Goal: Task Accomplishment & Management: Manage account settings

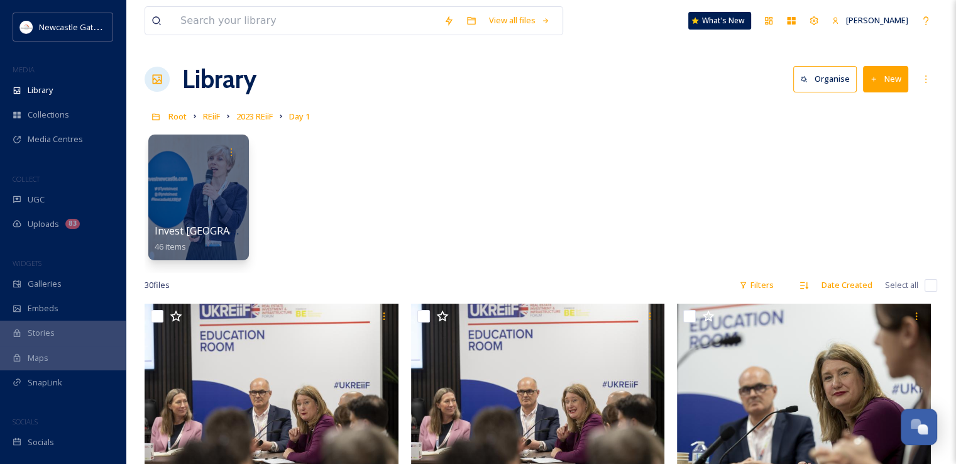
click at [935, 283] on input "checkbox" at bounding box center [931, 285] width 13 height 13
checkbox input "true"
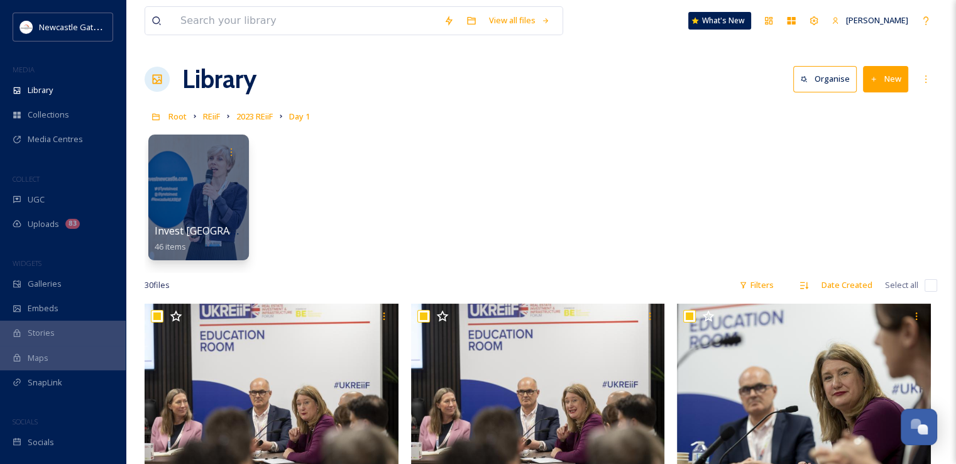
checkbox input "true"
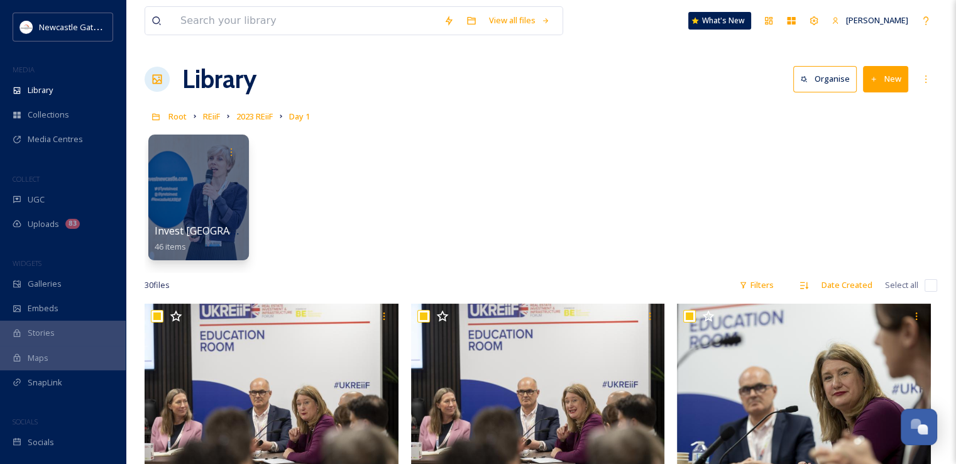
checkbox input "true"
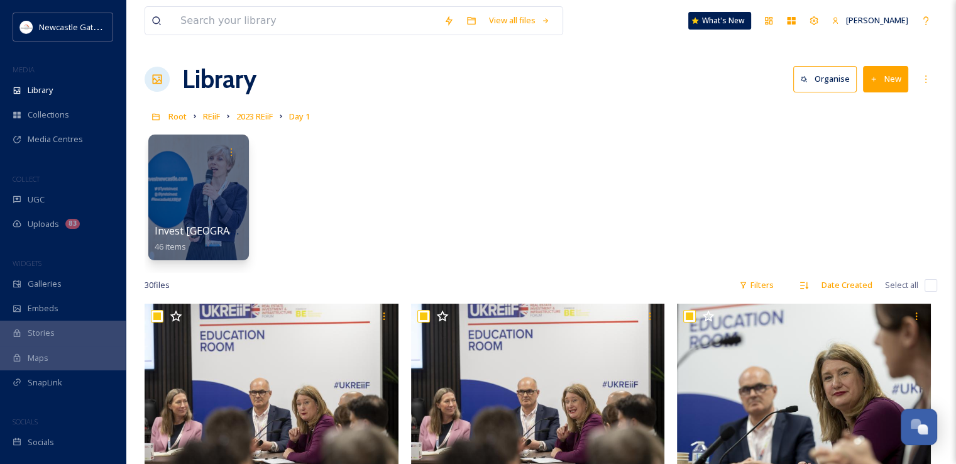
checkbox input "true"
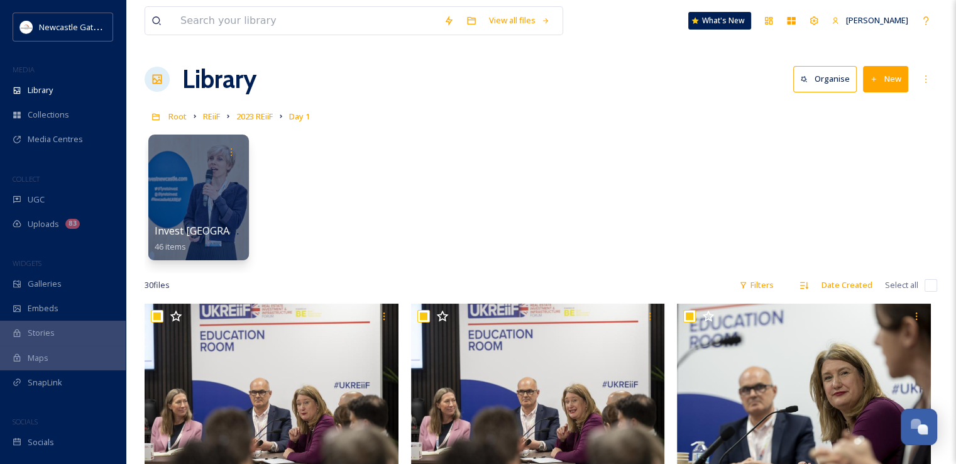
checkbox input "true"
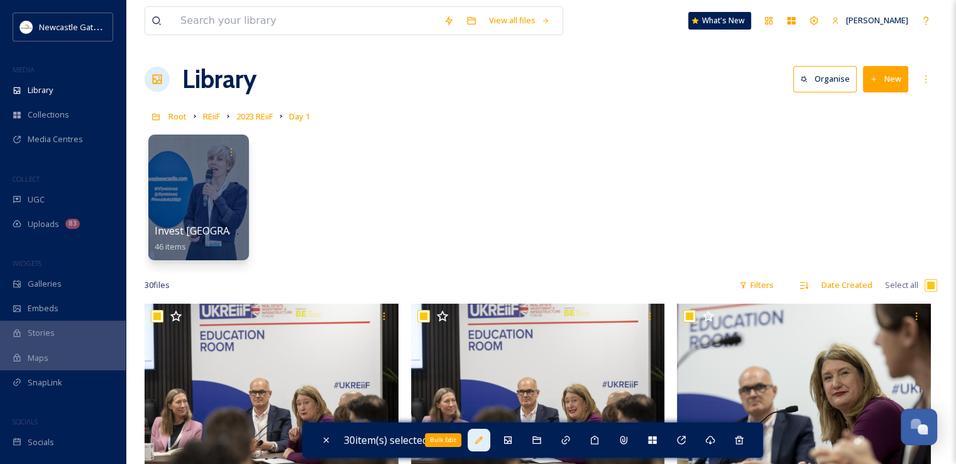
click at [483, 440] on icon at bounding box center [479, 440] width 8 height 8
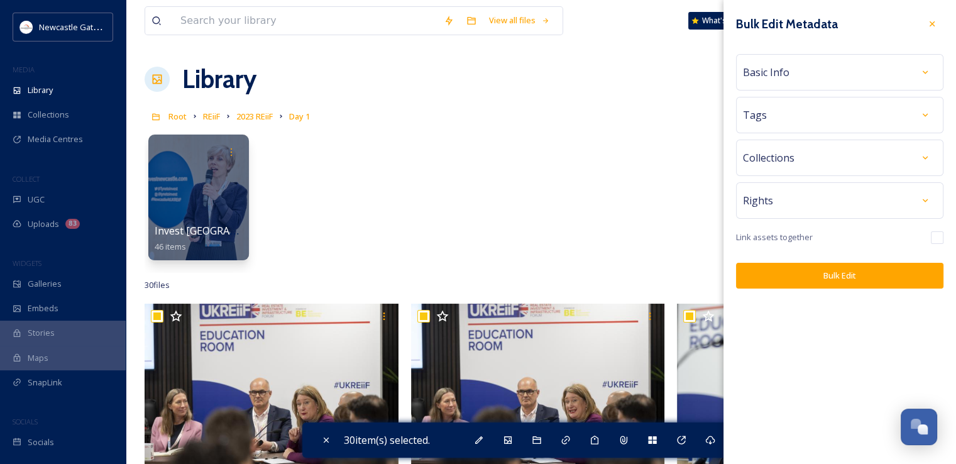
click at [814, 201] on div "Rights" at bounding box center [840, 200] width 194 height 23
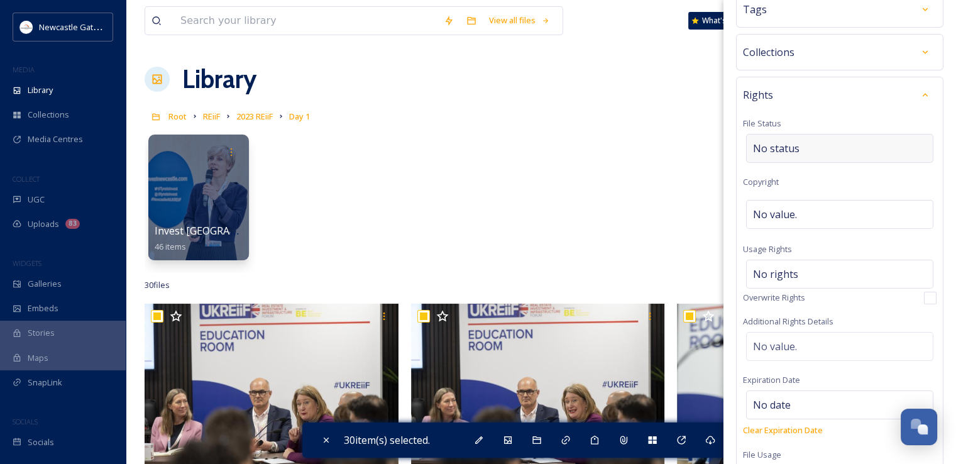
scroll to position [106, 0]
click at [811, 219] on div "No value." at bounding box center [839, 214] width 187 height 29
type input "Roger Moody"
click at [840, 181] on div "Rights File Status No status Copyright Roger Moody Usage Rights No rights Overw…" at bounding box center [840, 283] width 208 height 412
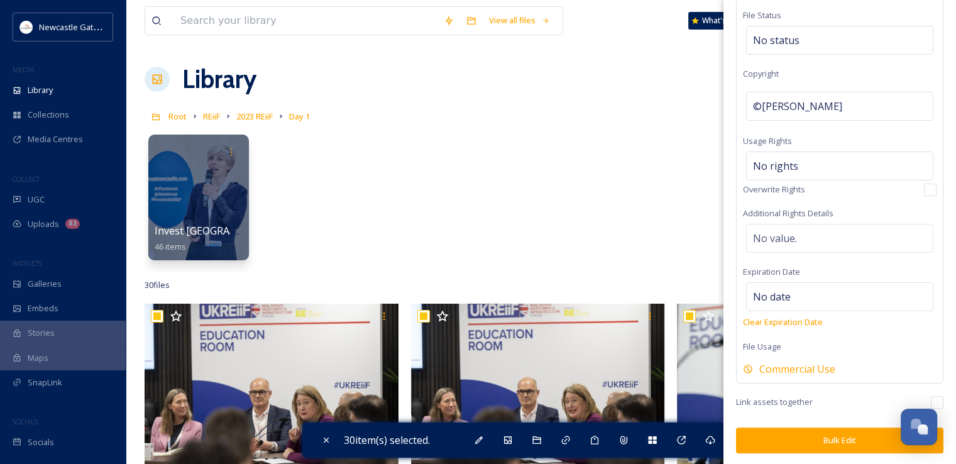
click at [806, 446] on button "Bulk Edit" at bounding box center [840, 441] width 208 height 26
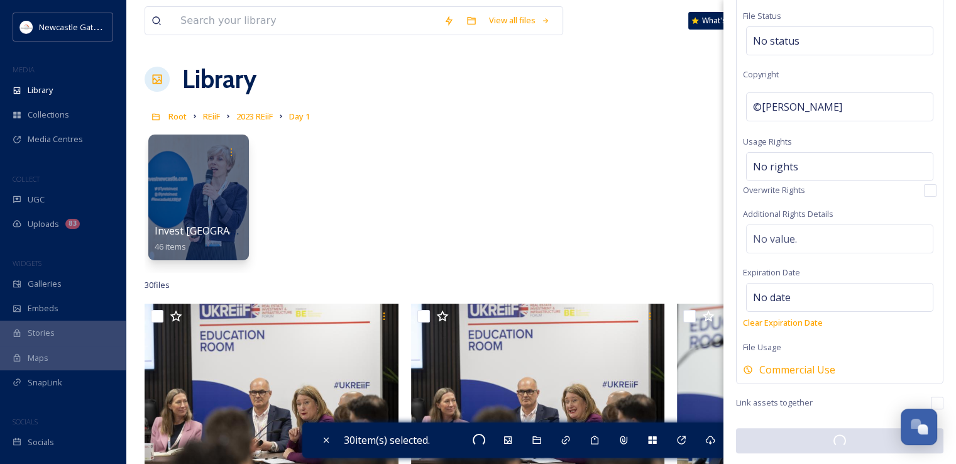
checkbox input "false"
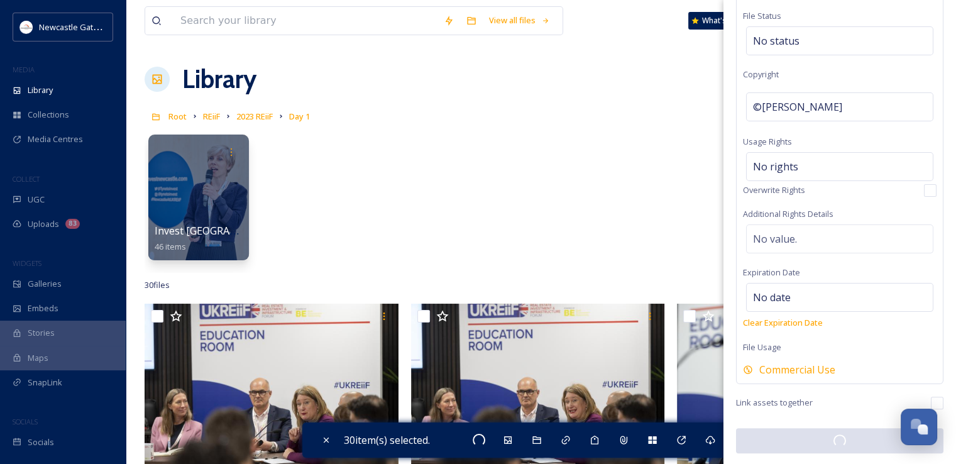
checkbox input "false"
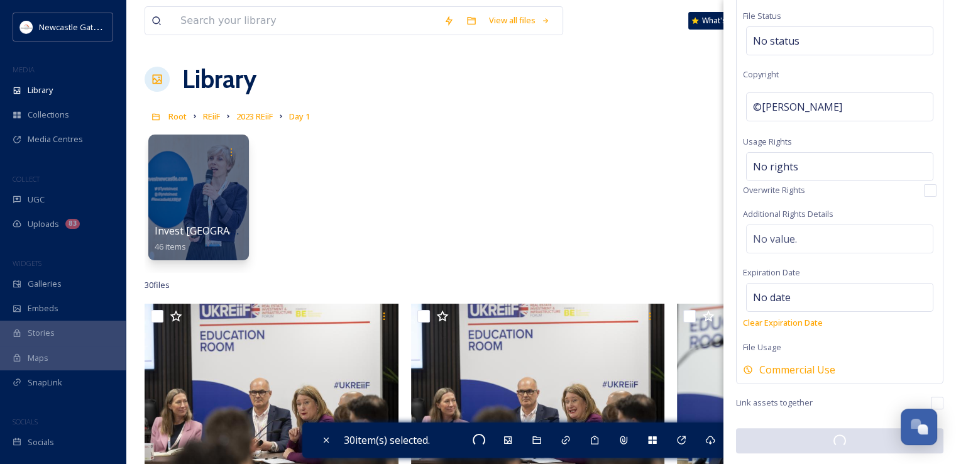
checkbox input "false"
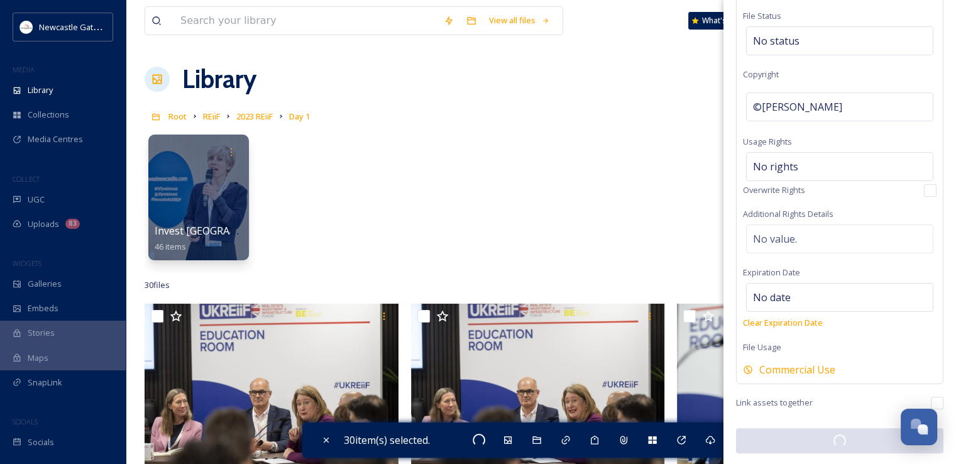
checkbox input "false"
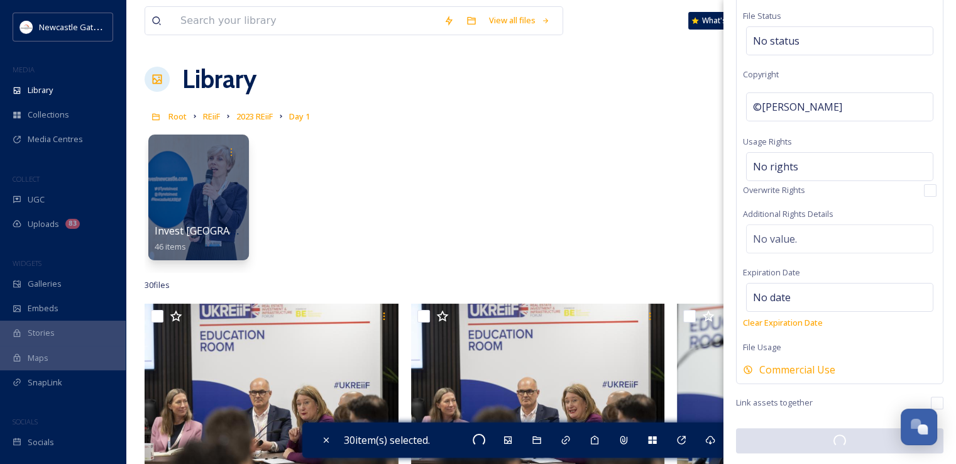
checkbox input "false"
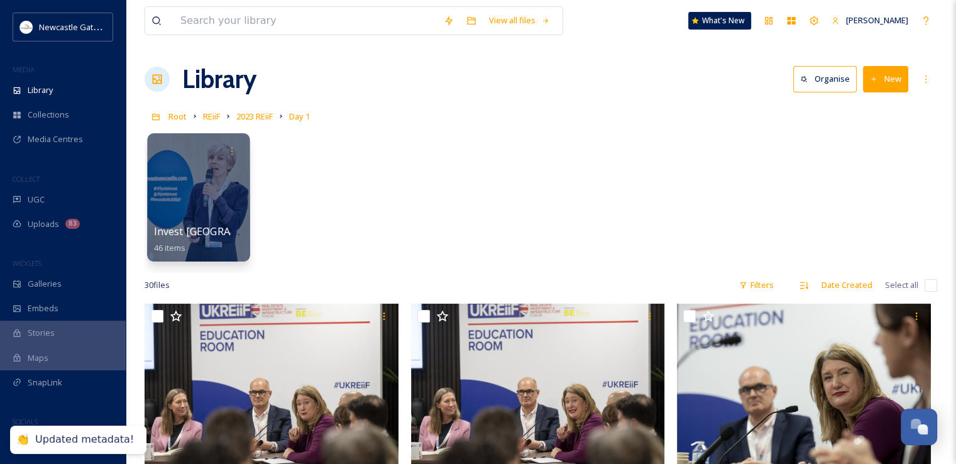
click at [196, 194] on div at bounding box center [198, 197] width 103 height 128
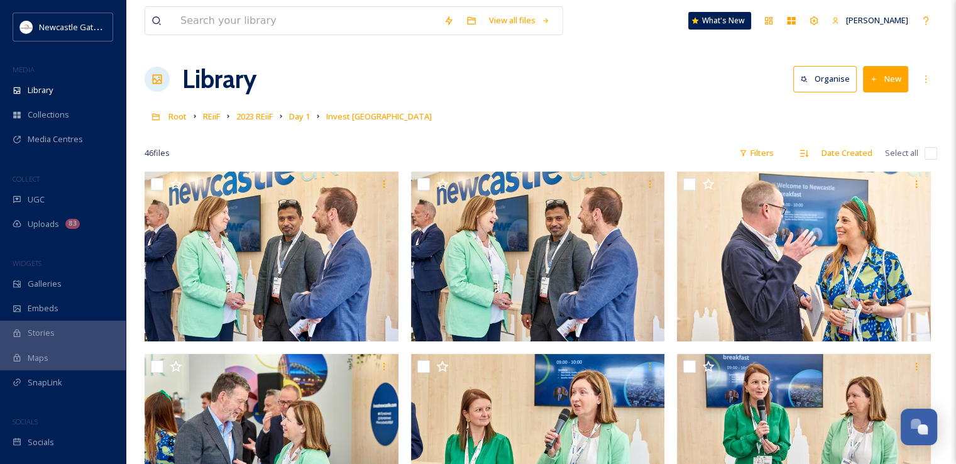
click at [930, 158] on input "checkbox" at bounding box center [931, 153] width 13 height 13
checkbox input "true"
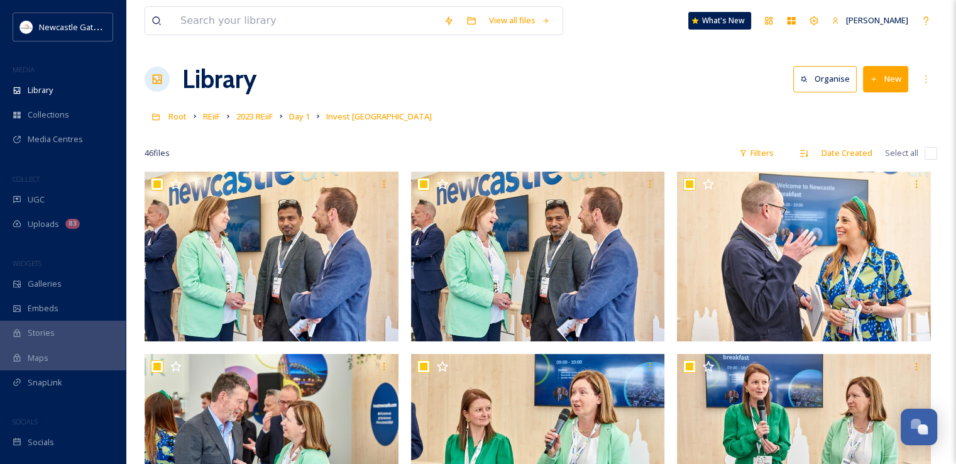
checkbox input "true"
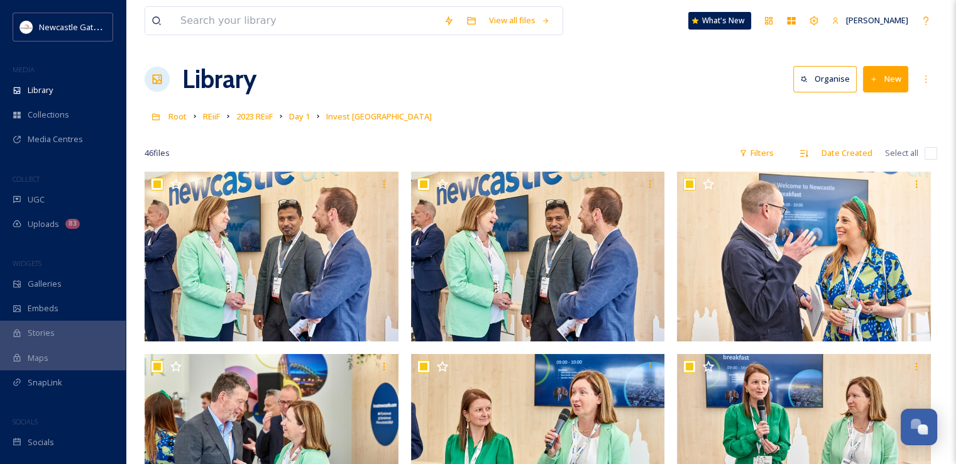
checkbox input "true"
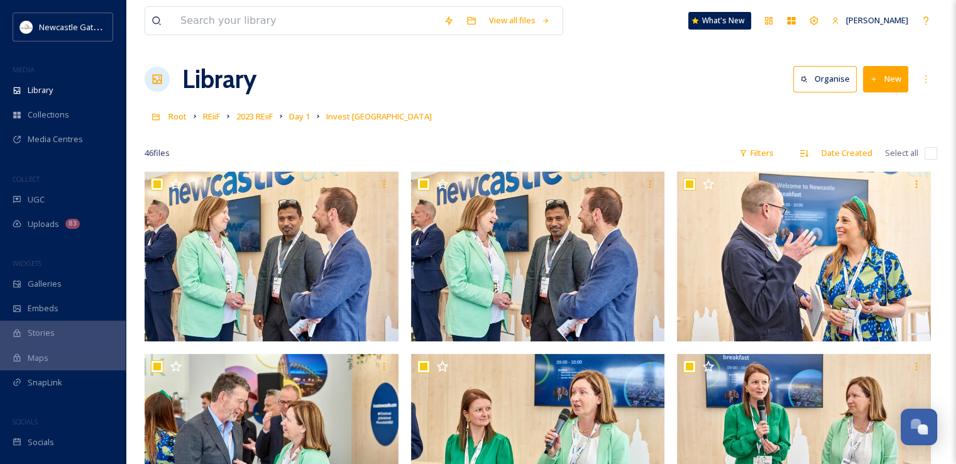
checkbox input "true"
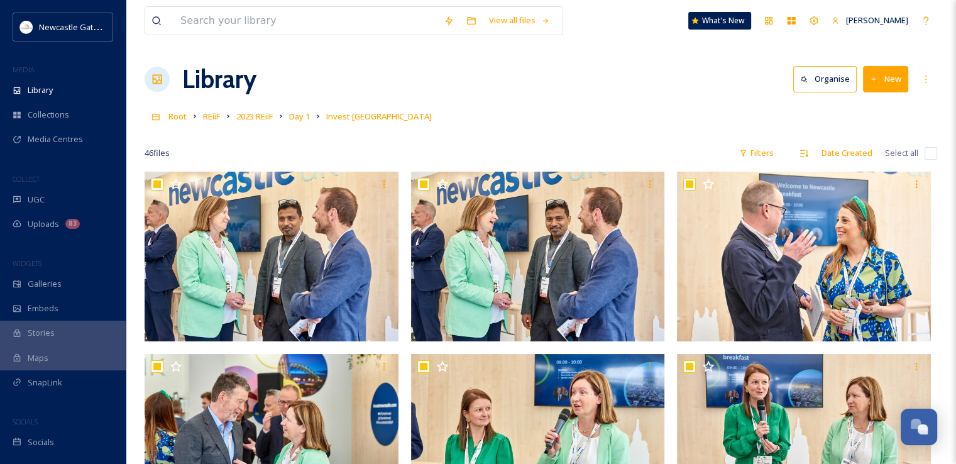
checkbox input "true"
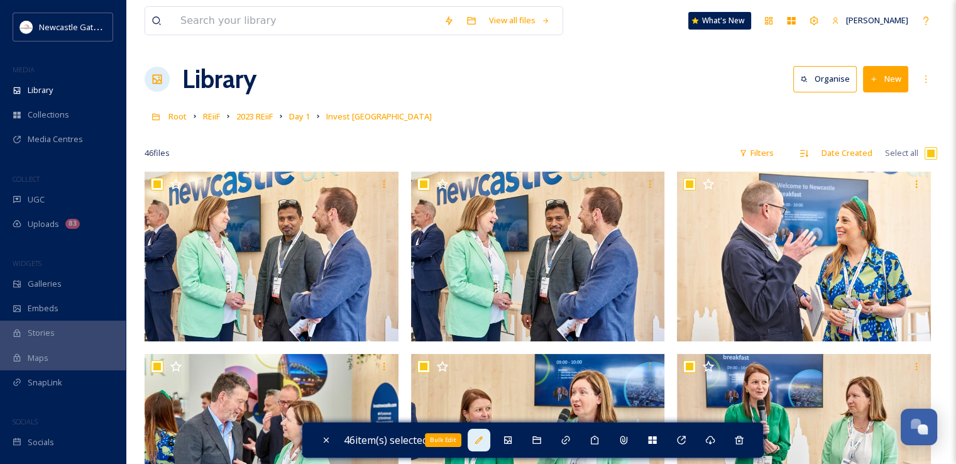
click at [483, 438] on icon at bounding box center [479, 440] width 8 height 8
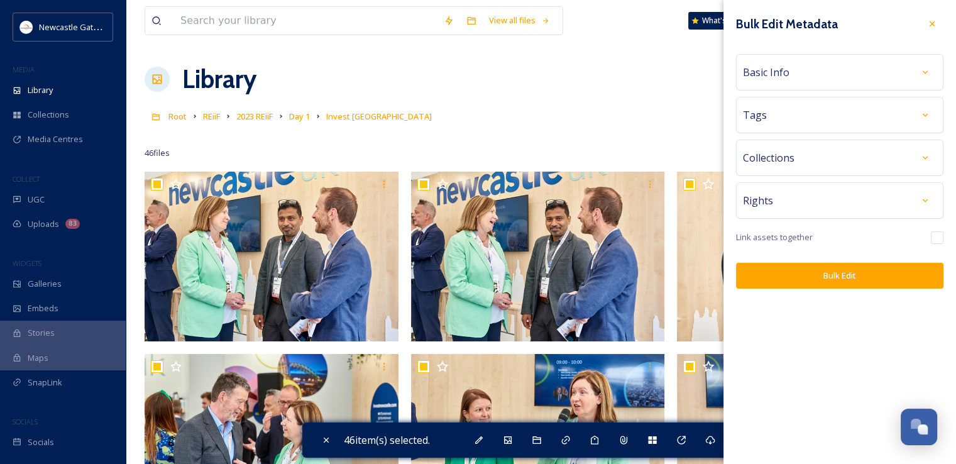
click at [778, 164] on span "Collections" at bounding box center [769, 157] width 52 height 15
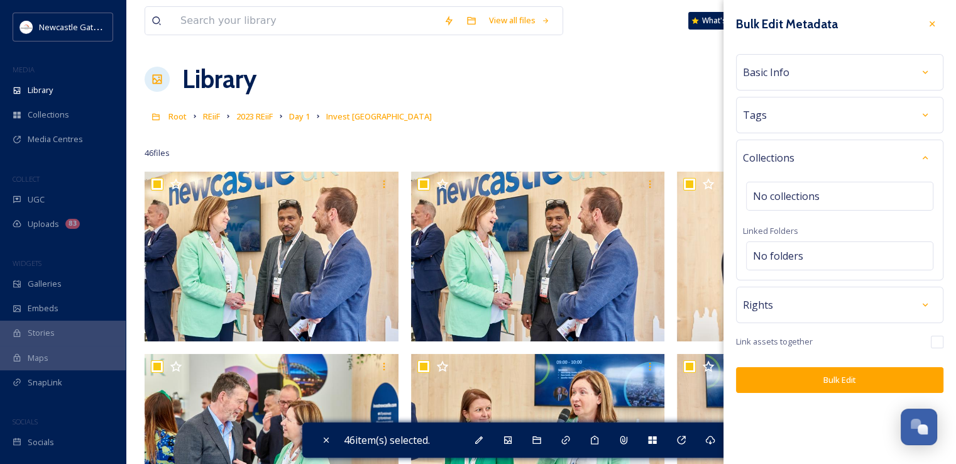
click at [778, 164] on span "Collections" at bounding box center [769, 157] width 52 height 15
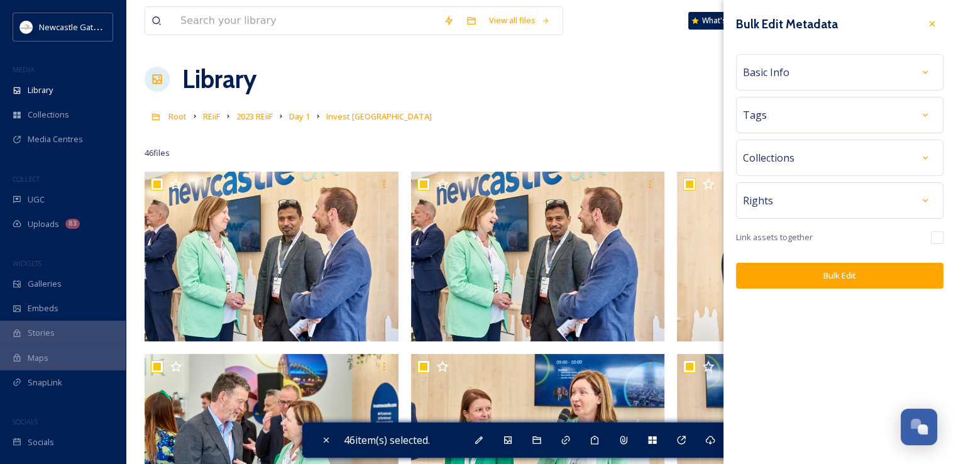
click at [782, 196] on div "Rights" at bounding box center [840, 200] width 194 height 23
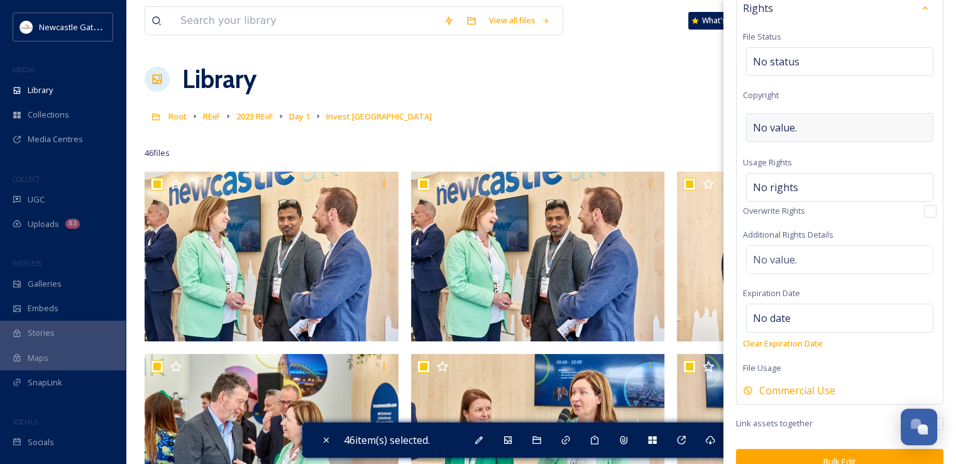
scroll to position [208, 0]
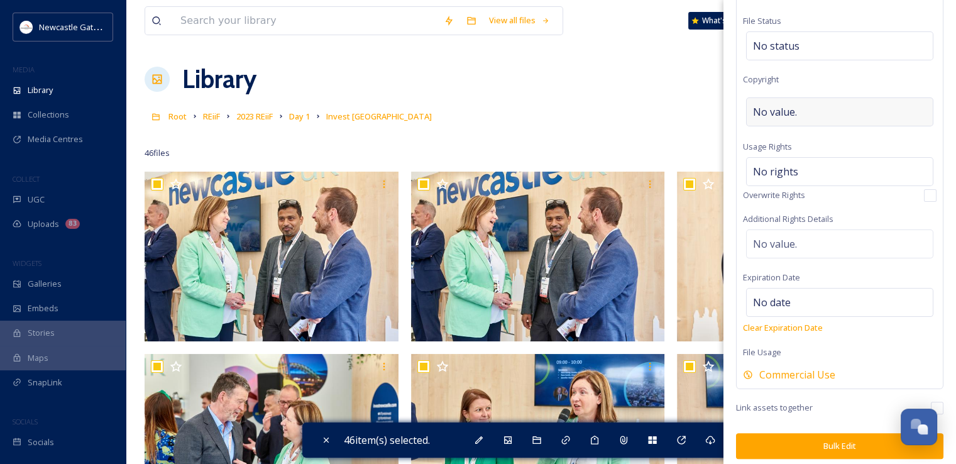
click at [818, 106] on div "No value." at bounding box center [839, 111] width 187 height 29
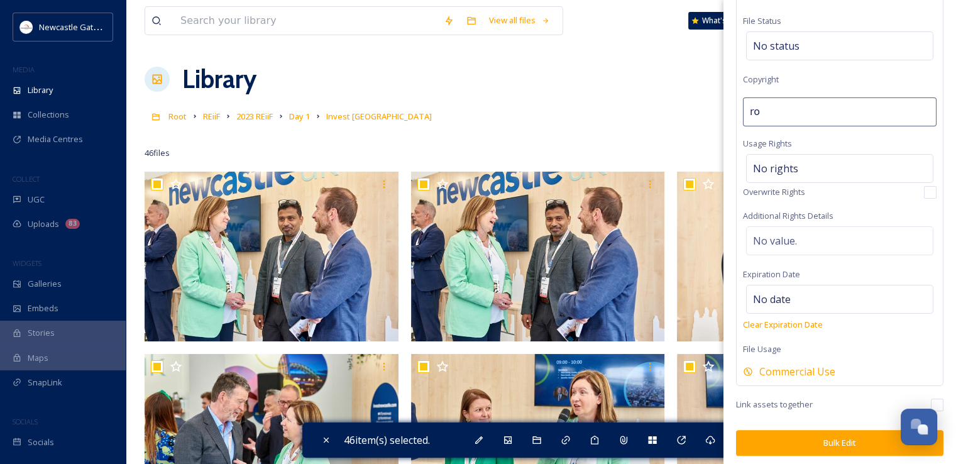
type input "Roger Moody"
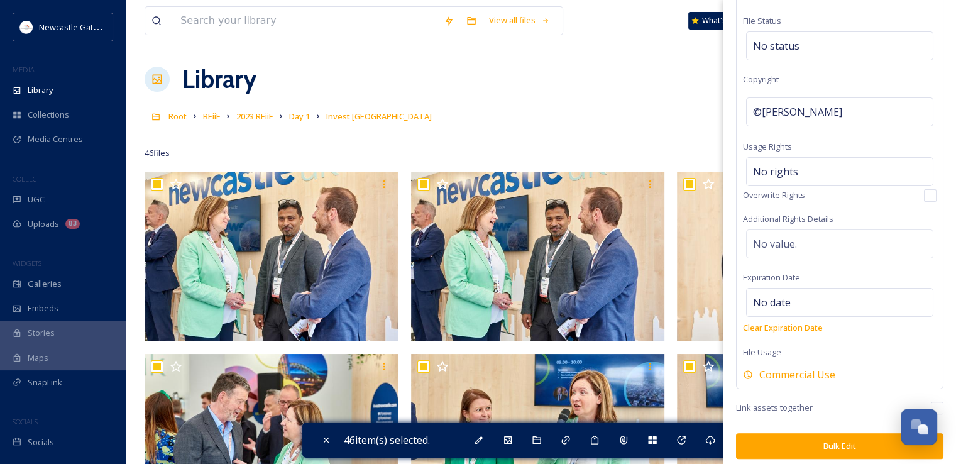
click at [846, 79] on div "Rights File Status No status Copyright ©Roger Moody Usage Rights No rights Over…" at bounding box center [840, 181] width 208 height 415
click at [823, 441] on button "Bulk Edit" at bounding box center [840, 446] width 208 height 26
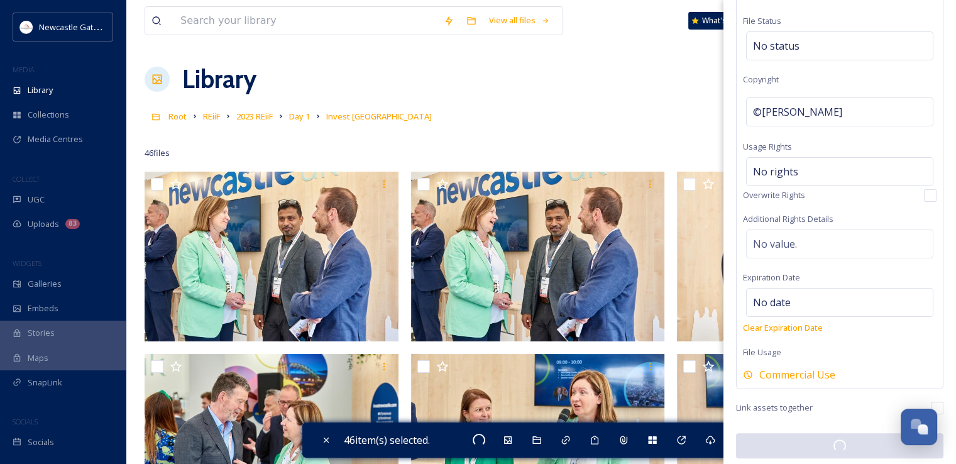
checkbox input "false"
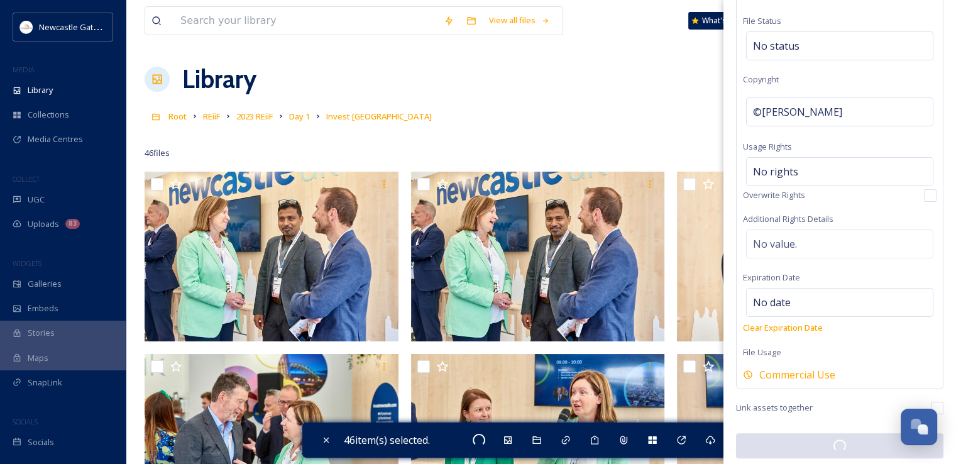
checkbox input "false"
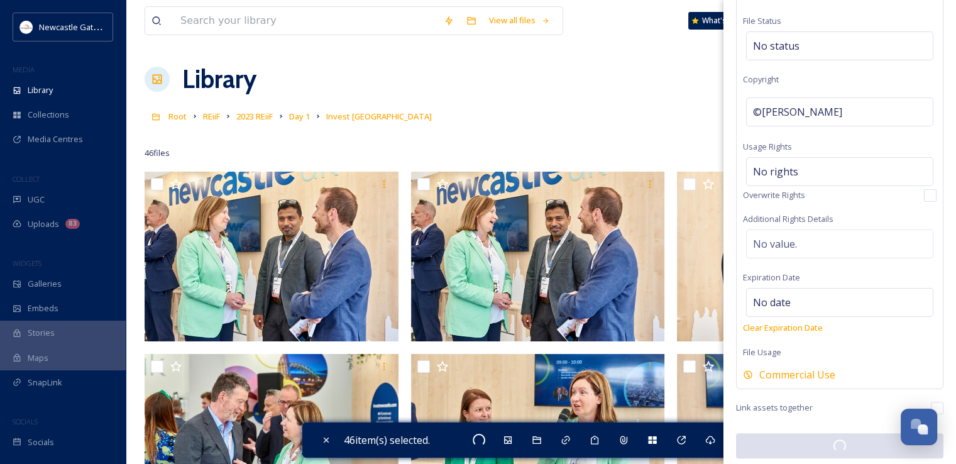
checkbox input "false"
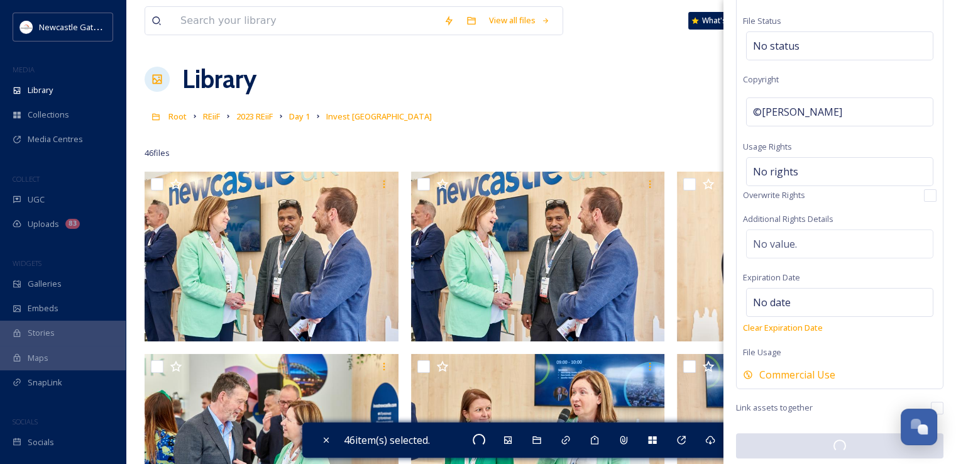
checkbox input "false"
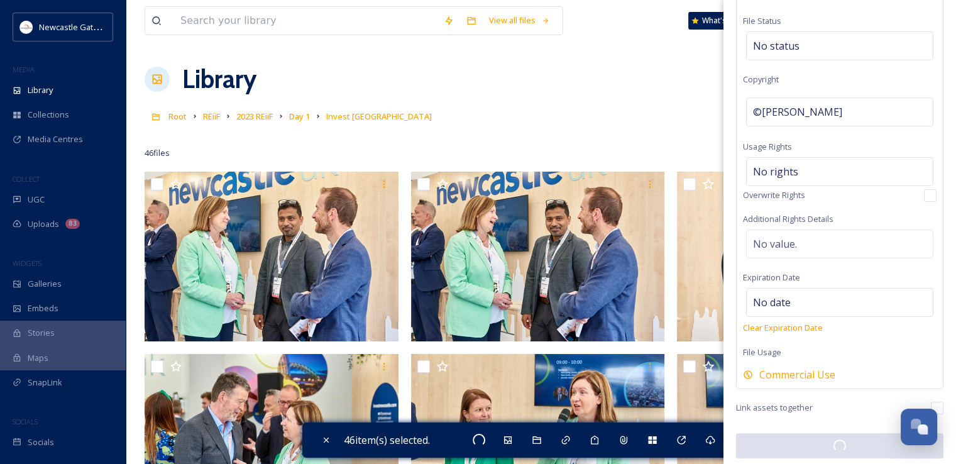
checkbox input "false"
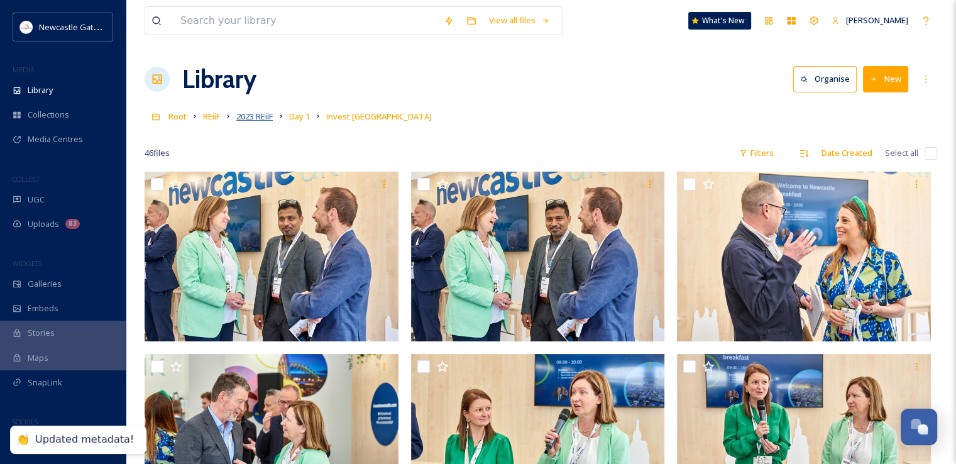
click at [252, 118] on span "2023 REiiF" at bounding box center [254, 116] width 36 height 11
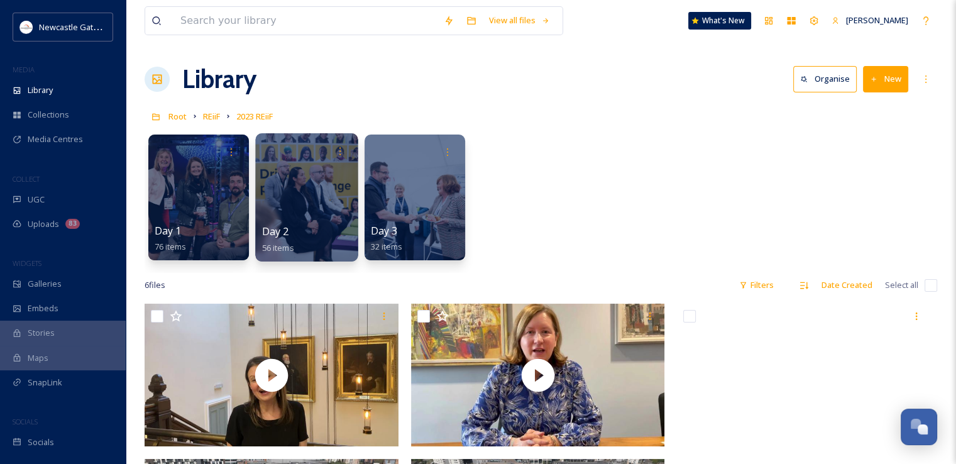
click at [282, 191] on div at bounding box center [306, 197] width 103 height 128
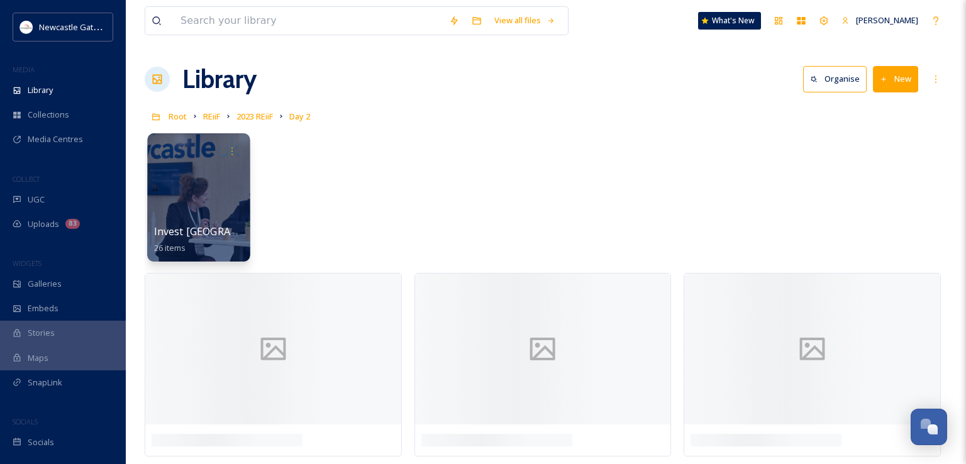
click at [213, 199] on div at bounding box center [198, 197] width 103 height 128
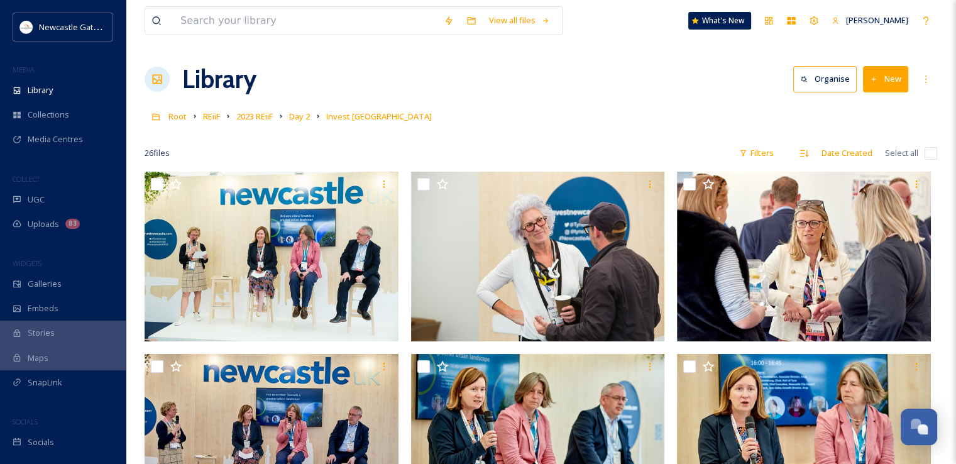
click at [931, 154] on input "checkbox" at bounding box center [931, 153] width 13 height 13
checkbox input "true"
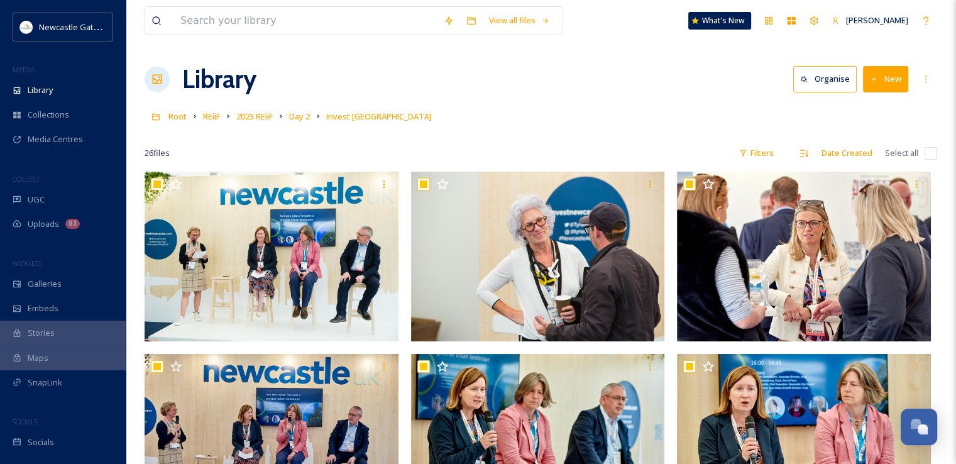
checkbox input "true"
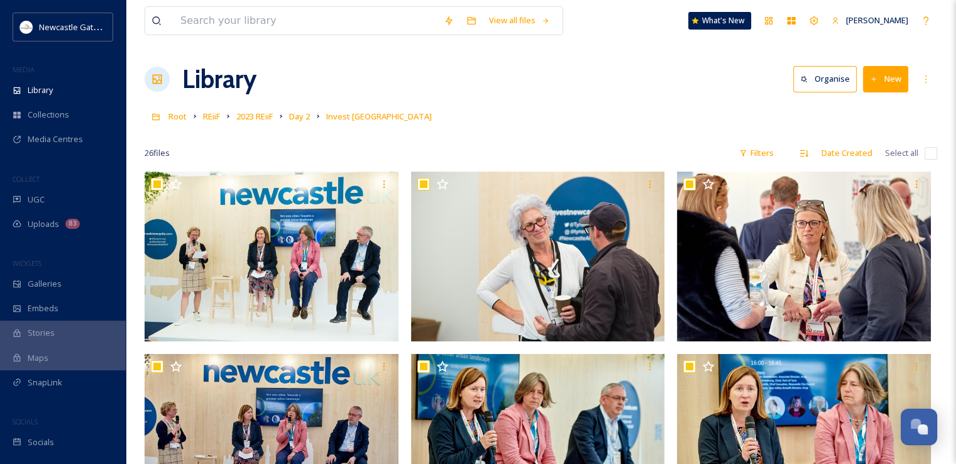
checkbox input "true"
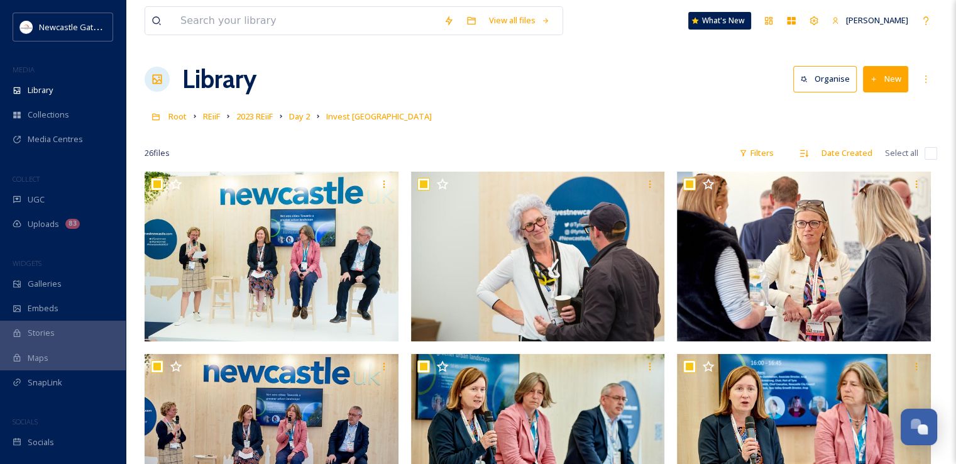
checkbox input "true"
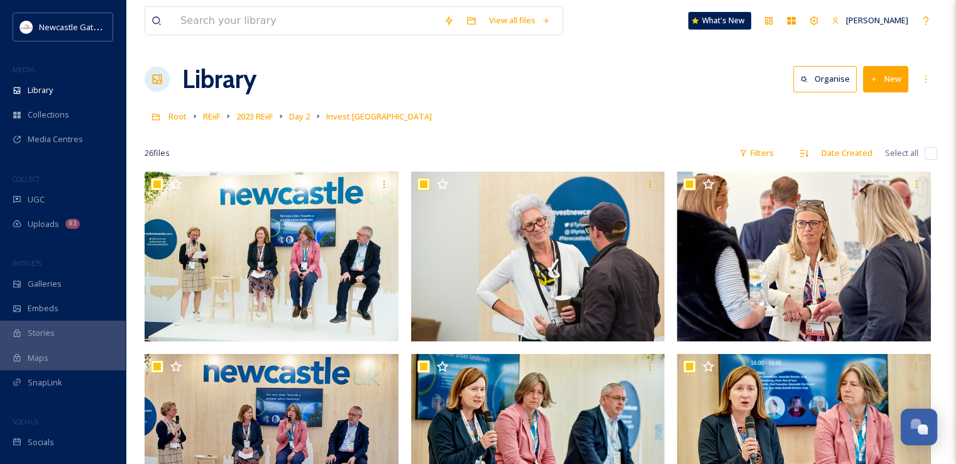
checkbox input "true"
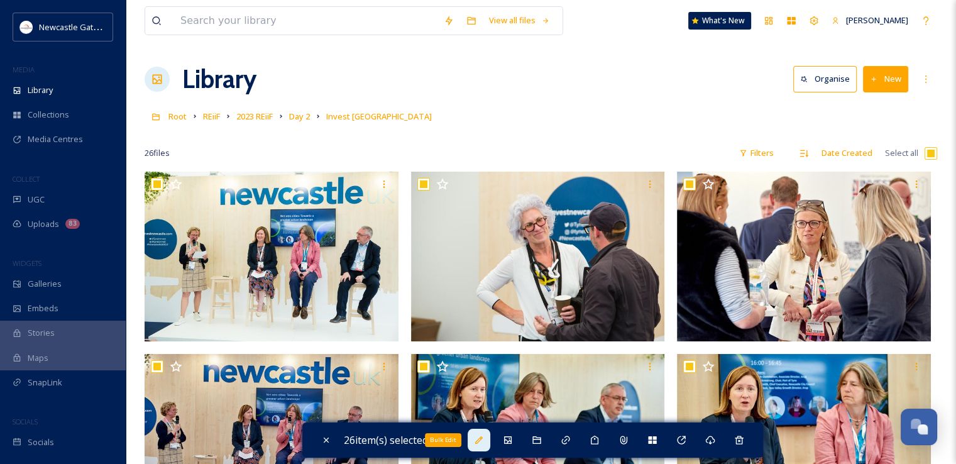
click at [483, 439] on icon at bounding box center [479, 440] width 8 height 8
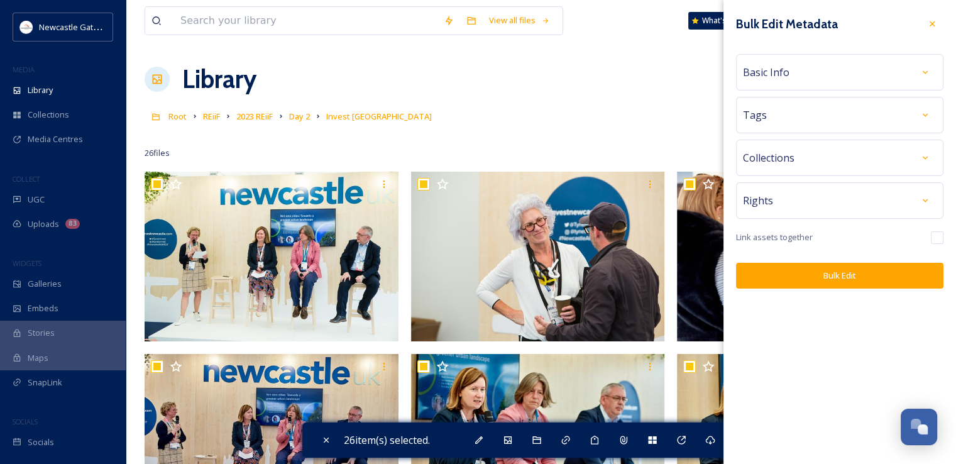
click at [835, 203] on div "Rights" at bounding box center [840, 200] width 194 height 23
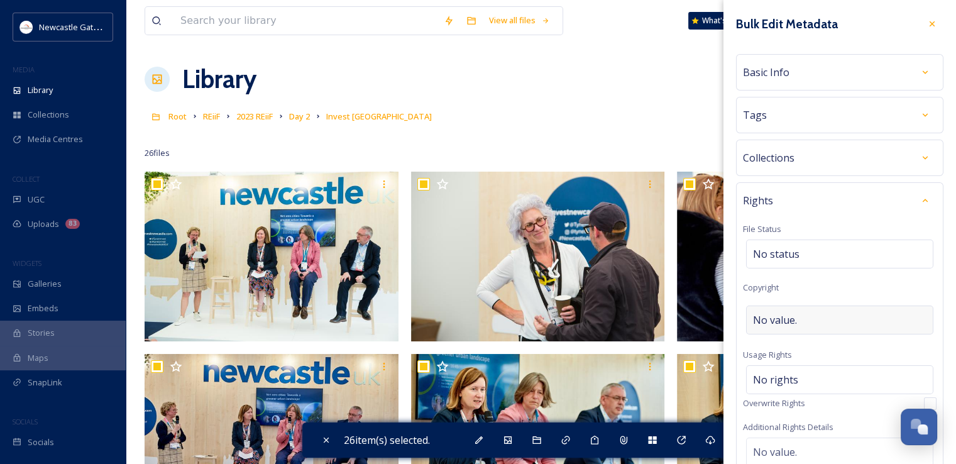
click at [803, 315] on div "No value." at bounding box center [839, 320] width 187 height 29
type input "Roger"
click at [835, 319] on div "©Roger" at bounding box center [839, 320] width 187 height 29
type input "Roger Moody"
click at [852, 267] on div "Rights File Status No status Copyright ©Roger Moody Usage Rights No rights Over…" at bounding box center [840, 389] width 208 height 415
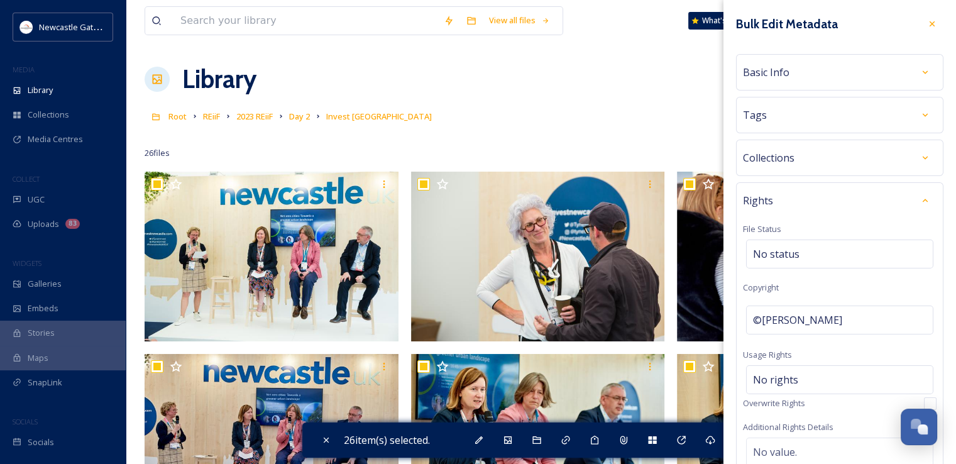
scroll to position [214, 0]
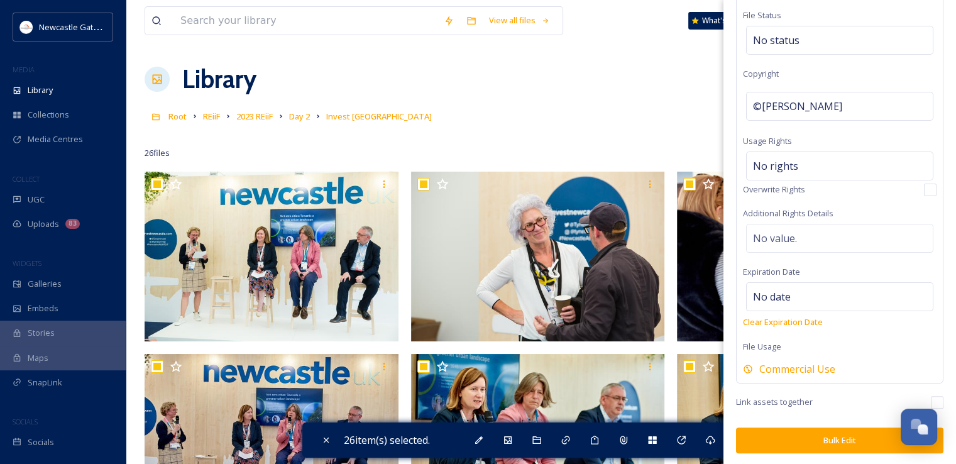
click at [812, 435] on button "Bulk Edit" at bounding box center [840, 441] width 208 height 26
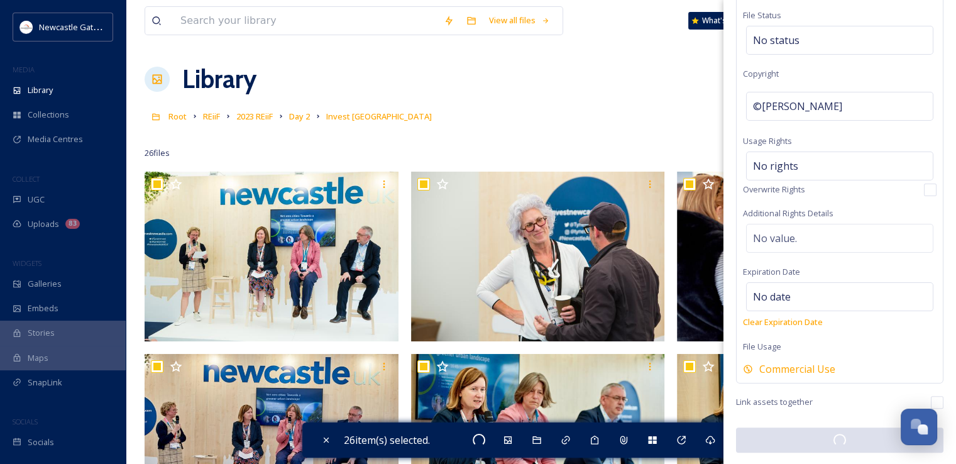
scroll to position [213, 0]
checkbox input "false"
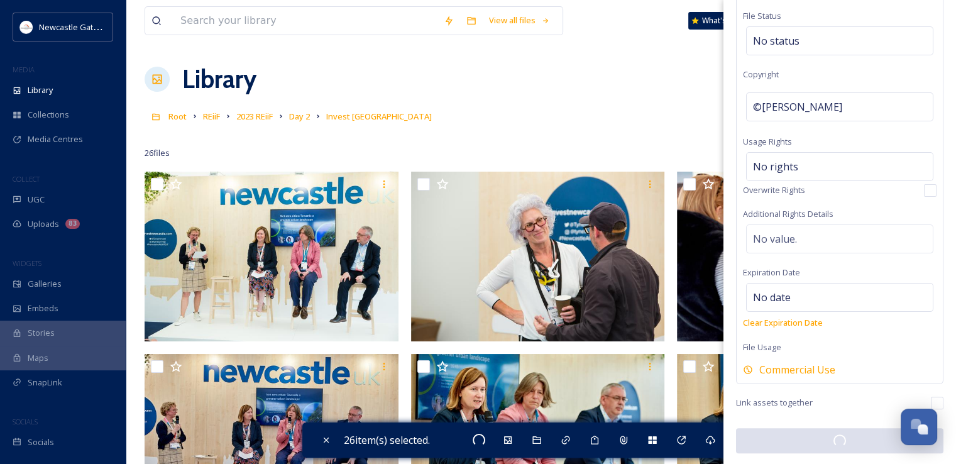
checkbox input "false"
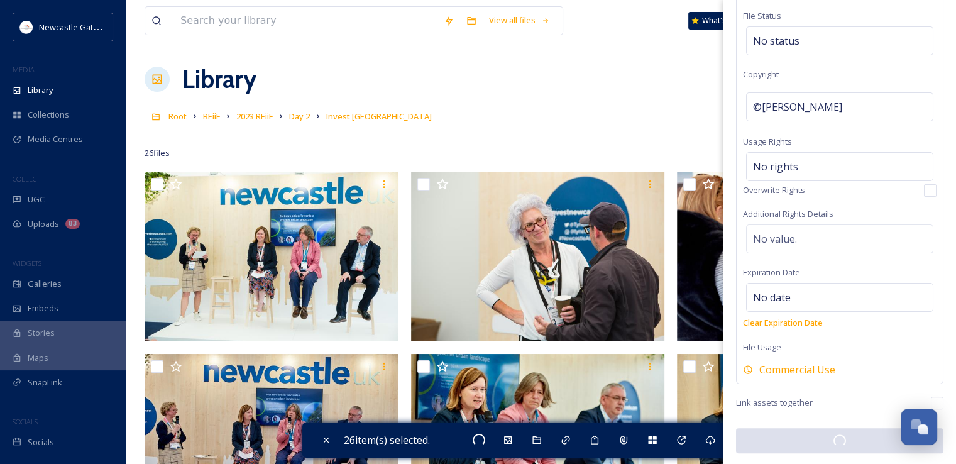
checkbox input "false"
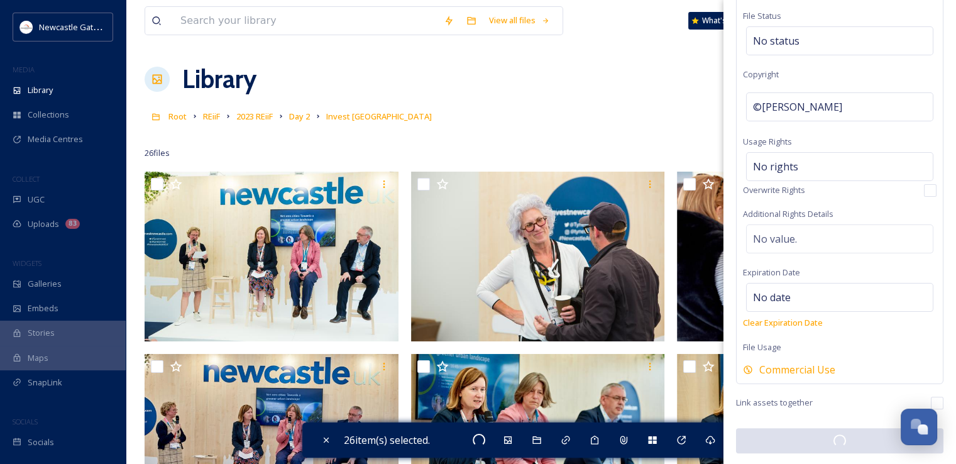
checkbox input "false"
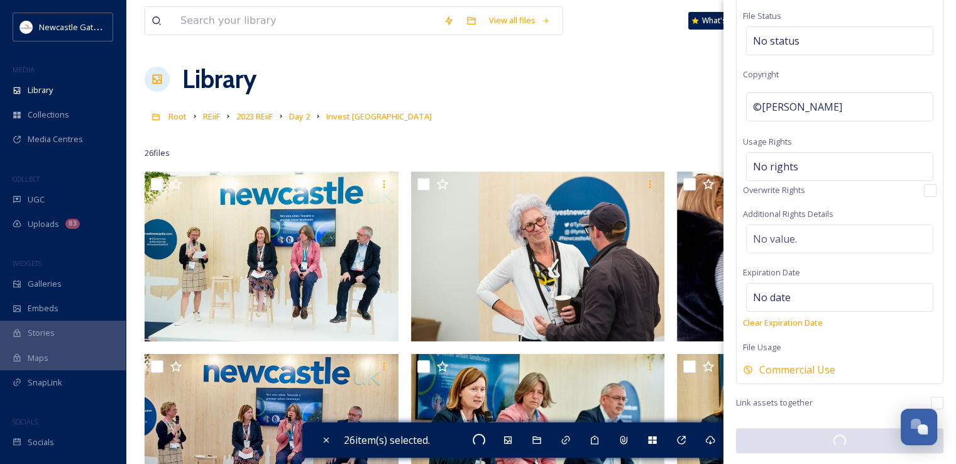
checkbox input "false"
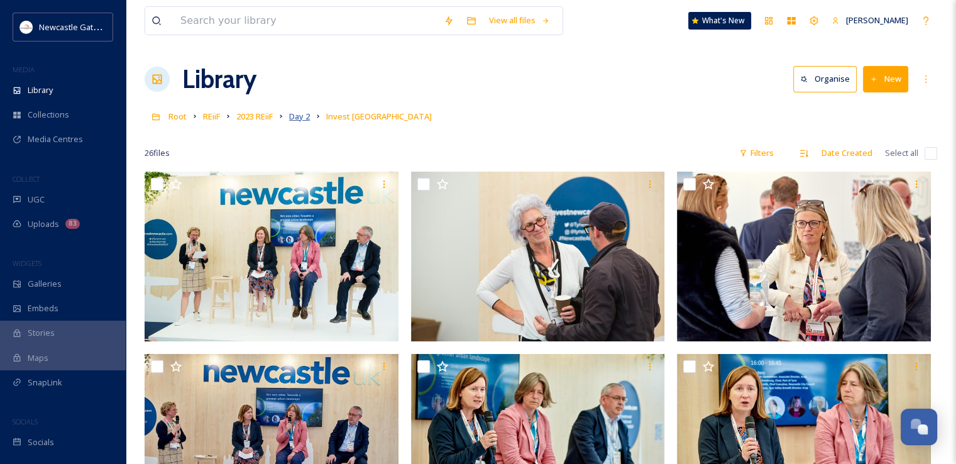
click at [307, 117] on span "Day 2" at bounding box center [299, 116] width 21 height 11
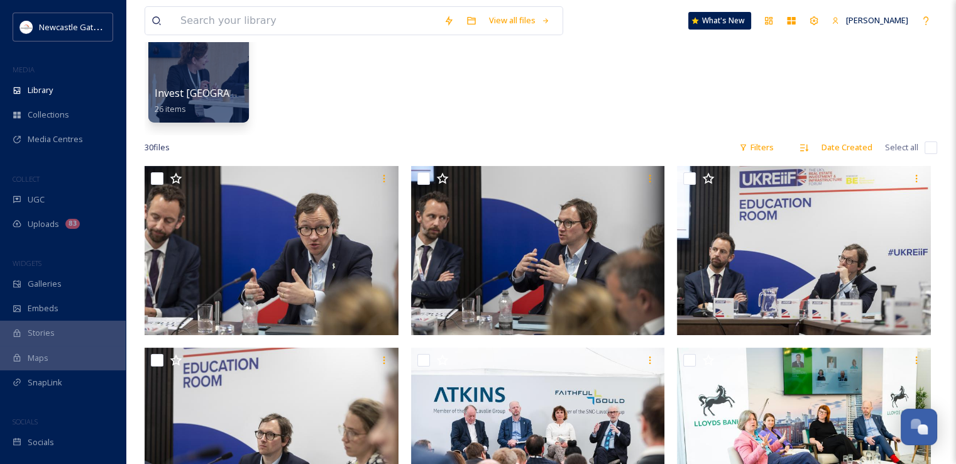
scroll to position [147, 0]
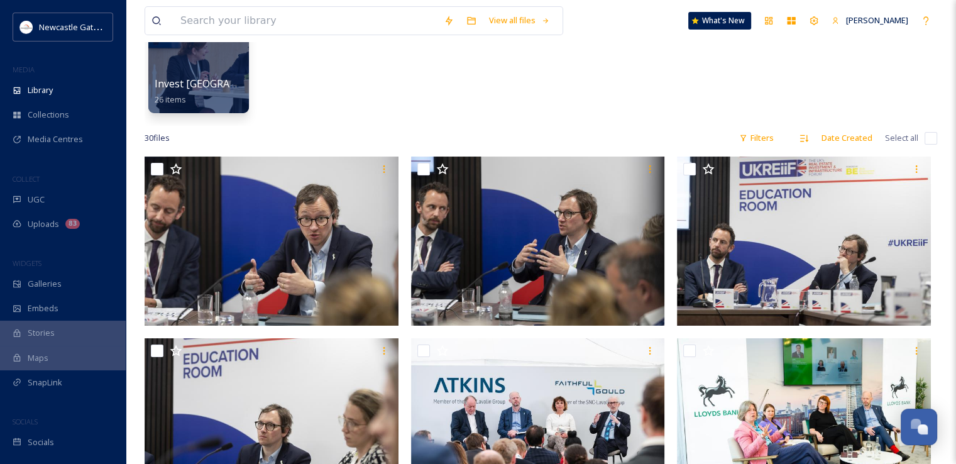
click at [928, 136] on input "checkbox" at bounding box center [931, 138] width 13 height 13
checkbox input "true"
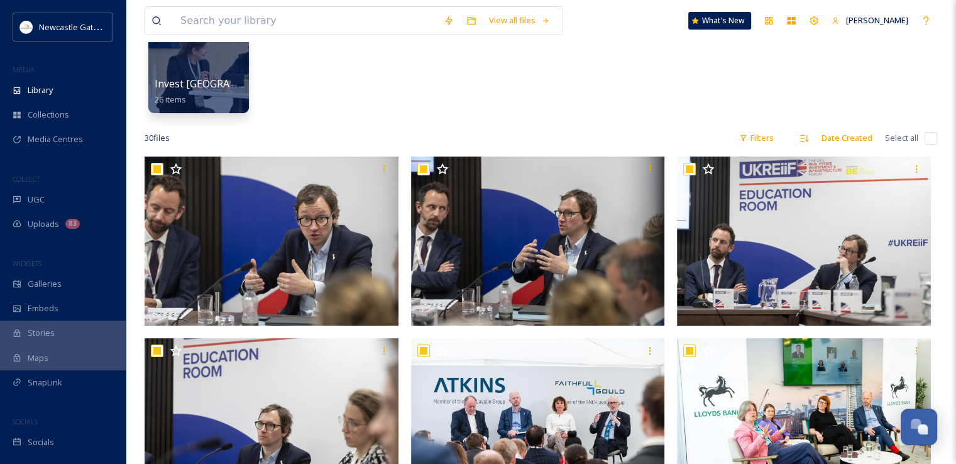
checkbox input "true"
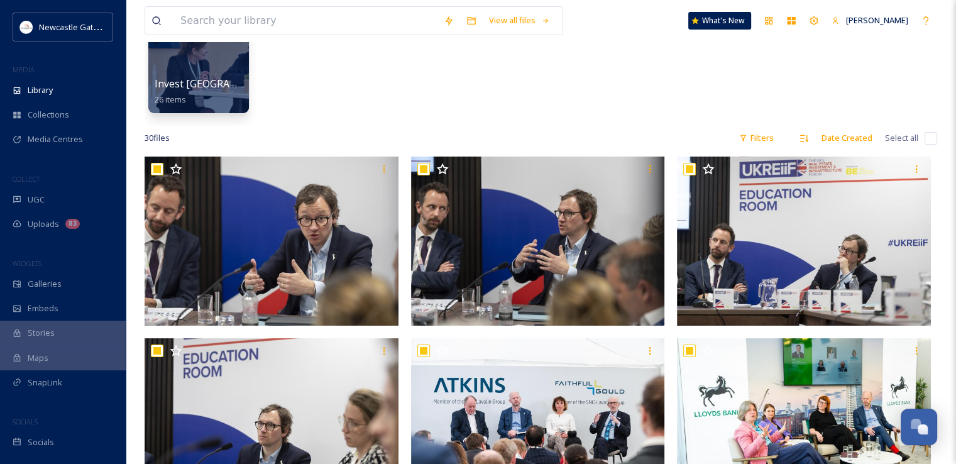
checkbox input "true"
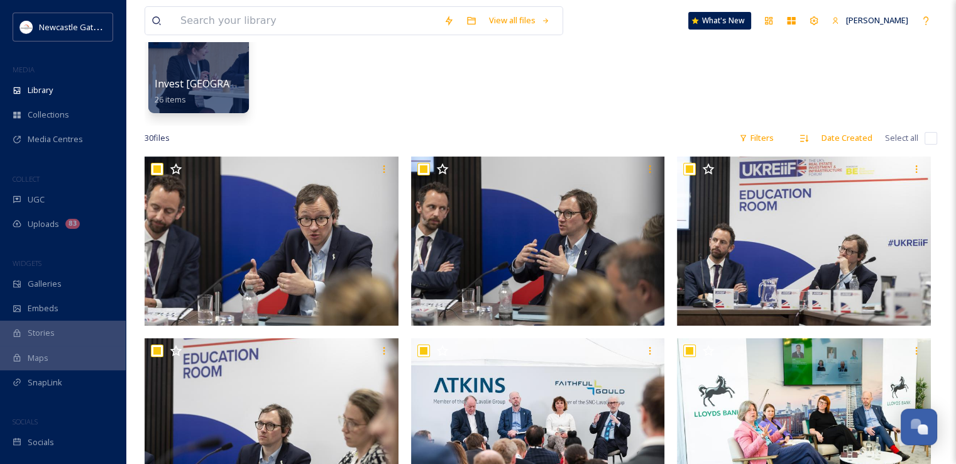
checkbox input "true"
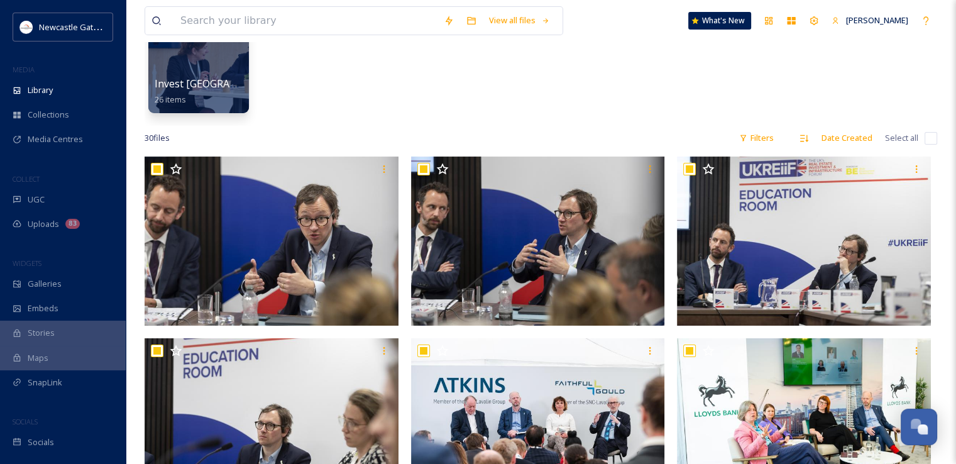
checkbox input "true"
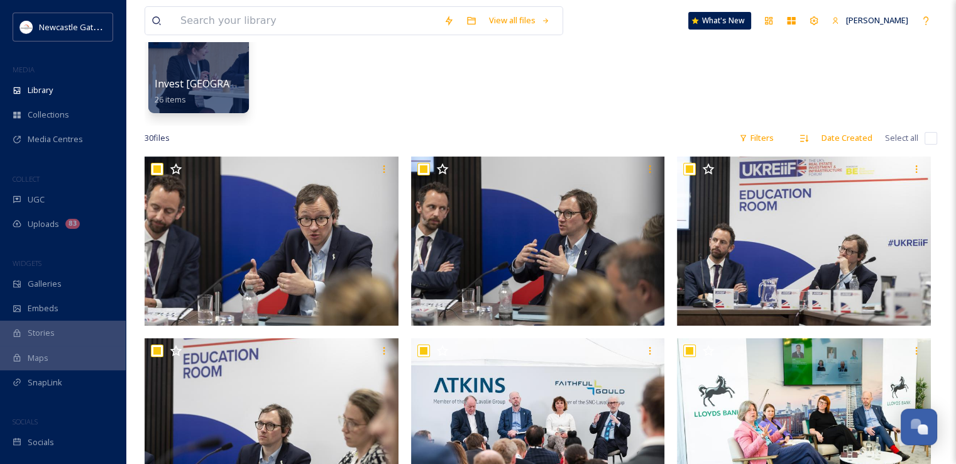
checkbox input "true"
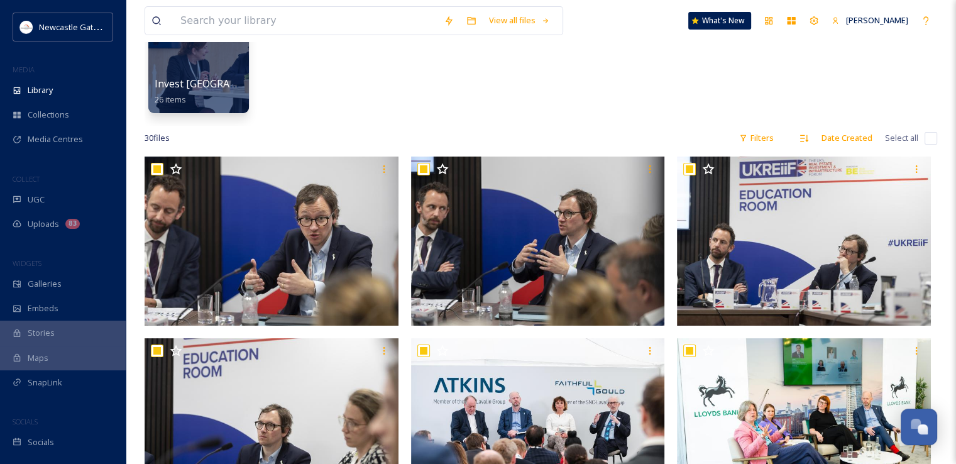
checkbox input "true"
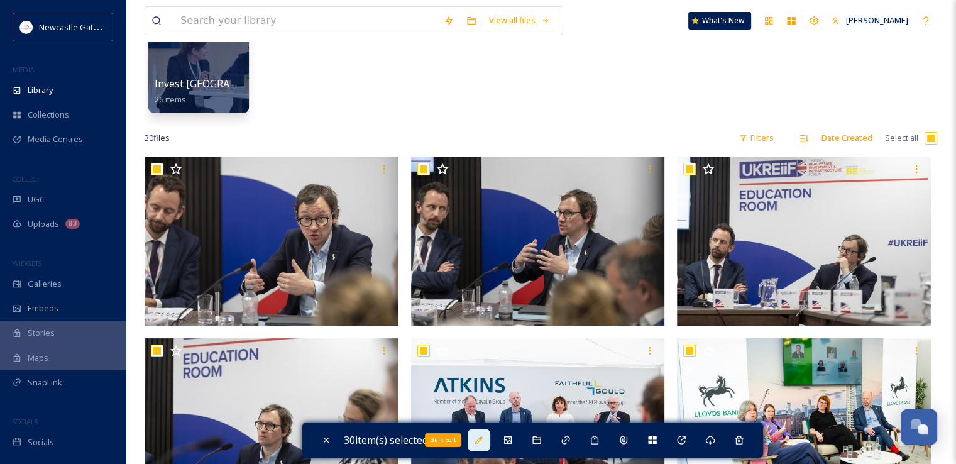
click at [475, 448] on div "Bulk Edit" at bounding box center [479, 440] width 23 height 23
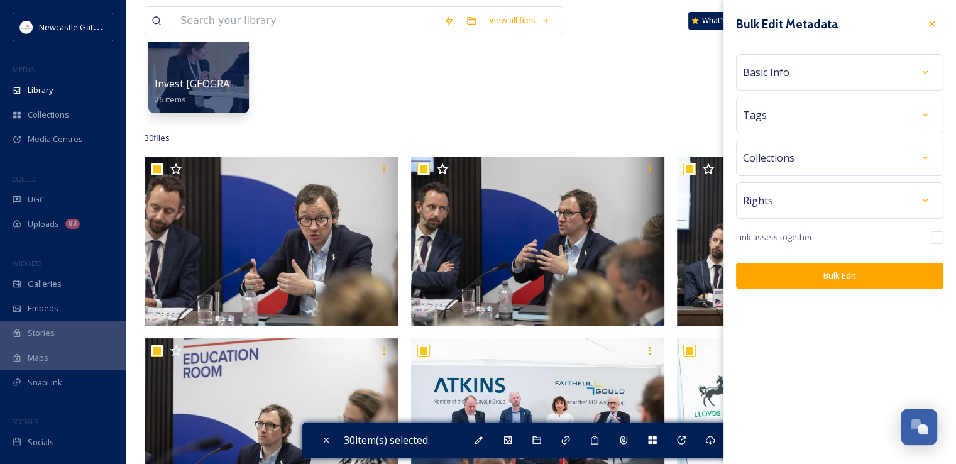
click at [830, 149] on div "Collections" at bounding box center [840, 158] width 194 height 23
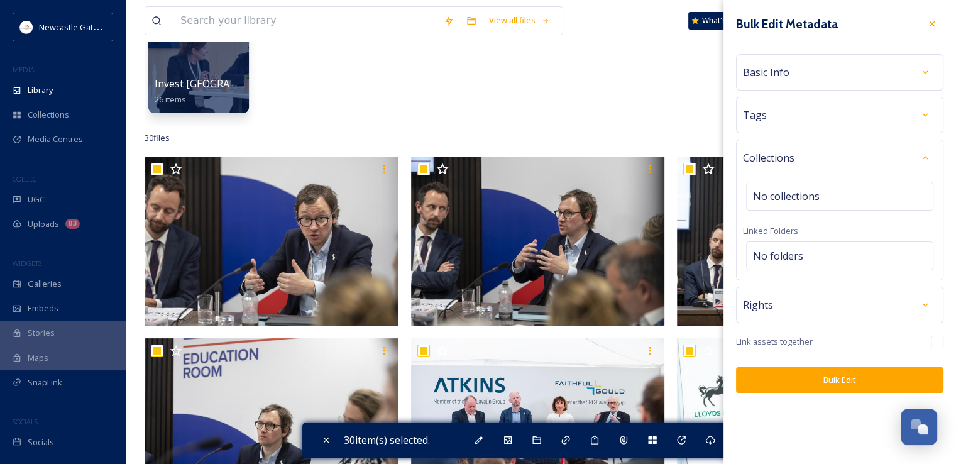
click at [818, 162] on div "Collections" at bounding box center [840, 158] width 194 height 23
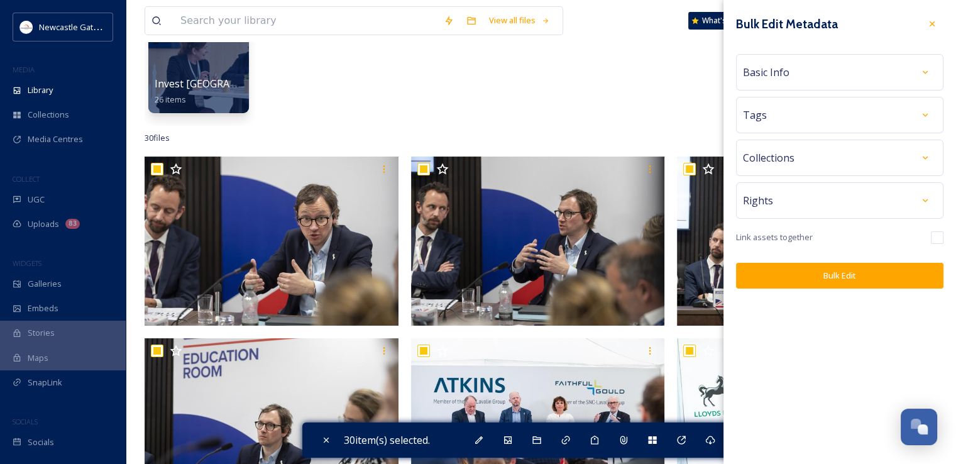
click at [809, 205] on div "Rights" at bounding box center [840, 200] width 194 height 23
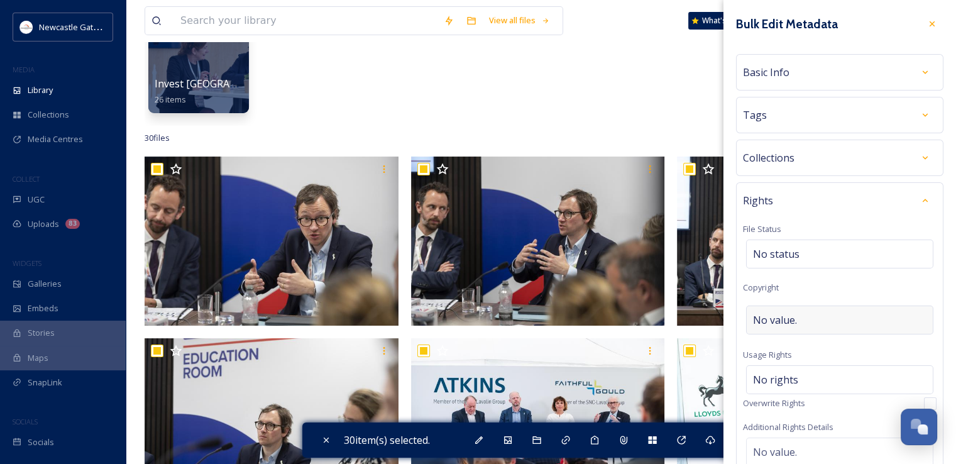
scroll to position [3, 0]
click at [794, 317] on span "No value." at bounding box center [775, 317] width 44 height 15
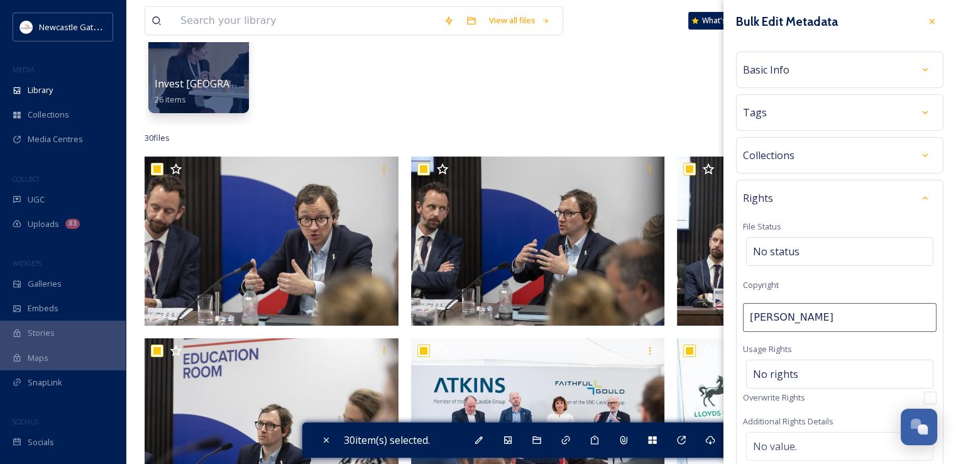
type input "Roger Moody"
click at [850, 277] on div "Rights File Status No status Copyright ©Roger Moody Usage Rights No rights Over…" at bounding box center [840, 387] width 208 height 415
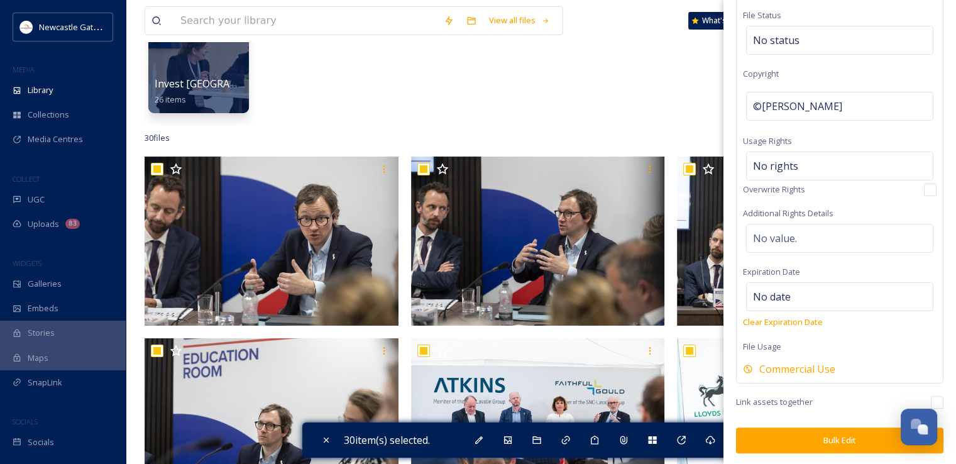
click at [813, 440] on button "Bulk Edit" at bounding box center [840, 441] width 208 height 26
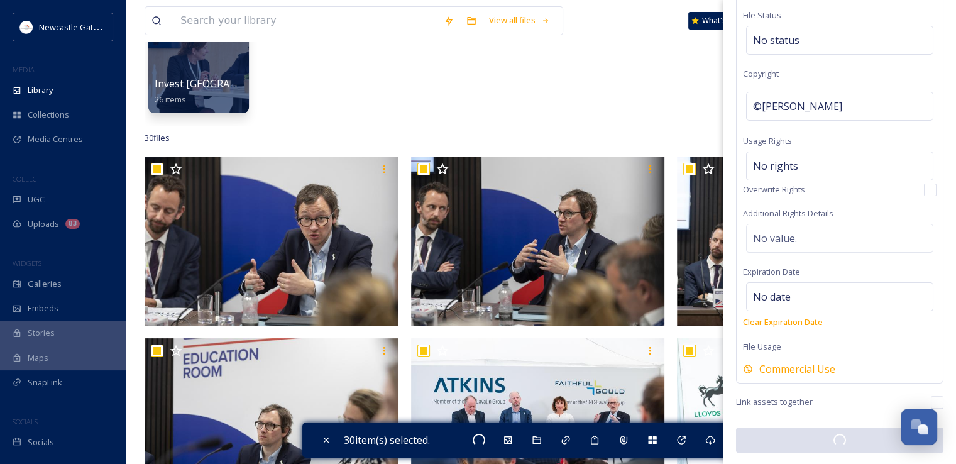
scroll to position [213, 0]
checkbox input "false"
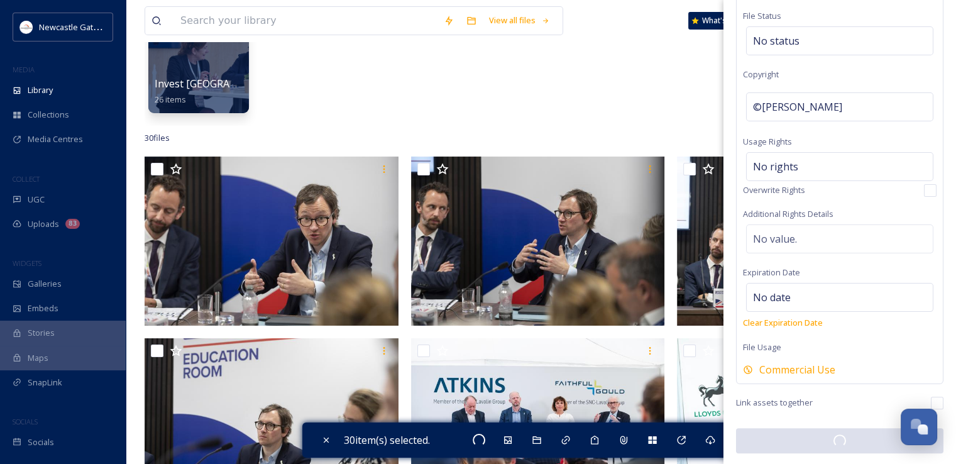
checkbox input "false"
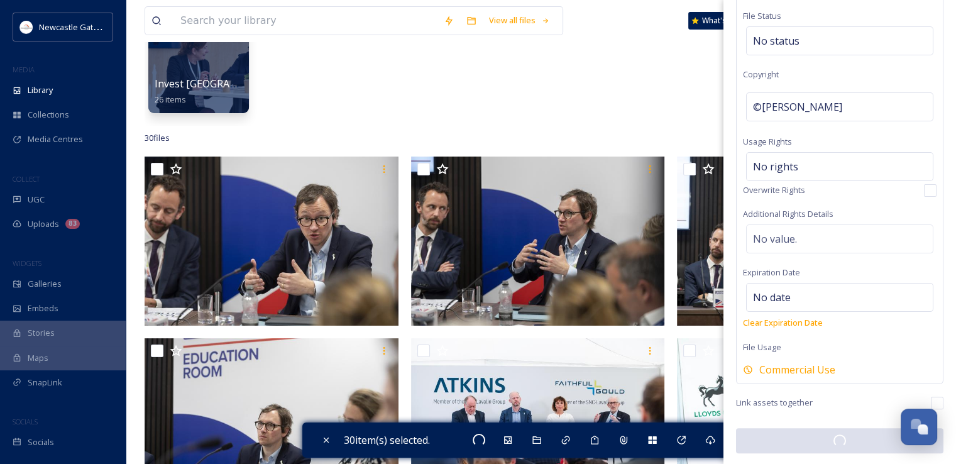
checkbox input "false"
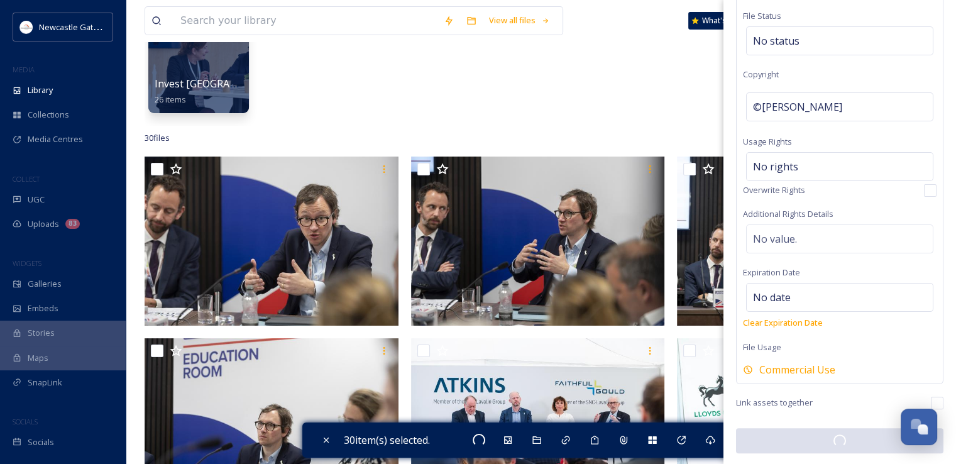
checkbox input "false"
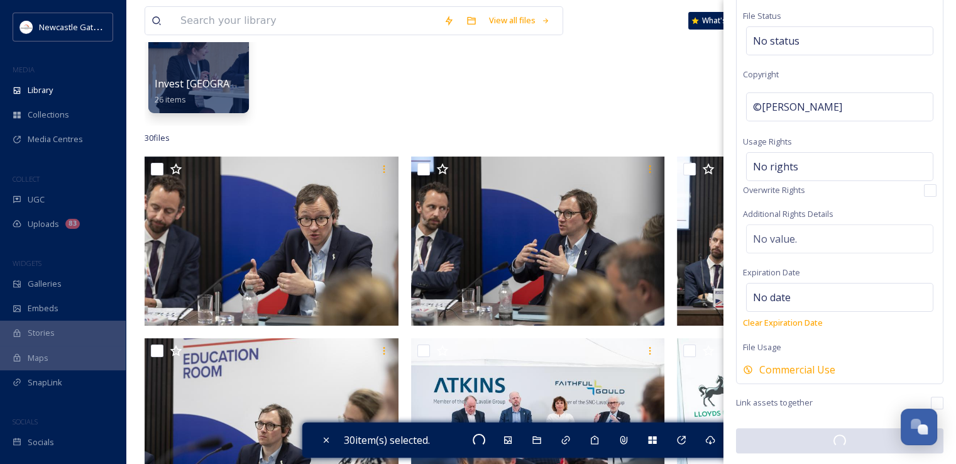
checkbox input "false"
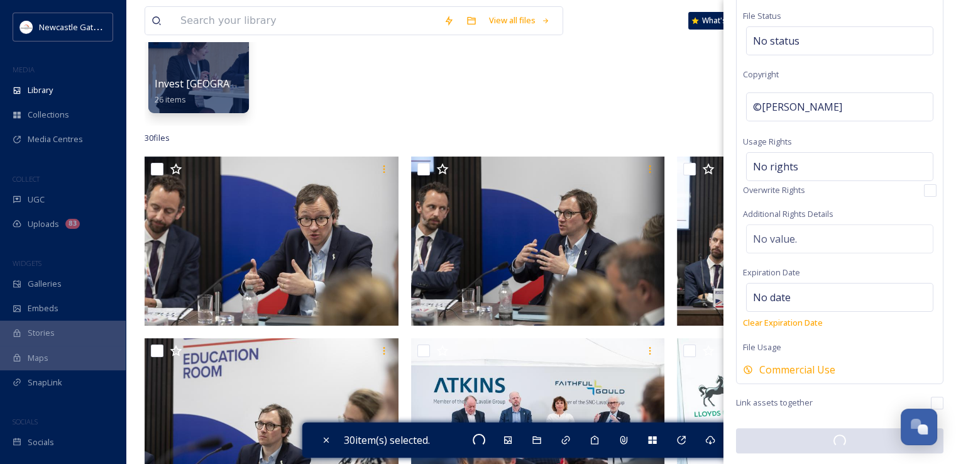
checkbox input "false"
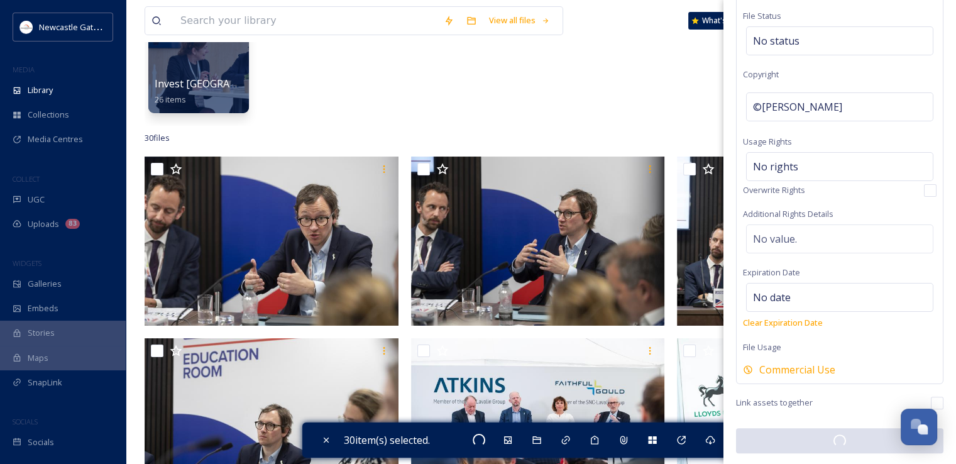
checkbox input "false"
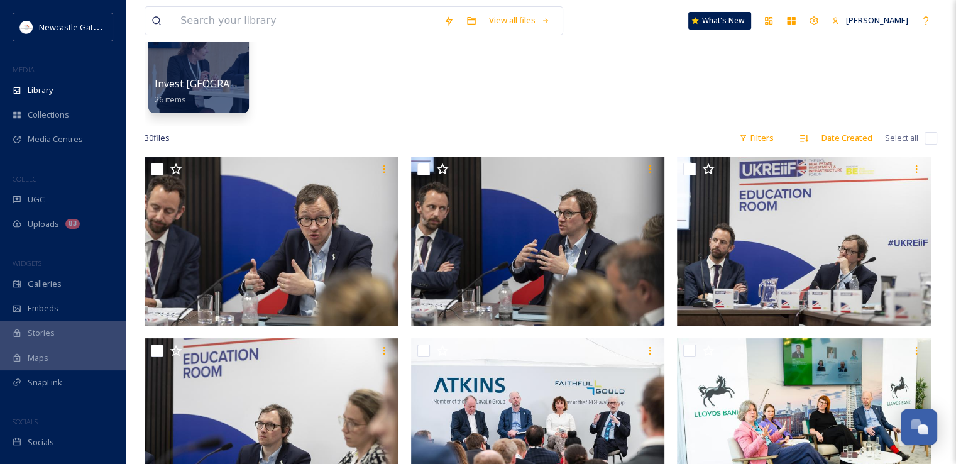
scroll to position [0, 0]
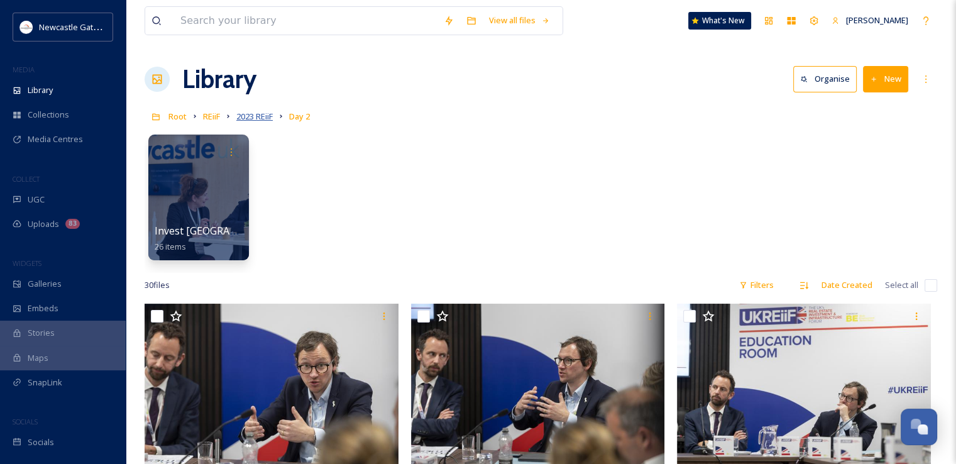
click at [260, 114] on span "2023 REiiF" at bounding box center [254, 116] width 36 height 11
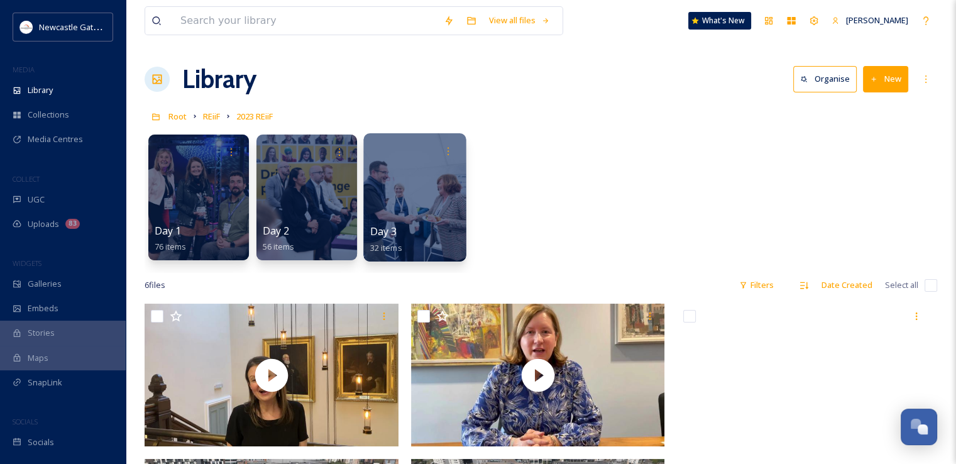
click at [450, 231] on div "Day 3 32 items" at bounding box center [415, 239] width 90 height 31
click at [433, 195] on div at bounding box center [414, 197] width 103 height 128
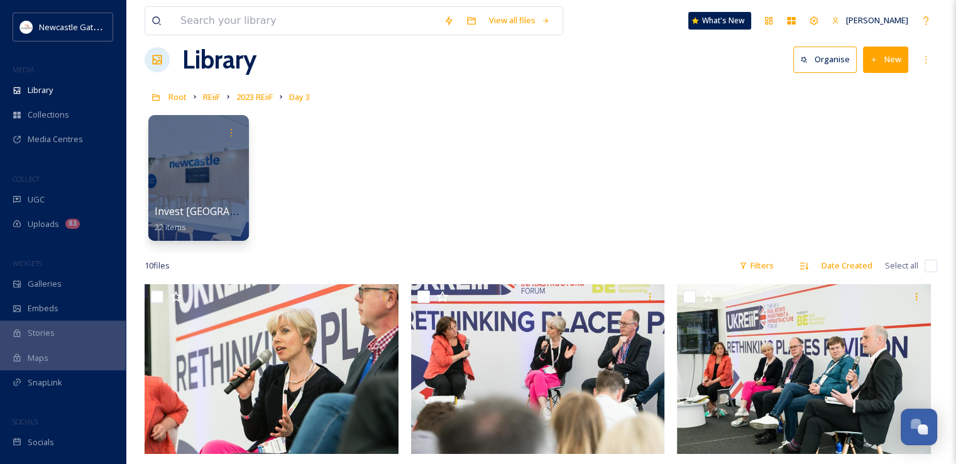
scroll to position [22, 0]
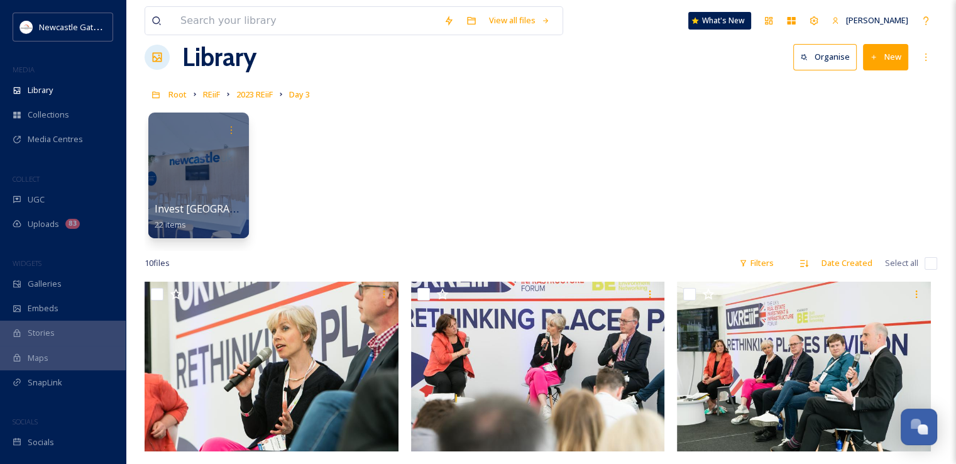
click at [930, 257] on input "checkbox" at bounding box center [931, 263] width 13 height 13
checkbox input "true"
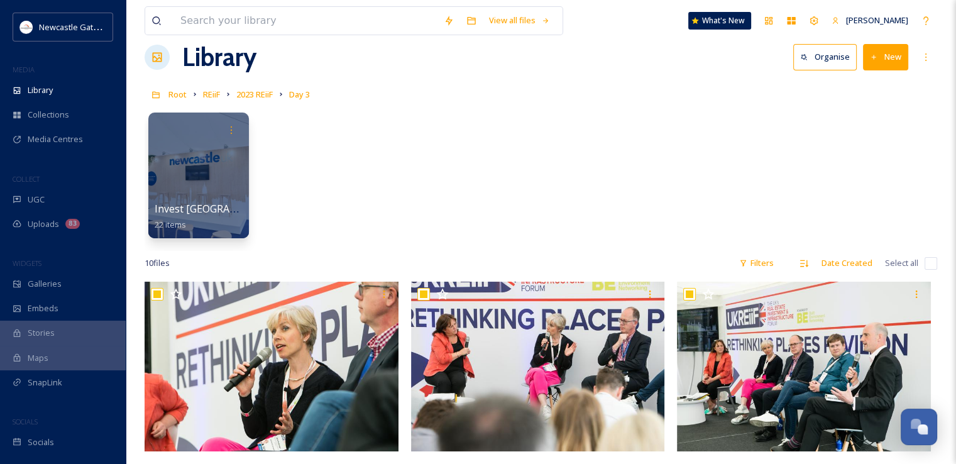
checkbox input "true"
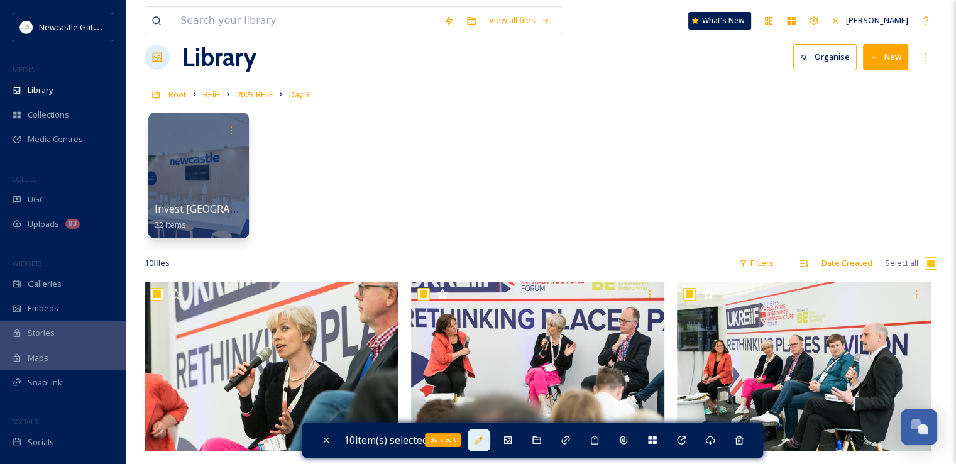
click at [478, 444] on icon at bounding box center [479, 440] width 10 height 10
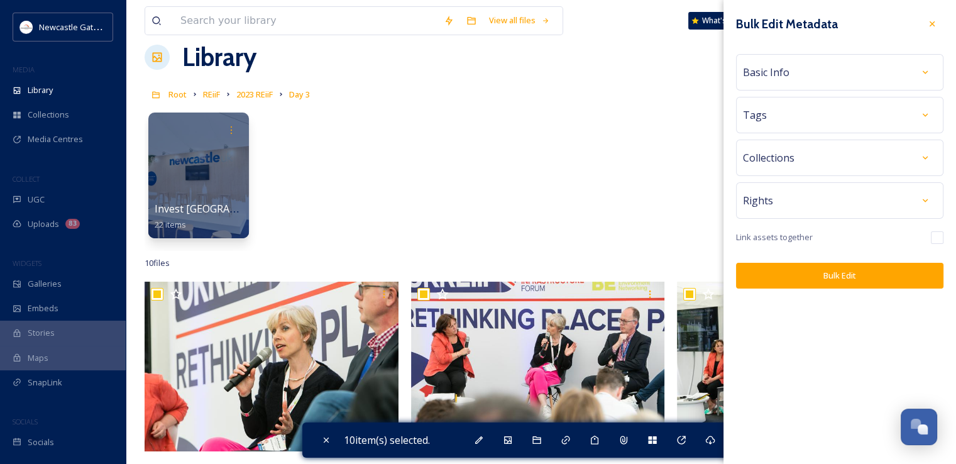
click at [816, 192] on div "Rights" at bounding box center [840, 200] width 194 height 23
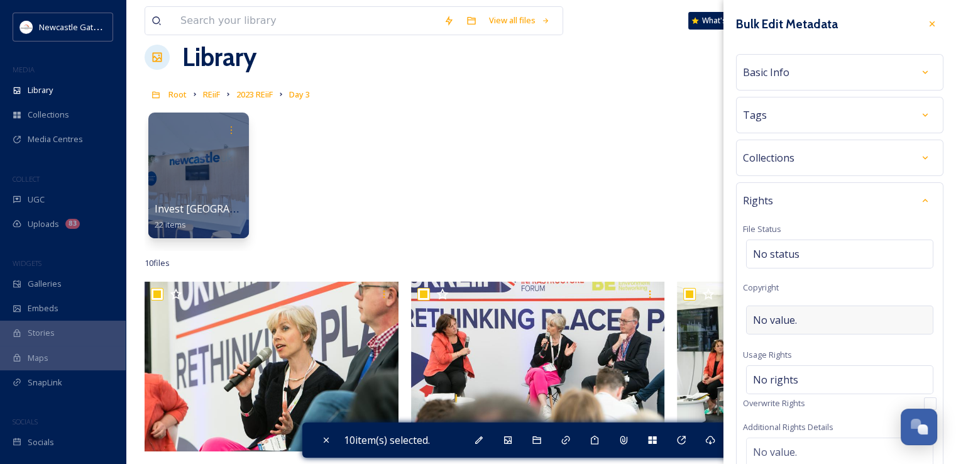
click at [792, 323] on span "No value." at bounding box center [775, 320] width 44 height 15
click at [835, 277] on div "Rights File Status No status Copyright Roger Moody Usage Rights No rights Overw…" at bounding box center [840, 388] width 208 height 412
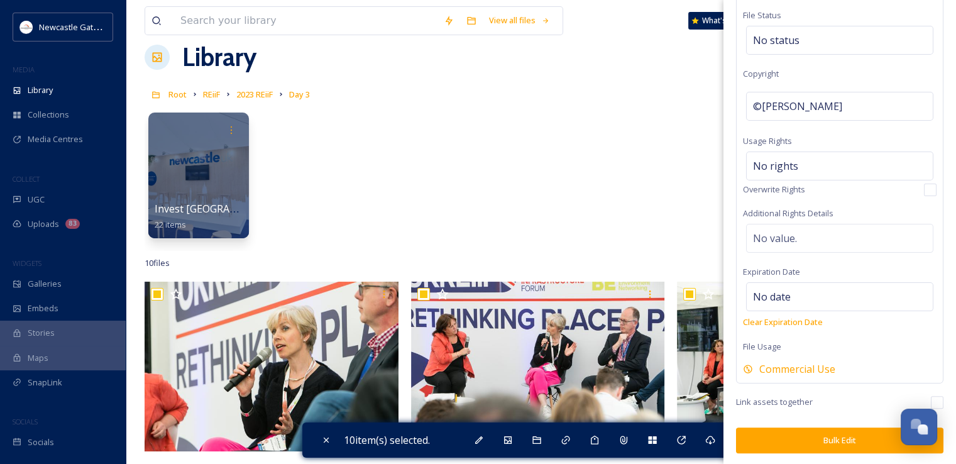
click at [834, 436] on button "Bulk Edit" at bounding box center [840, 441] width 208 height 26
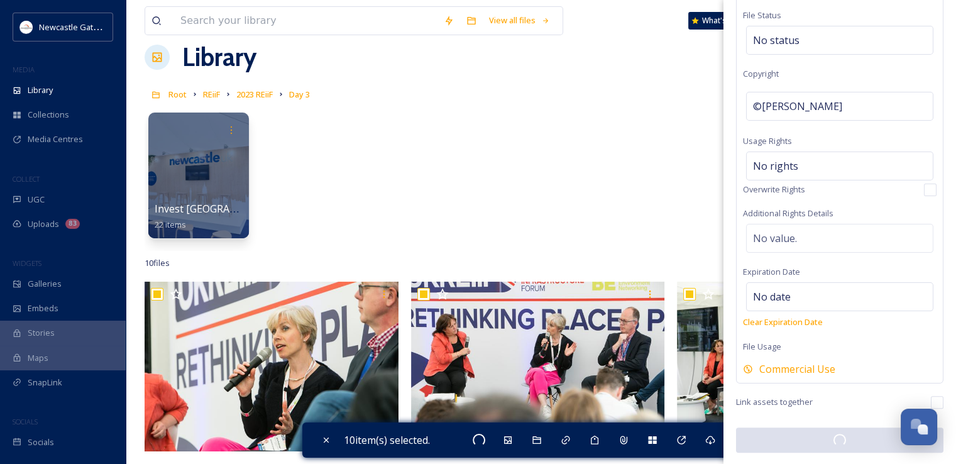
scroll to position [213, 0]
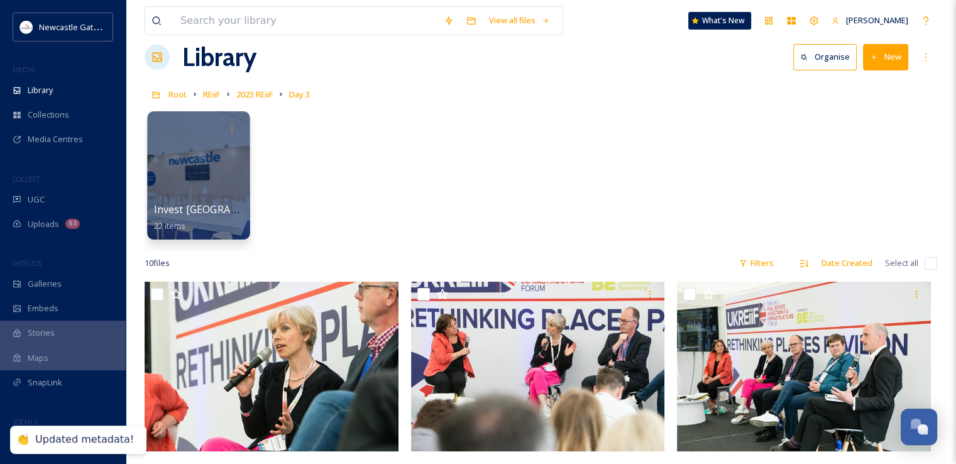
click at [191, 176] on div at bounding box center [198, 175] width 103 height 128
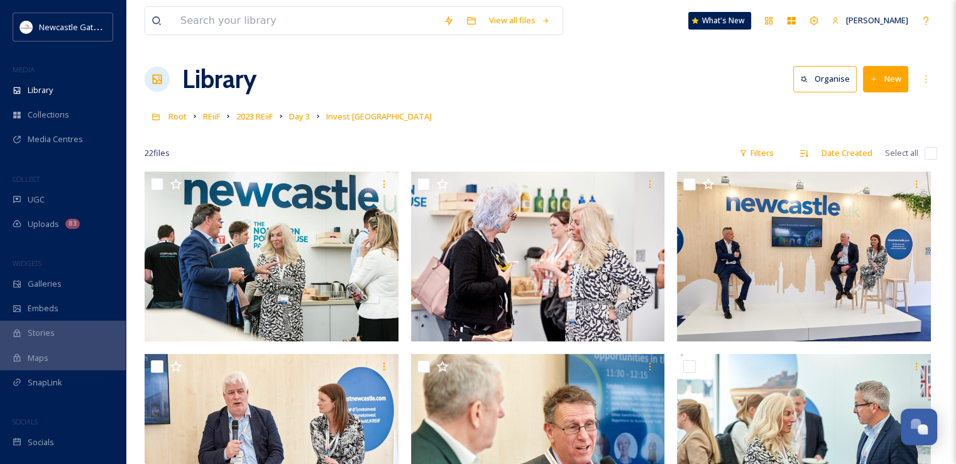
click at [936, 154] on input "checkbox" at bounding box center [931, 153] width 13 height 13
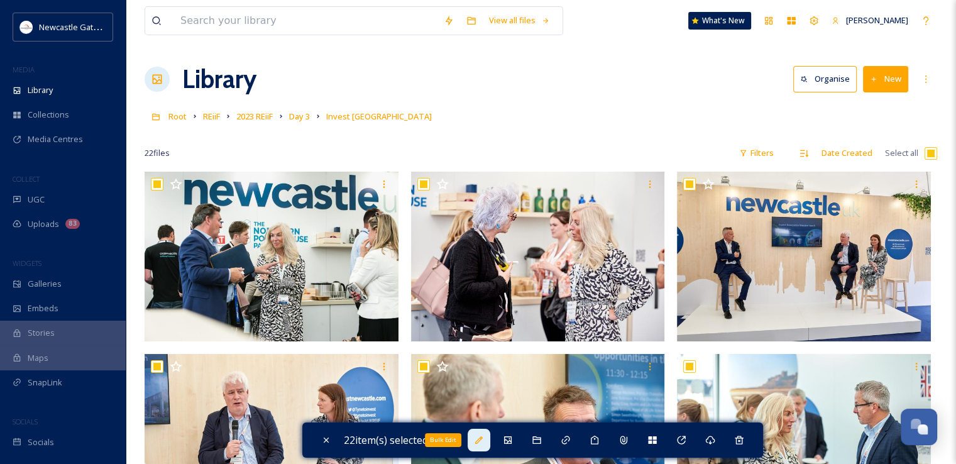
click at [479, 438] on icon at bounding box center [479, 440] width 10 height 10
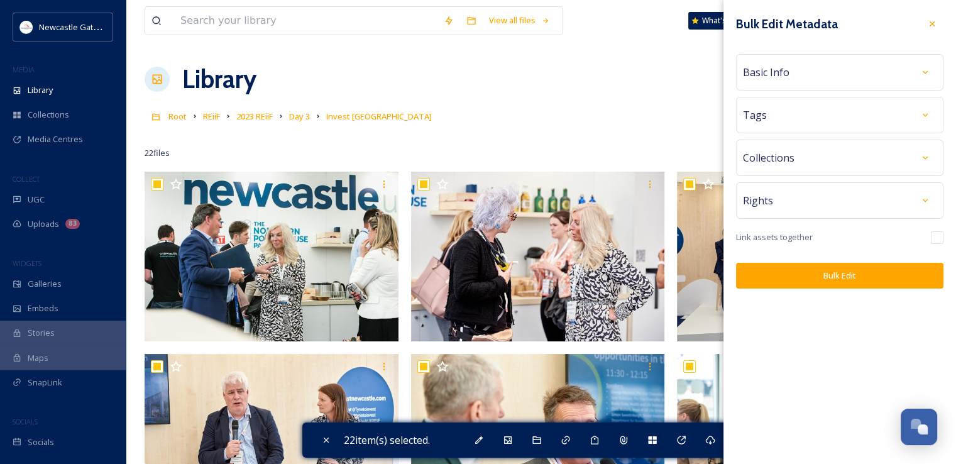
click at [817, 199] on div "Rights" at bounding box center [840, 200] width 194 height 23
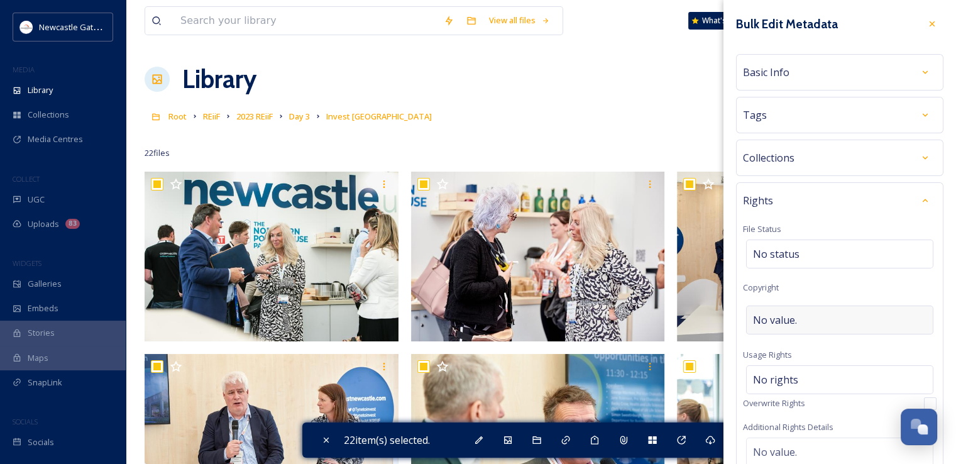
click at [809, 329] on div "No value." at bounding box center [839, 320] width 187 height 29
click at [849, 280] on div "Rights File Status No status Copyright ©Roger Moody Usage Rights No rights Over…" at bounding box center [840, 389] width 208 height 415
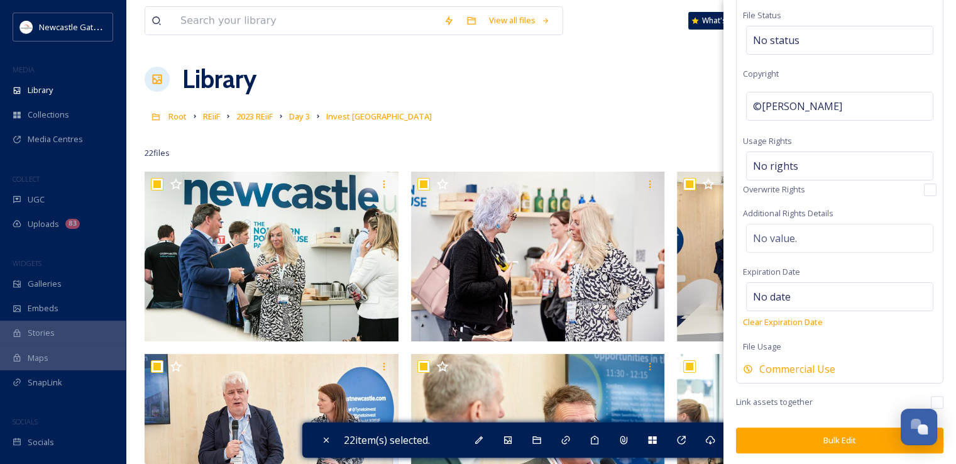
click at [818, 438] on button "Bulk Edit" at bounding box center [840, 441] width 208 height 26
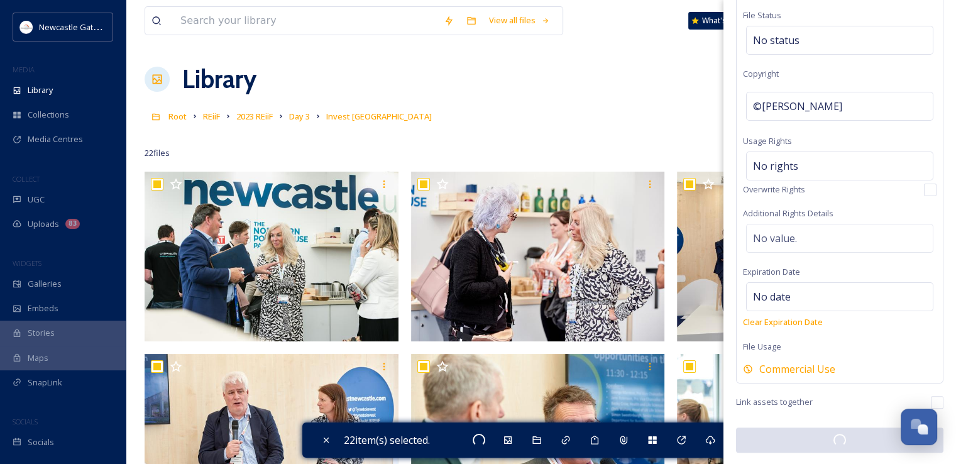
scroll to position [213, 0]
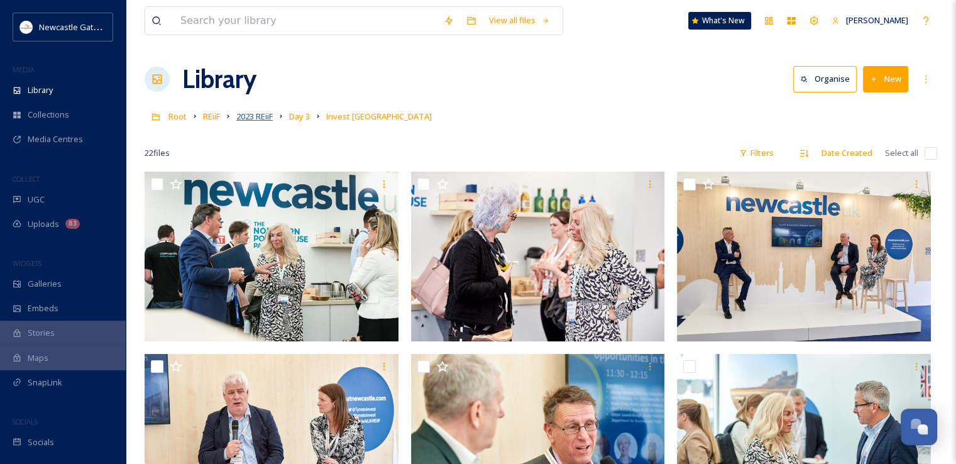
click at [262, 119] on span "2023 REiiF" at bounding box center [254, 116] width 36 height 11
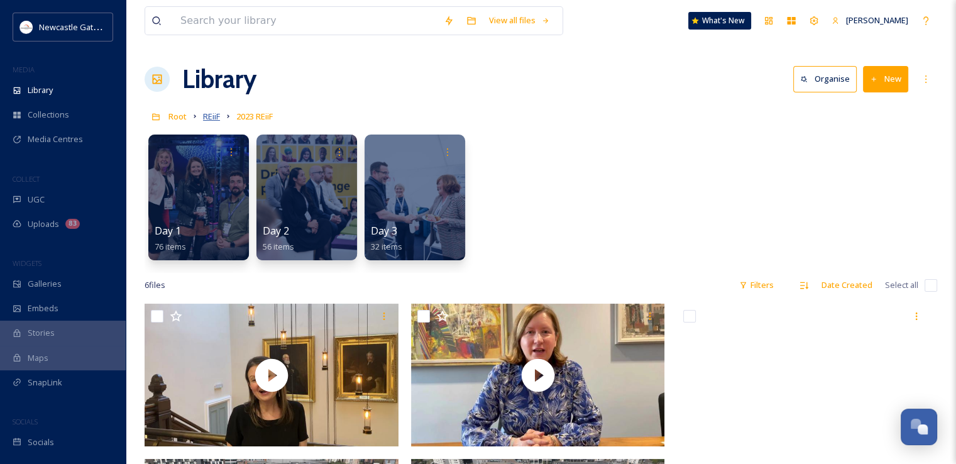
click at [212, 119] on span "REiiF" at bounding box center [211, 116] width 17 height 11
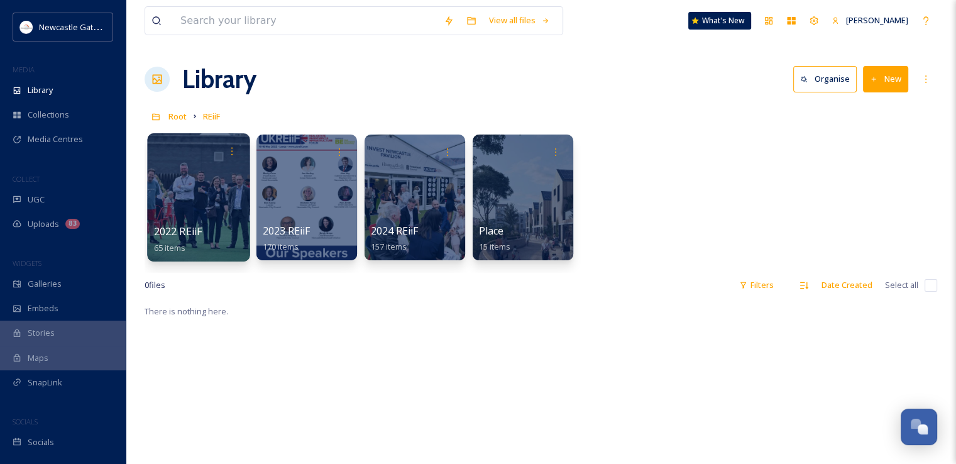
click at [189, 212] on div at bounding box center [198, 197] width 103 height 128
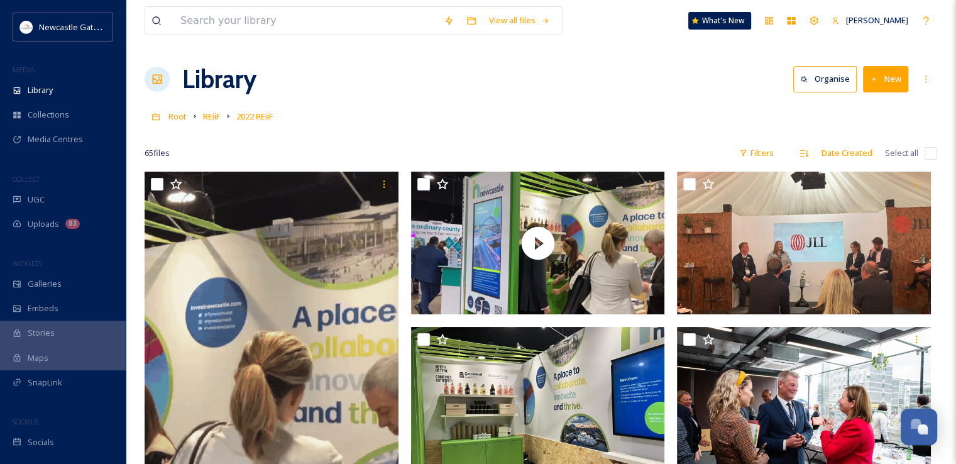
click at [525, 92] on div "Library Organise New" at bounding box center [541, 79] width 793 height 38
click at [937, 153] on input "checkbox" at bounding box center [931, 153] width 13 height 13
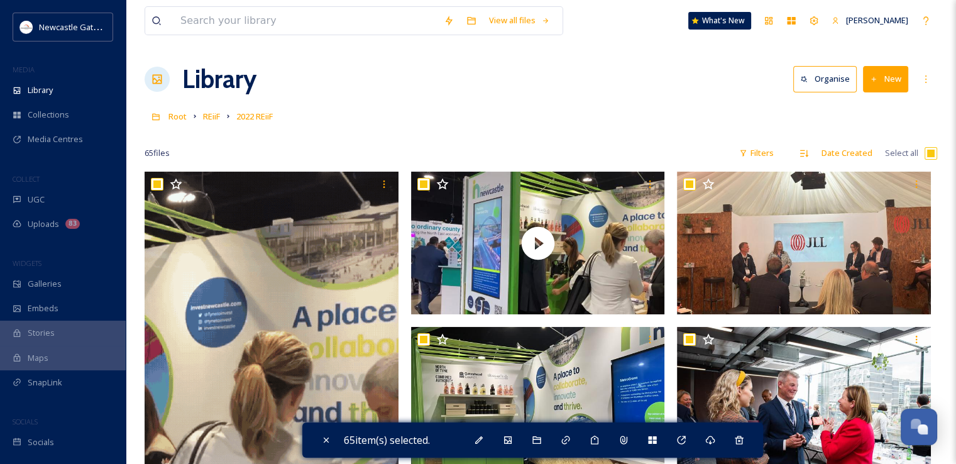
click at [483, 452] on div "65 item(s) selected." at bounding box center [532, 440] width 461 height 35
click at [483, 448] on div "Bulk Edit" at bounding box center [479, 440] width 23 height 23
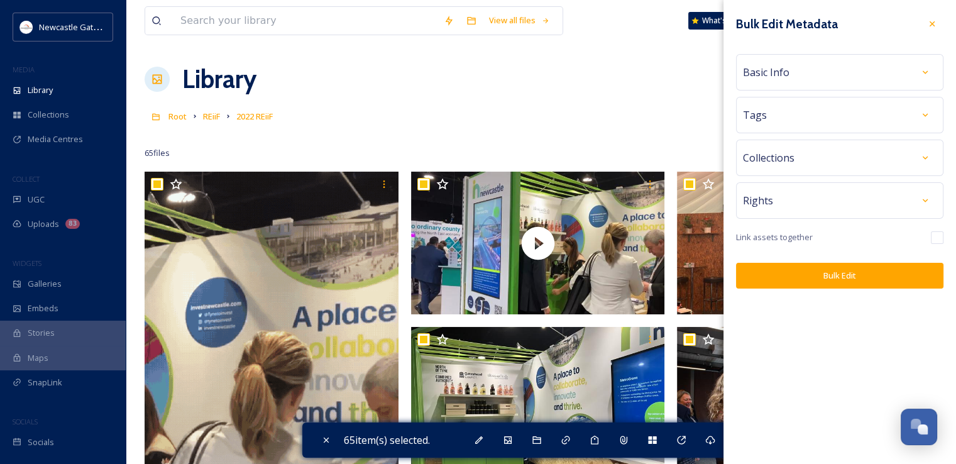
click at [853, 192] on div "Rights" at bounding box center [840, 200] width 194 height 23
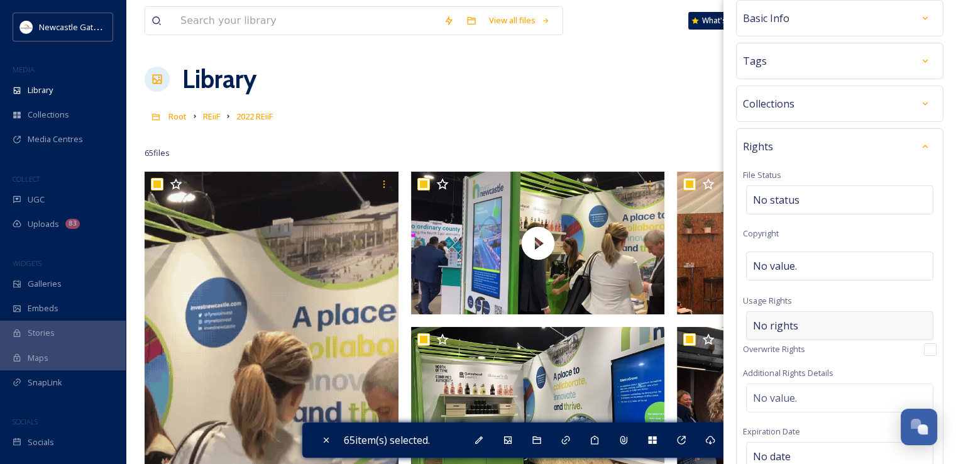
scroll to position [55, 0]
click at [816, 260] on div "No value." at bounding box center [839, 264] width 187 height 29
click at [853, 220] on div "Rights File Status No status Copyright ©Roger Moody Usage Rights No rights Over…" at bounding box center [840, 334] width 208 height 415
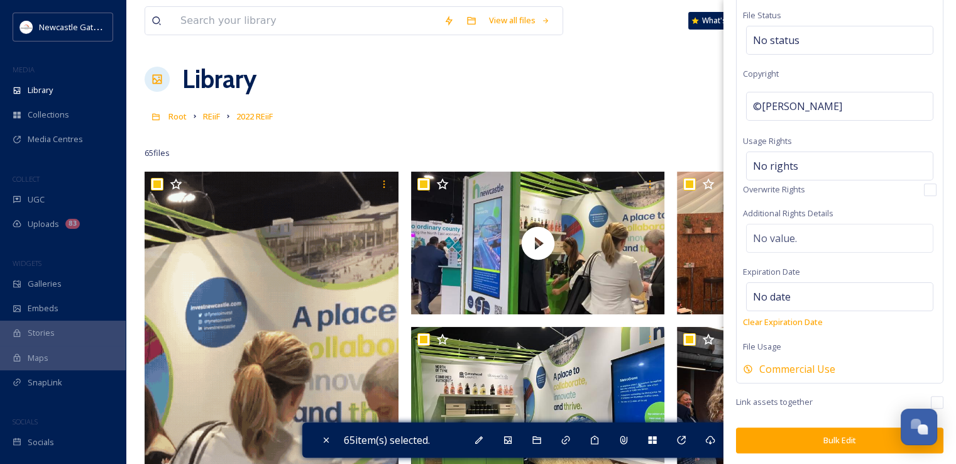
click at [810, 438] on button "Bulk Edit" at bounding box center [840, 441] width 208 height 26
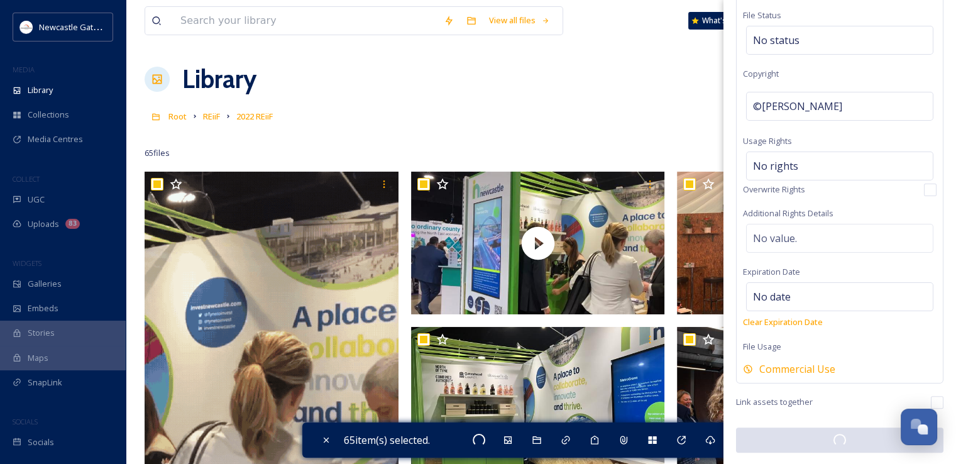
scroll to position [213, 0]
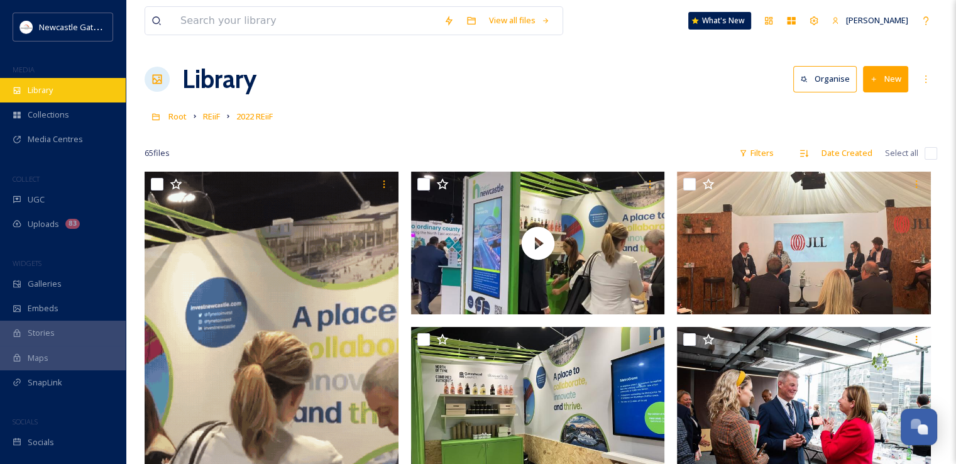
click at [48, 94] on span "Library" at bounding box center [40, 90] width 25 height 12
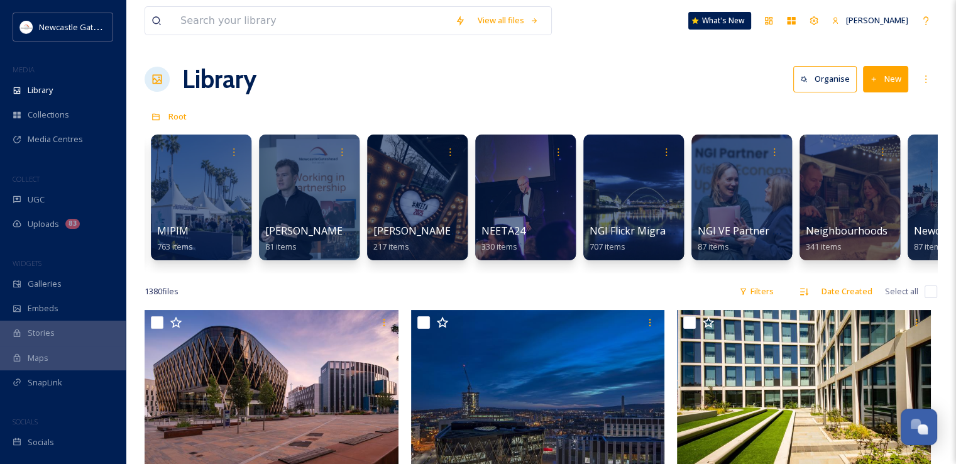
scroll to position [0, 1153]
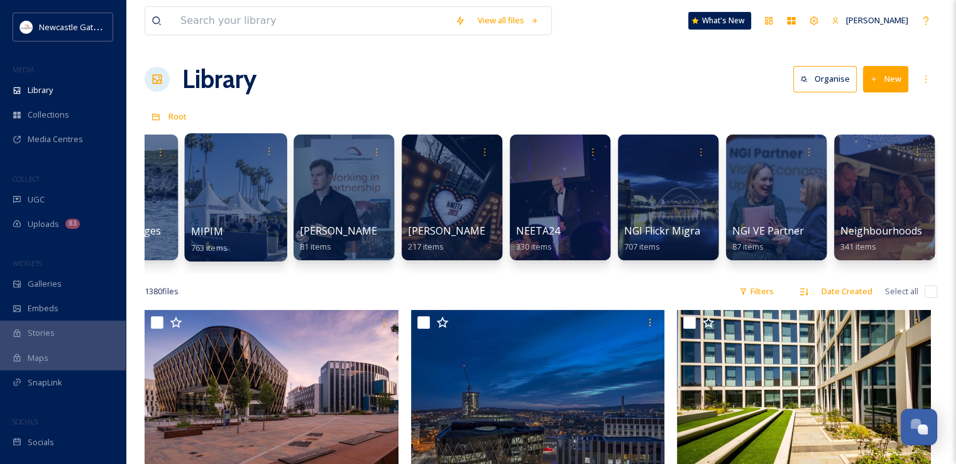
click at [204, 180] on div at bounding box center [235, 197] width 103 height 128
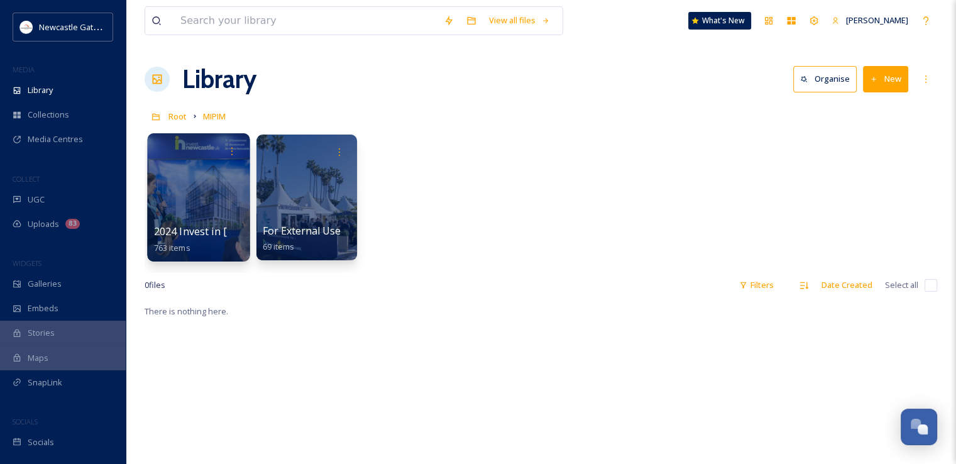
click at [230, 235] on span "2024 Invest in Newcastle - Not For External" at bounding box center [284, 232] width 261 height 14
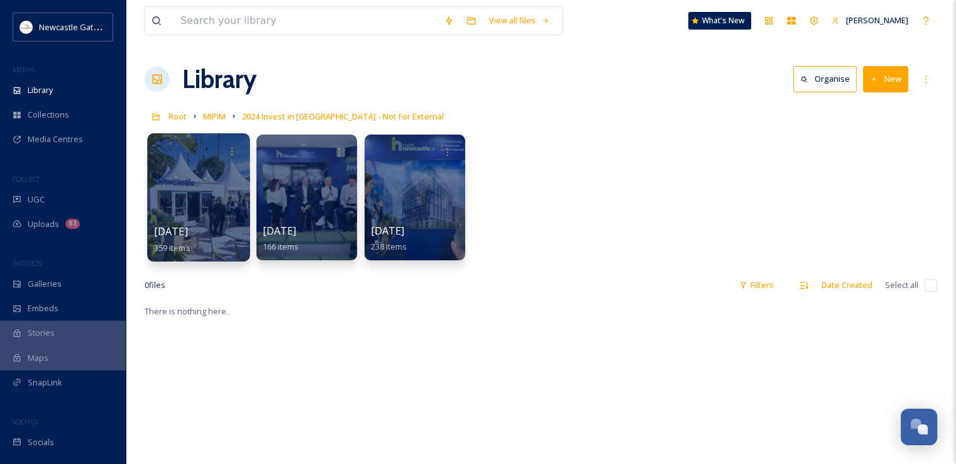
click at [213, 219] on div at bounding box center [198, 197] width 103 height 128
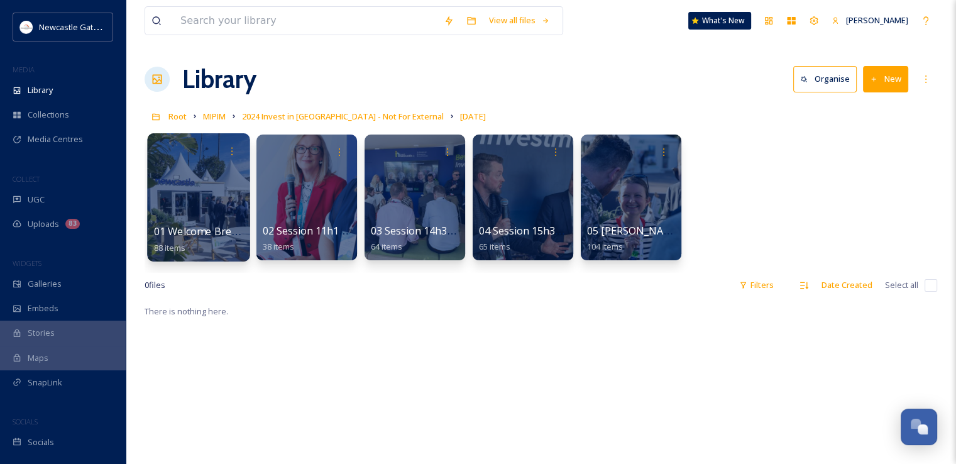
click at [168, 230] on span "01 Welcome Breakfast" at bounding box center [208, 232] width 108 height 14
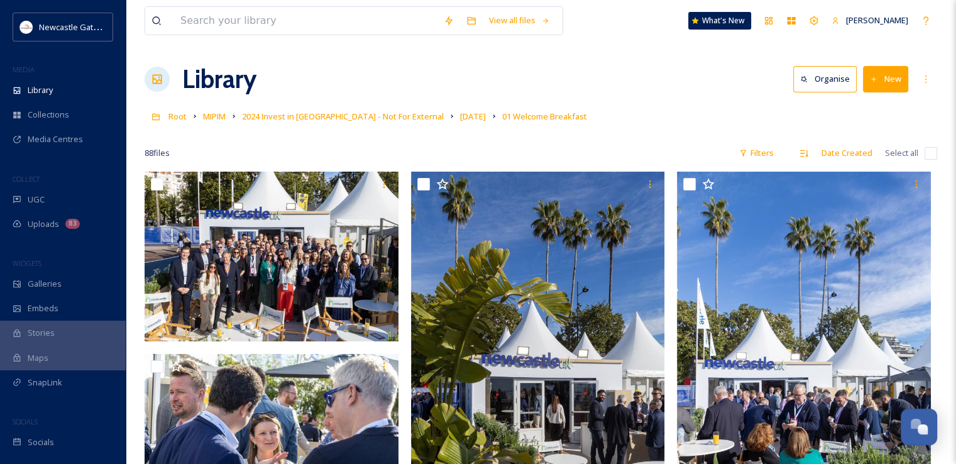
click at [933, 153] on input "checkbox" at bounding box center [931, 153] width 13 height 13
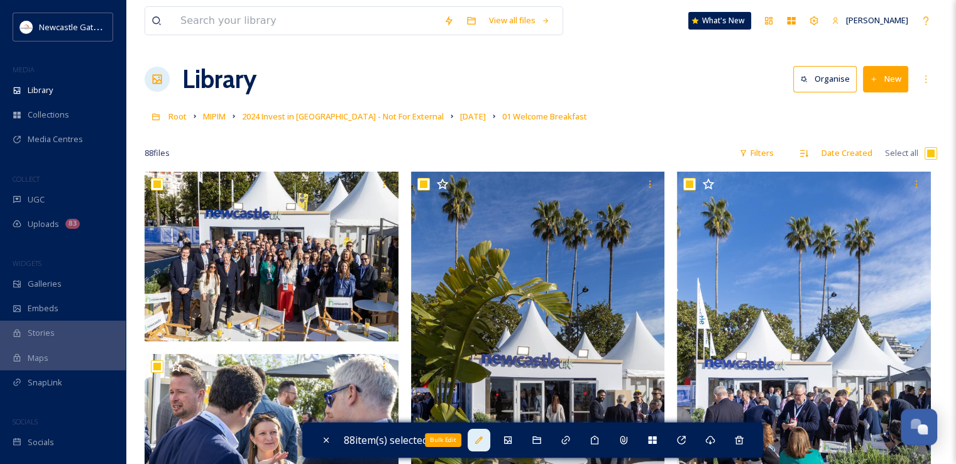
click at [484, 440] on icon at bounding box center [479, 440] width 10 height 10
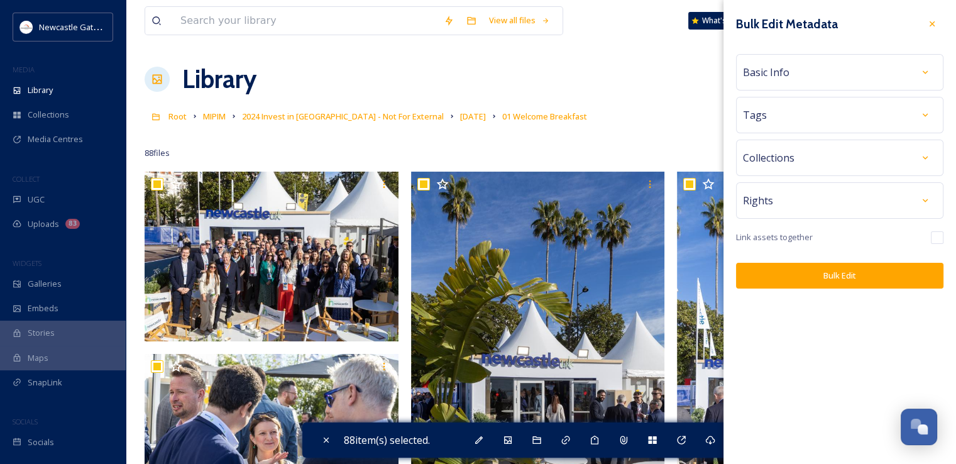
click at [811, 196] on div "Rights" at bounding box center [840, 200] width 194 height 23
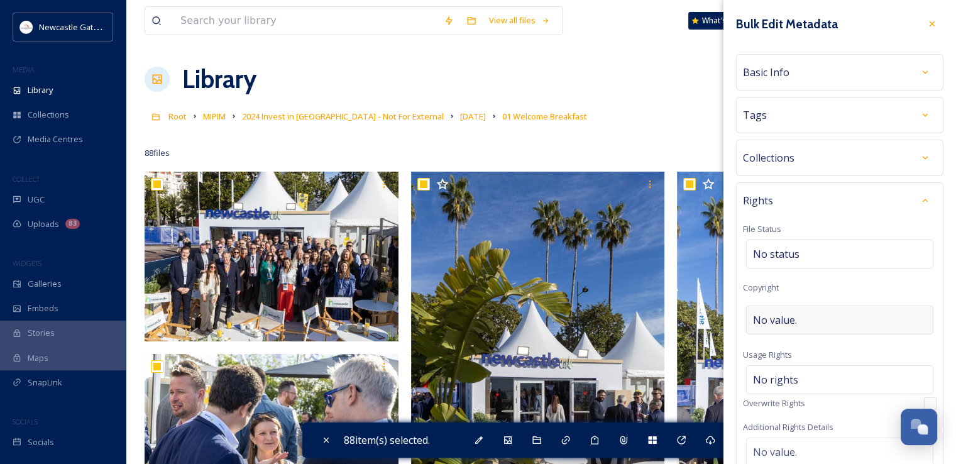
click at [801, 320] on div "No value." at bounding box center [839, 320] width 187 height 29
click at [833, 283] on div "Rights File Status No status Copyright ©Nicolas Gavet Usage Rights No rights Ov…" at bounding box center [840, 389] width 208 height 415
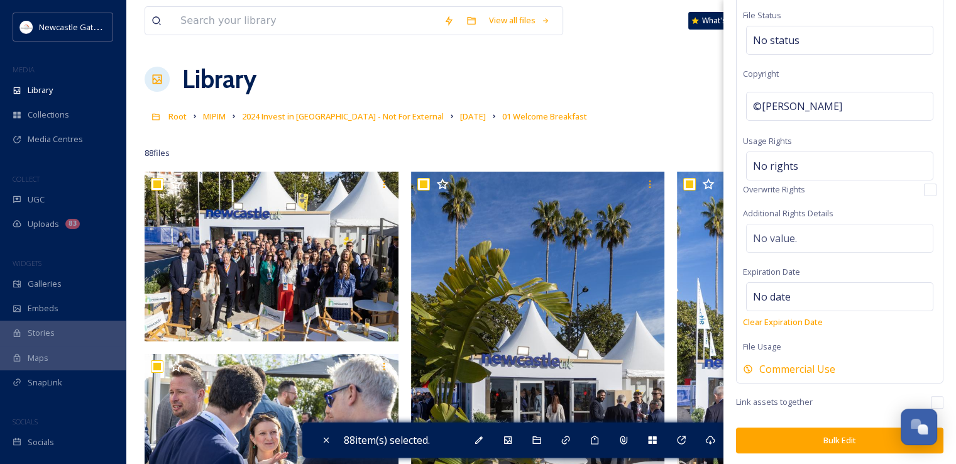
click at [821, 447] on button "Bulk Edit" at bounding box center [840, 441] width 208 height 26
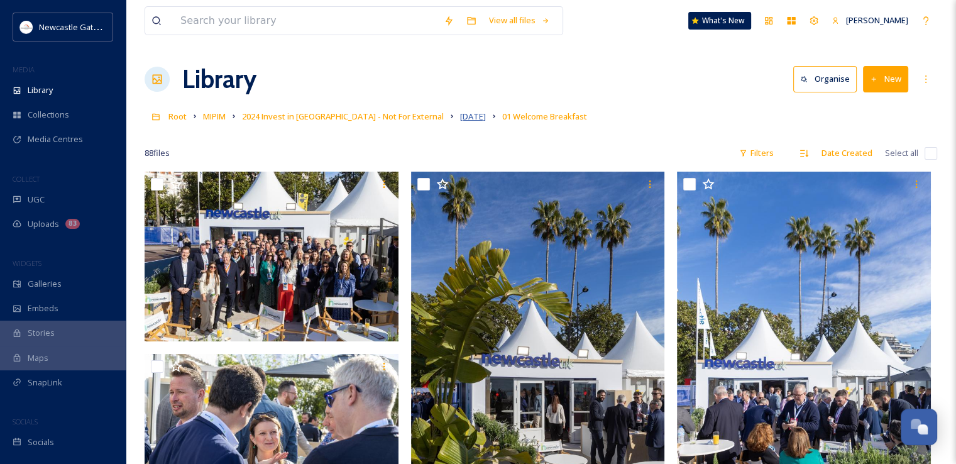
click at [460, 114] on span "2024-03-12" at bounding box center [473, 116] width 26 height 11
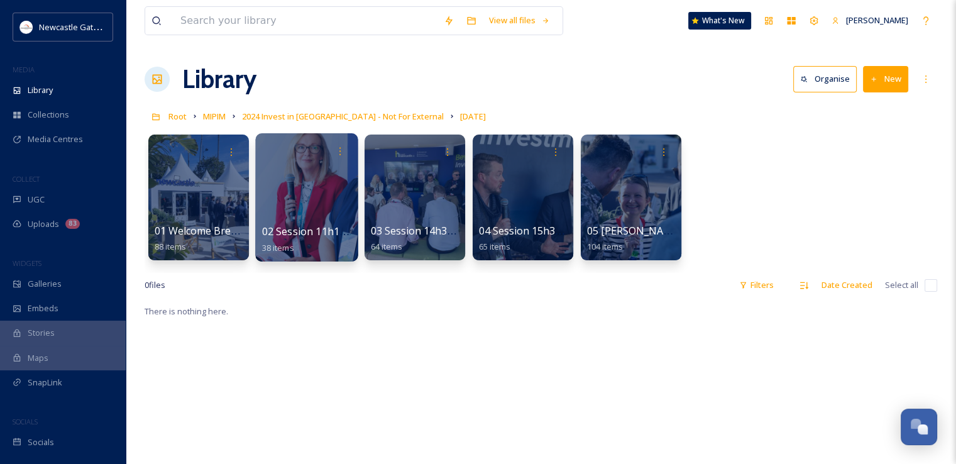
click at [322, 199] on div at bounding box center [306, 197] width 103 height 128
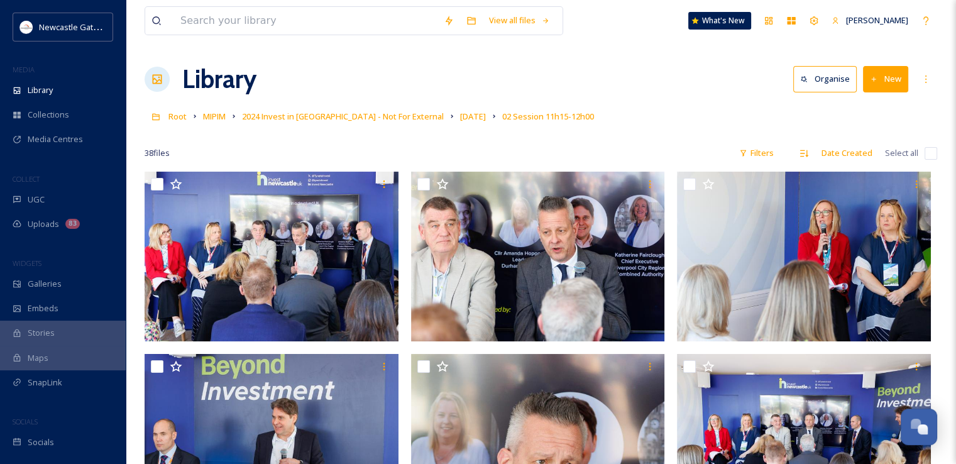
click at [932, 158] on input "checkbox" at bounding box center [931, 153] width 13 height 13
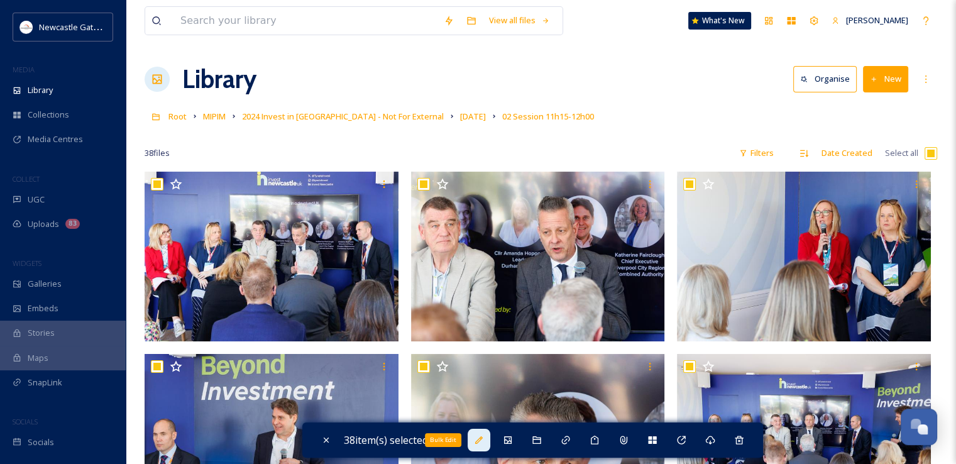
click at [482, 436] on icon at bounding box center [479, 440] width 10 height 10
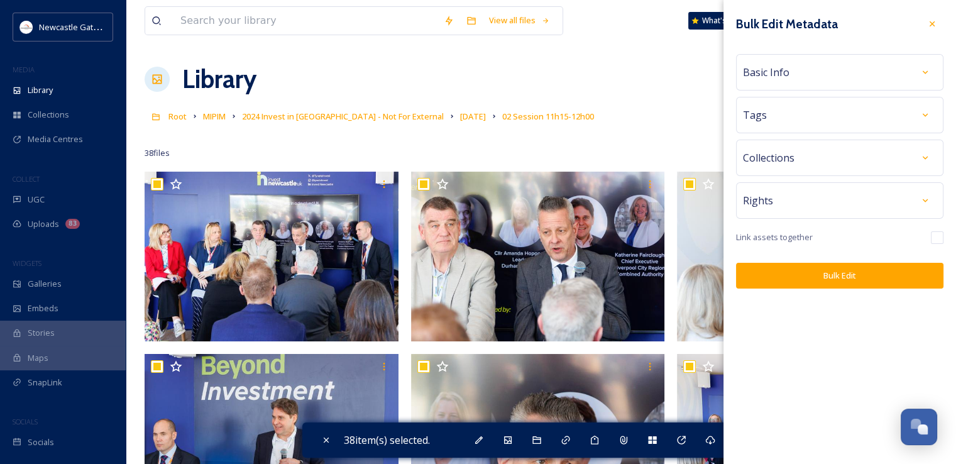
click at [808, 197] on div "Rights" at bounding box center [840, 200] width 194 height 23
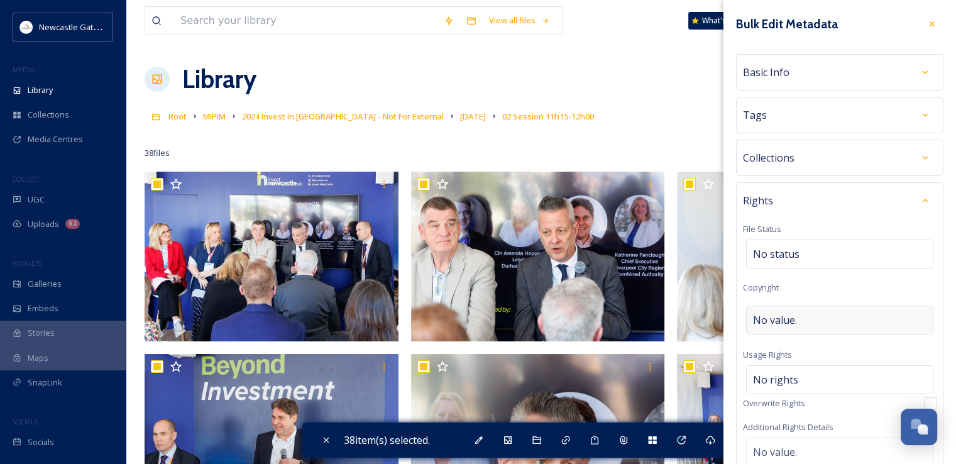
click at [792, 331] on div "No value." at bounding box center [839, 320] width 187 height 29
click at [832, 280] on div "Rights File Status No status Copyright ©Nicolas Gavet Usage Rights No rights Ov…" at bounding box center [840, 389] width 208 height 415
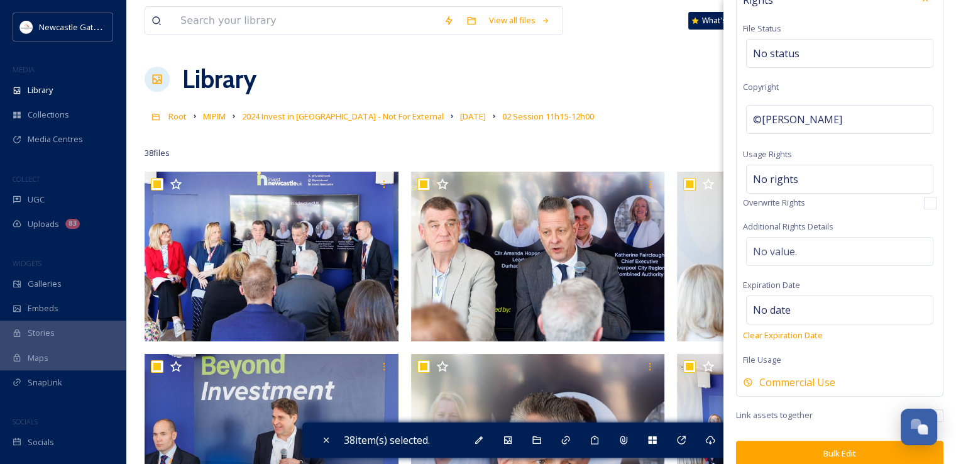
scroll to position [214, 0]
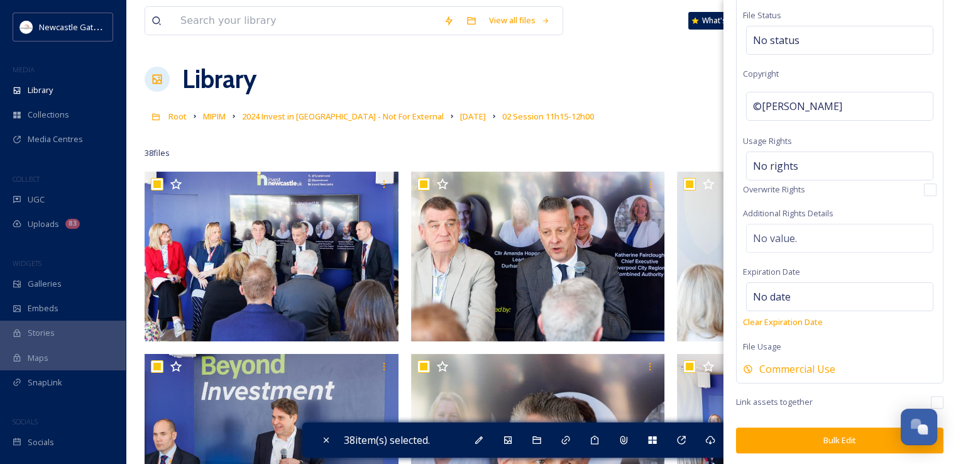
click at [830, 442] on button "Bulk Edit" at bounding box center [840, 441] width 208 height 26
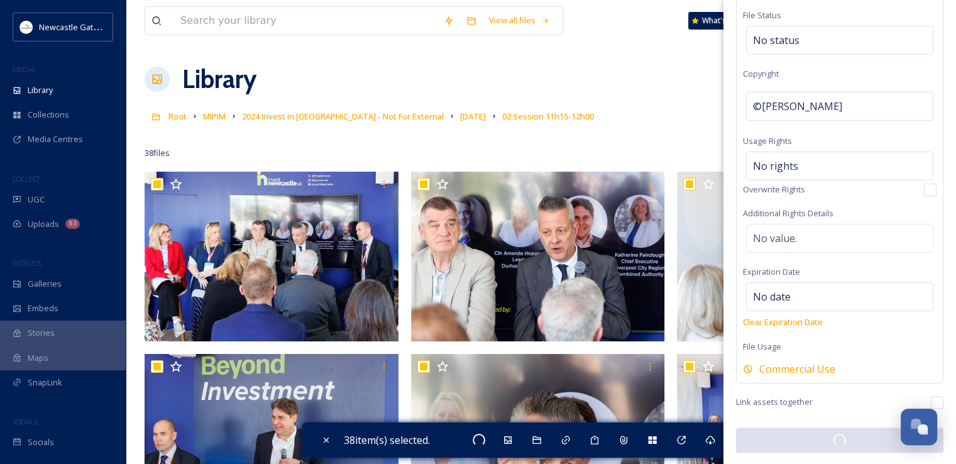
scroll to position [213, 0]
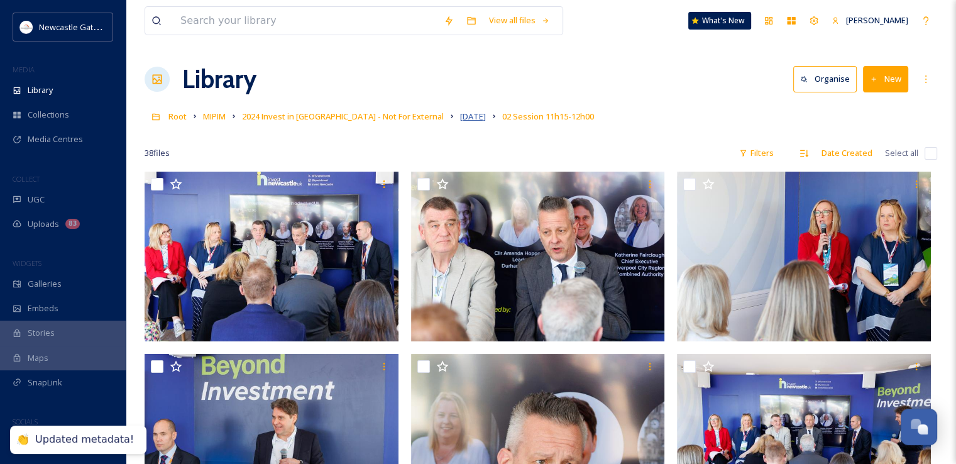
click at [460, 114] on span "2024-03-12" at bounding box center [473, 116] width 26 height 11
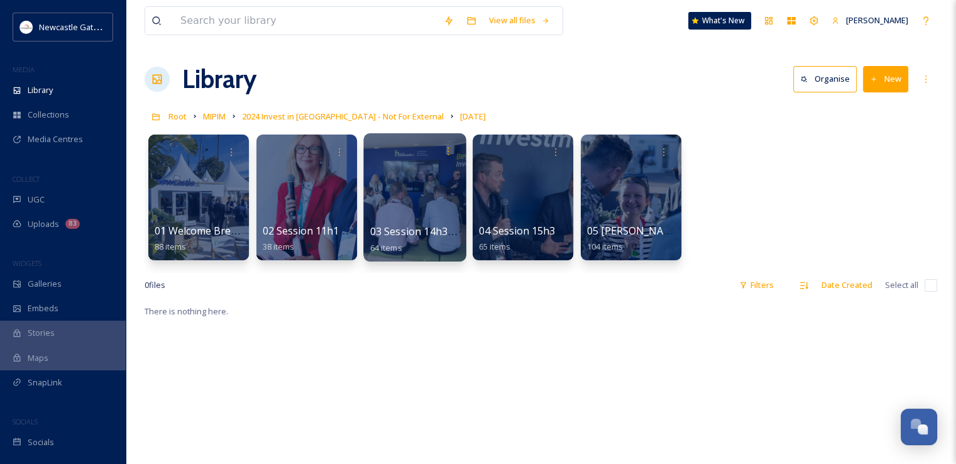
click at [425, 227] on span "03 Session 14h30-15h15" at bounding box center [428, 232] width 117 height 14
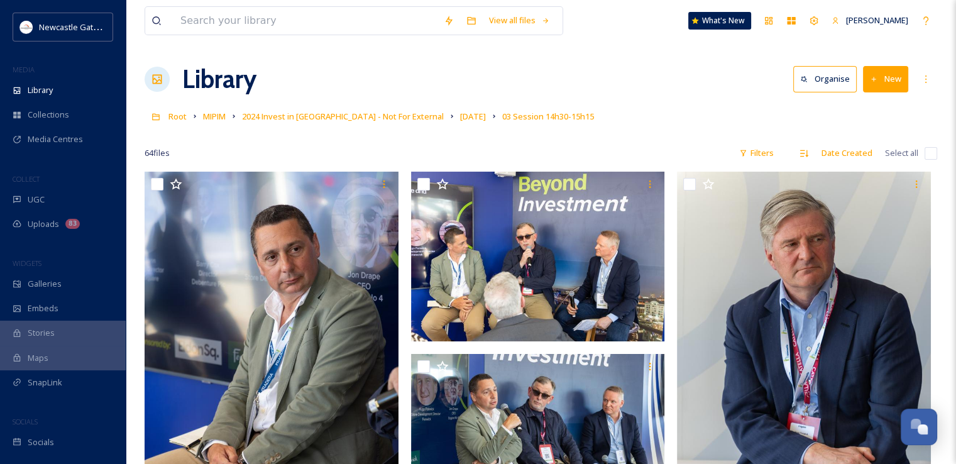
click at [933, 153] on input "checkbox" at bounding box center [931, 153] width 13 height 13
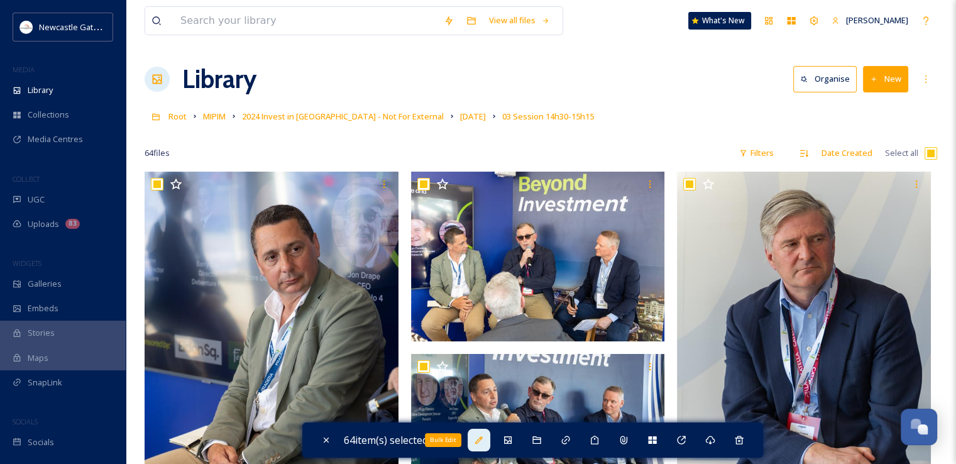
click at [491, 440] on div "Bulk Edit" at bounding box center [479, 440] width 23 height 23
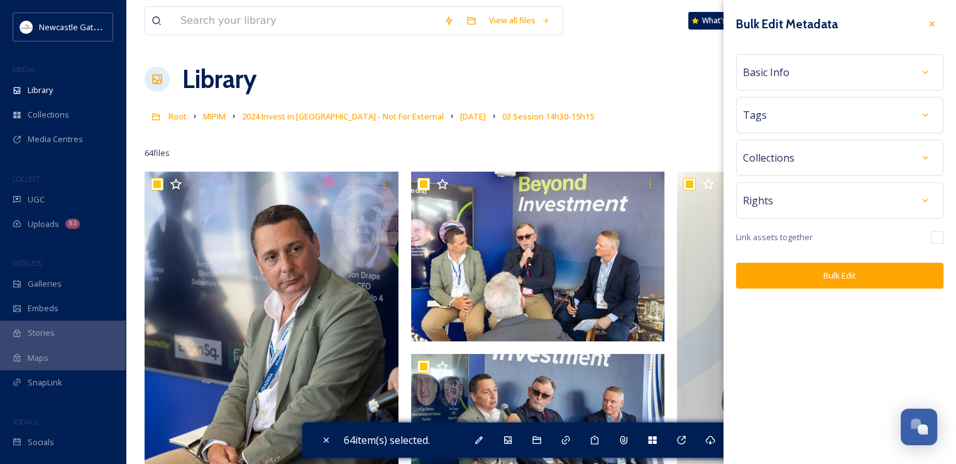
click at [819, 196] on div "Rights" at bounding box center [840, 200] width 194 height 23
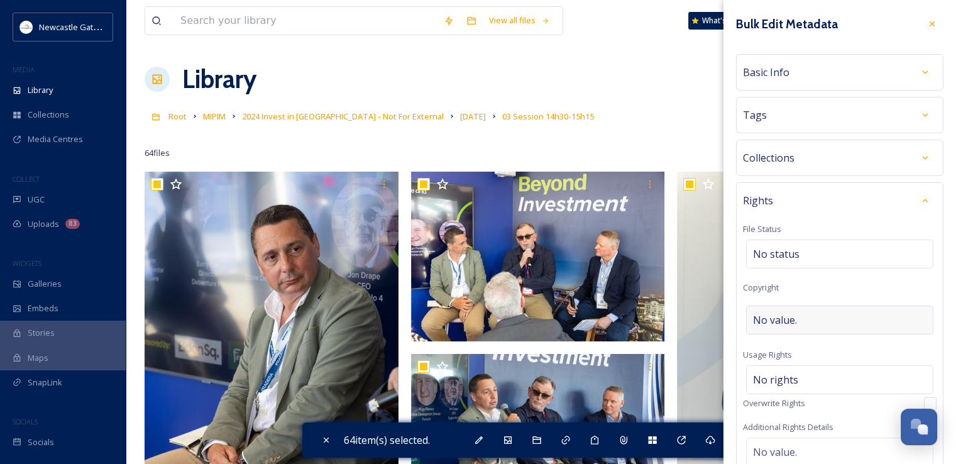
click at [802, 321] on div "No value." at bounding box center [839, 320] width 187 height 29
click at [841, 265] on div "No status" at bounding box center [839, 254] width 187 height 29
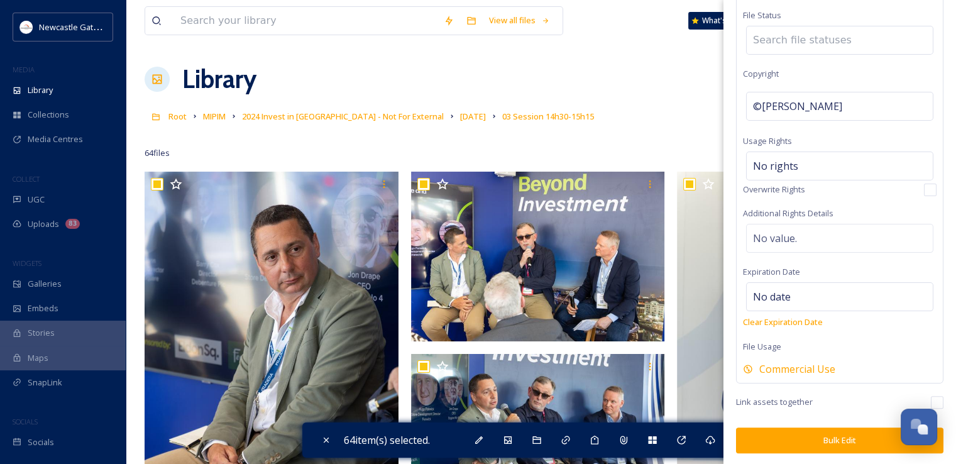
scroll to position [213, 0]
click at [823, 441] on button "Bulk Edit" at bounding box center [840, 441] width 208 height 26
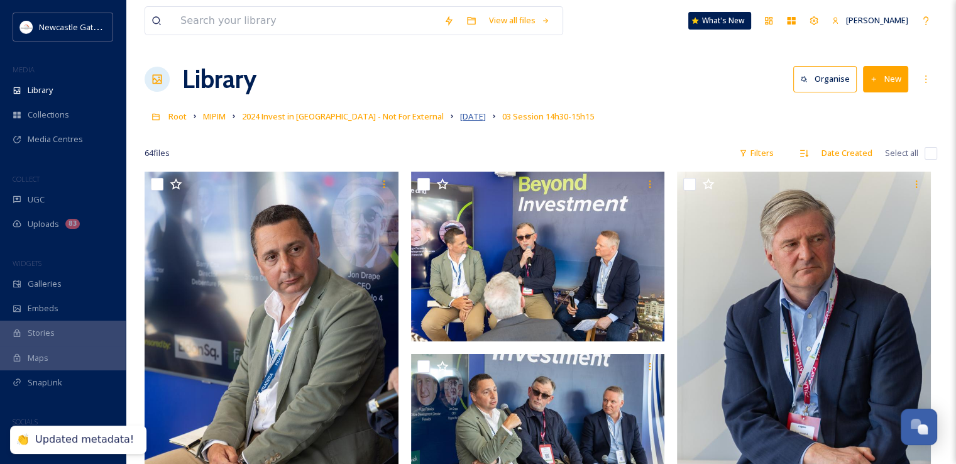
click at [460, 117] on span "2024-03-12" at bounding box center [473, 116] width 26 height 11
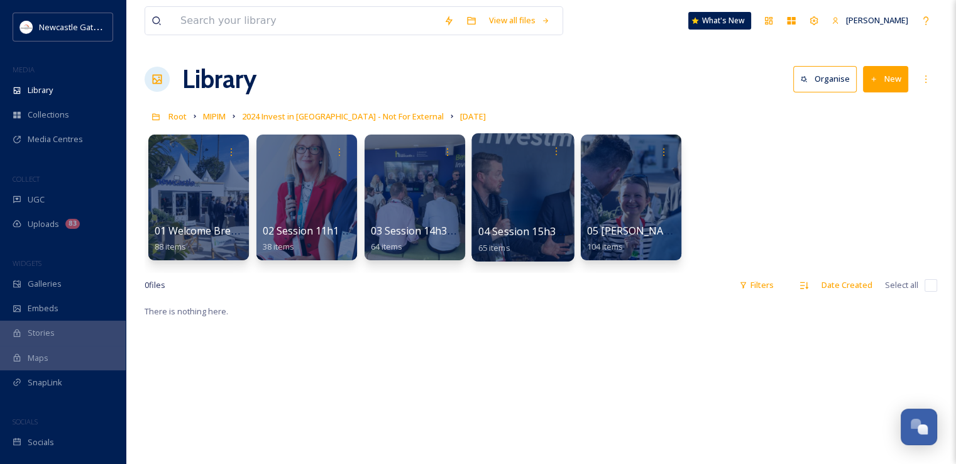
click at [532, 203] on div at bounding box center [523, 197] width 103 height 128
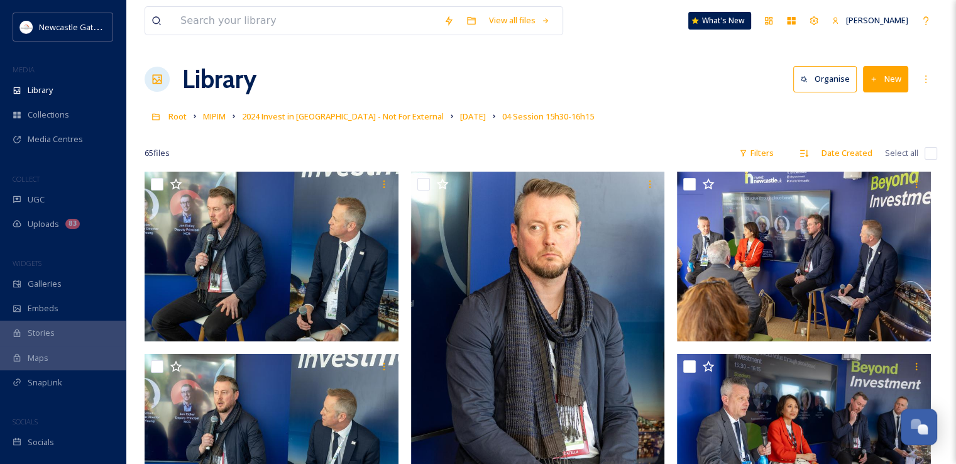
click at [928, 152] on input "checkbox" at bounding box center [931, 153] width 13 height 13
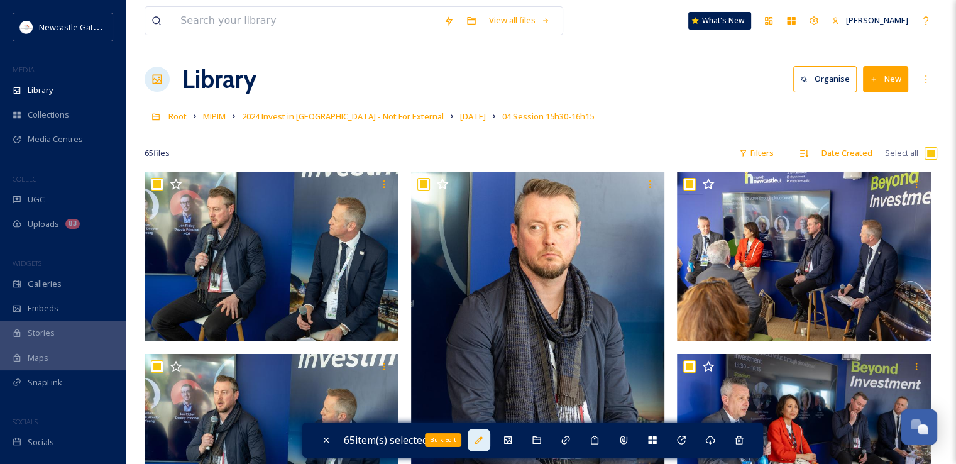
click at [481, 442] on icon at bounding box center [479, 440] width 8 height 8
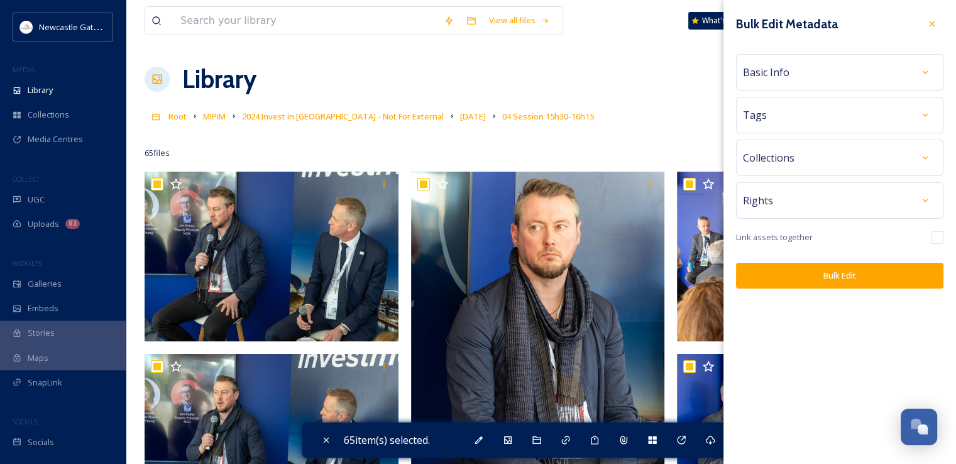
click at [823, 198] on div "Rights" at bounding box center [840, 200] width 194 height 23
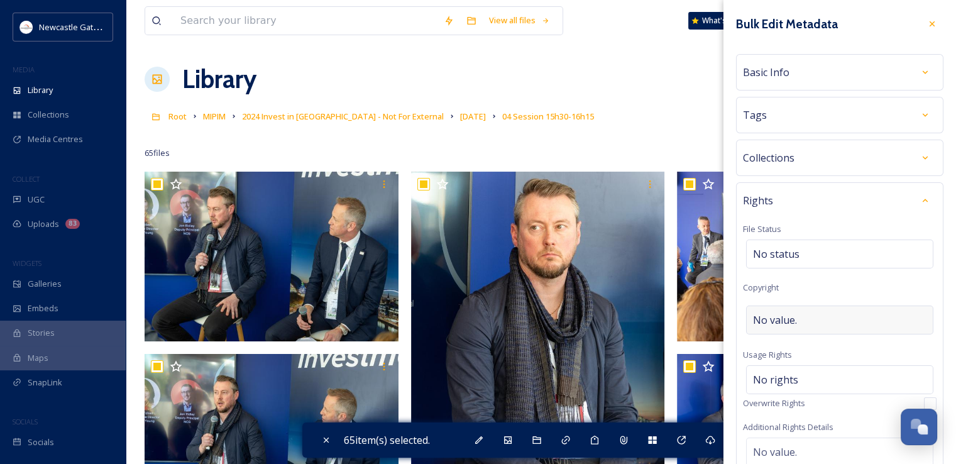
click at [799, 319] on div "No value." at bounding box center [839, 320] width 187 height 29
click at [835, 288] on div "Rights File Status No status Copyright ©Nicolas Gavet Usage Rights No rights Ov…" at bounding box center [840, 389] width 208 height 415
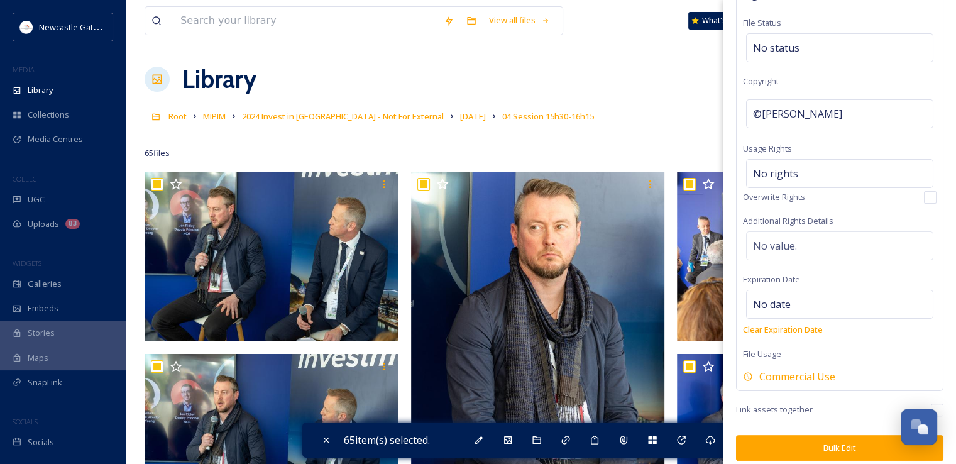
scroll to position [214, 0]
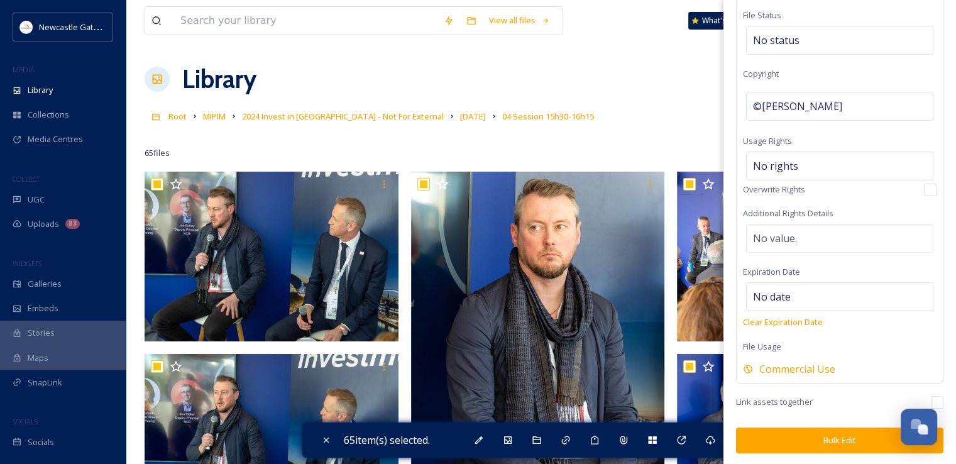
click at [828, 433] on button "Bulk Edit" at bounding box center [840, 441] width 208 height 26
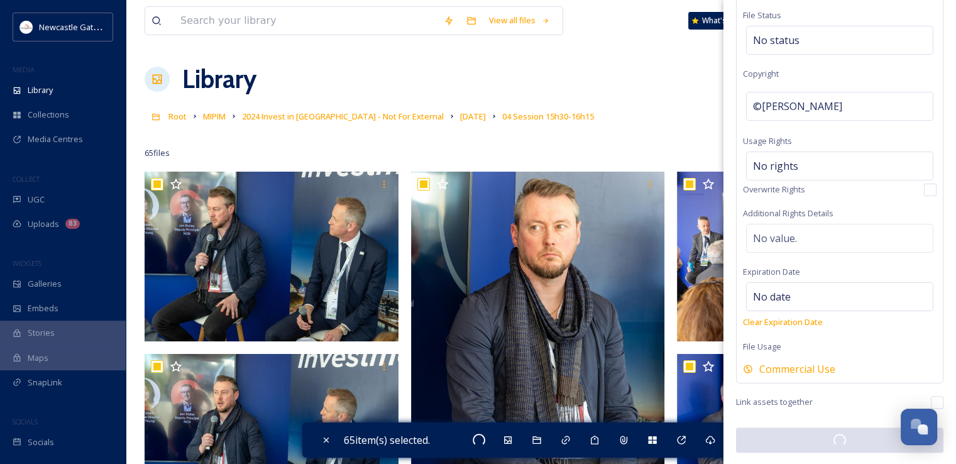
scroll to position [213, 0]
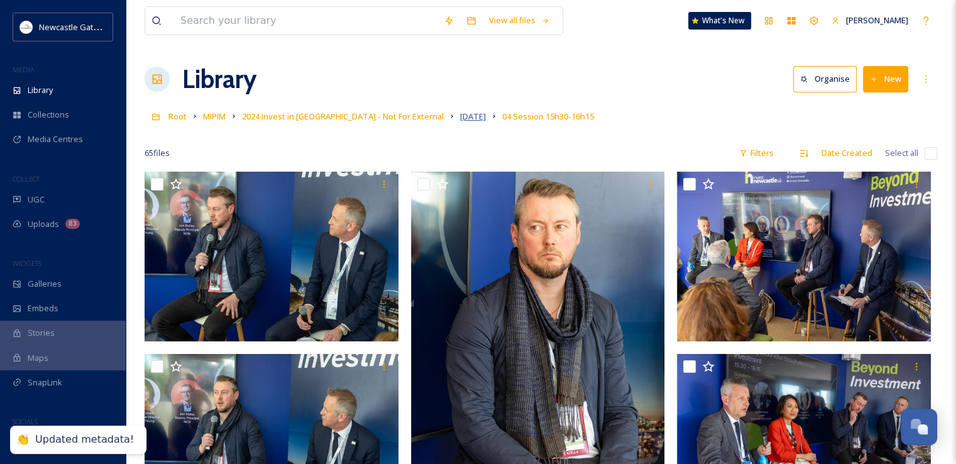
click at [460, 111] on span "2024-03-12" at bounding box center [473, 116] width 26 height 11
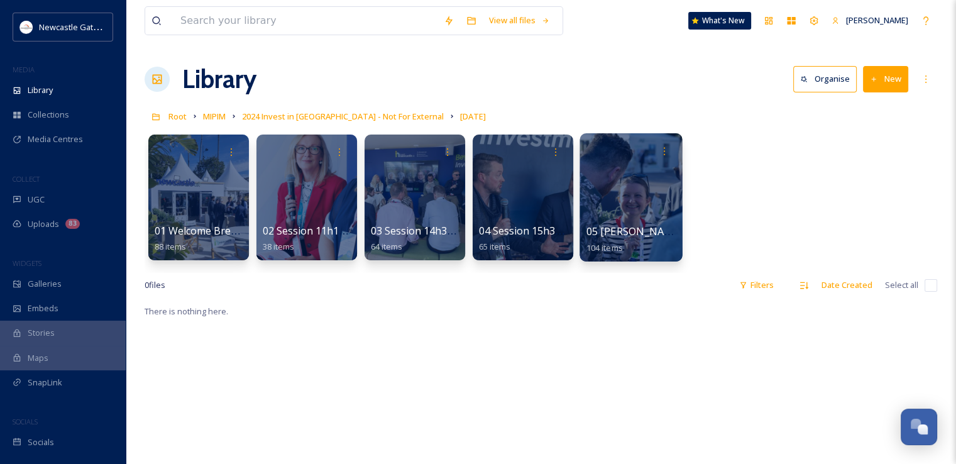
click at [652, 208] on div at bounding box center [631, 197] width 103 height 128
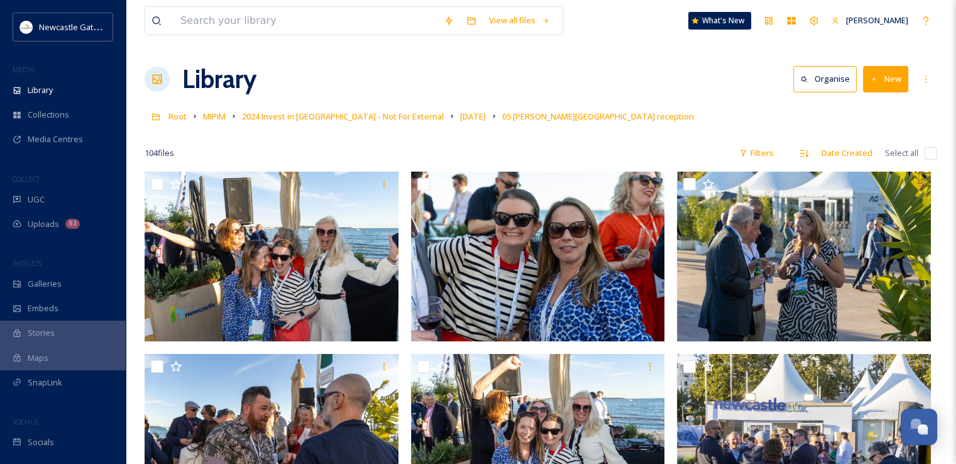
click at [931, 153] on input "checkbox" at bounding box center [931, 153] width 13 height 13
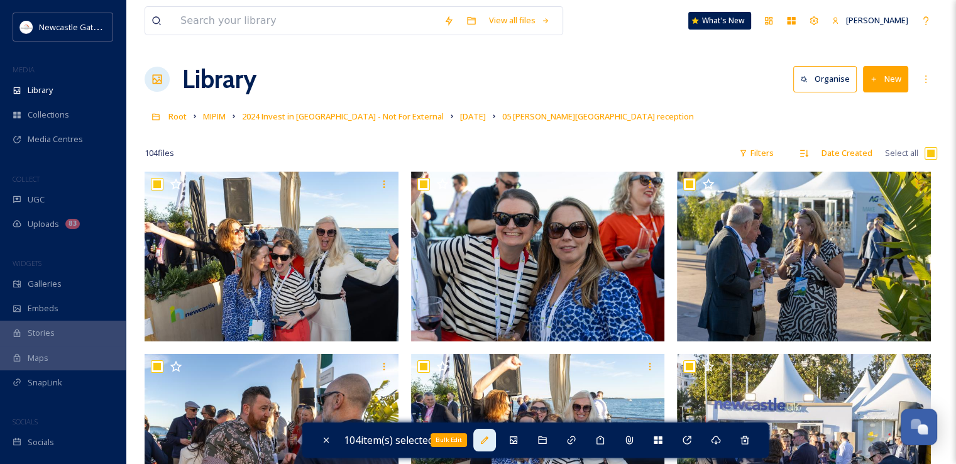
click at [494, 448] on div "Bulk Edit" at bounding box center [485, 440] width 23 height 23
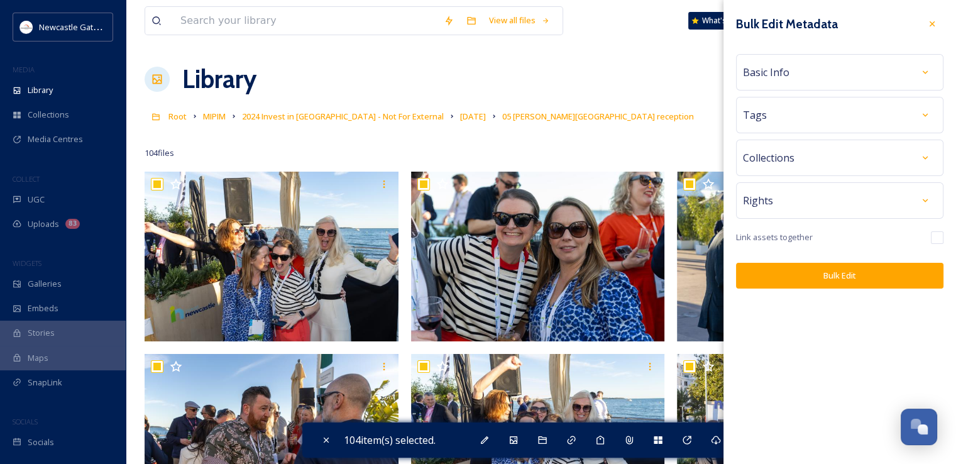
click at [825, 204] on div "Rights" at bounding box center [840, 200] width 194 height 23
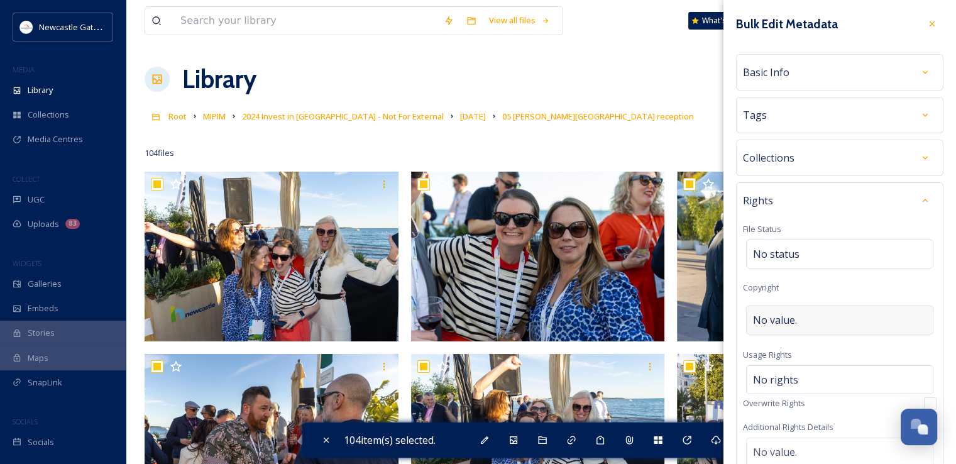
click at [799, 314] on div "No value." at bounding box center [839, 320] width 187 height 29
click at [853, 280] on div "Rights File Status No status Copyright ©Nicolas Gavet Usage Rights No rights Ov…" at bounding box center [840, 389] width 208 height 415
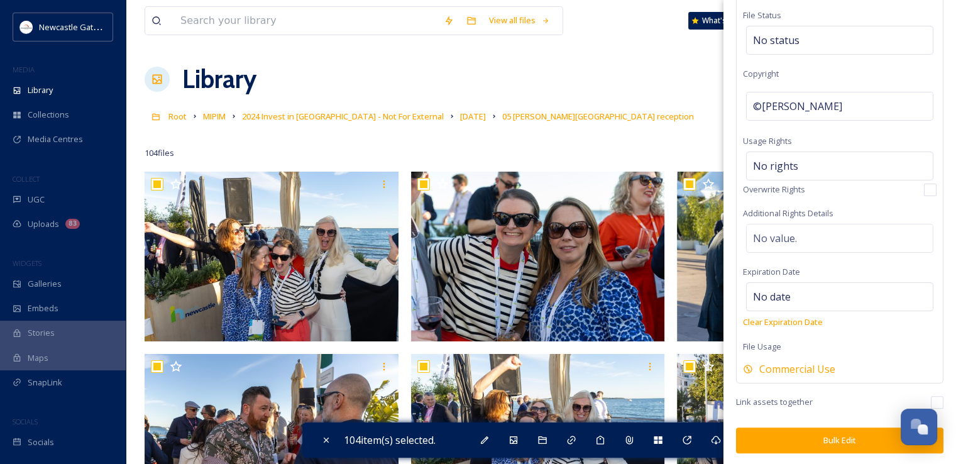
click at [828, 443] on button "Bulk Edit" at bounding box center [840, 441] width 208 height 26
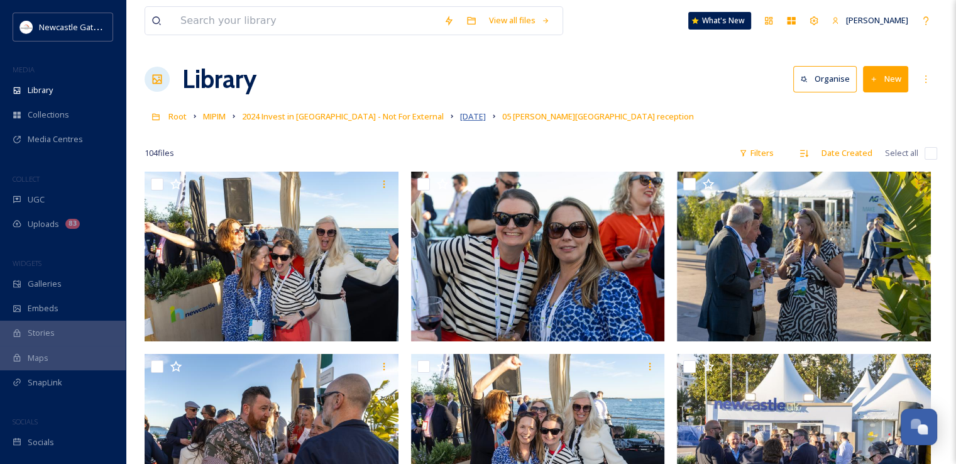
click at [460, 113] on span "2024-03-12" at bounding box center [473, 116] width 26 height 11
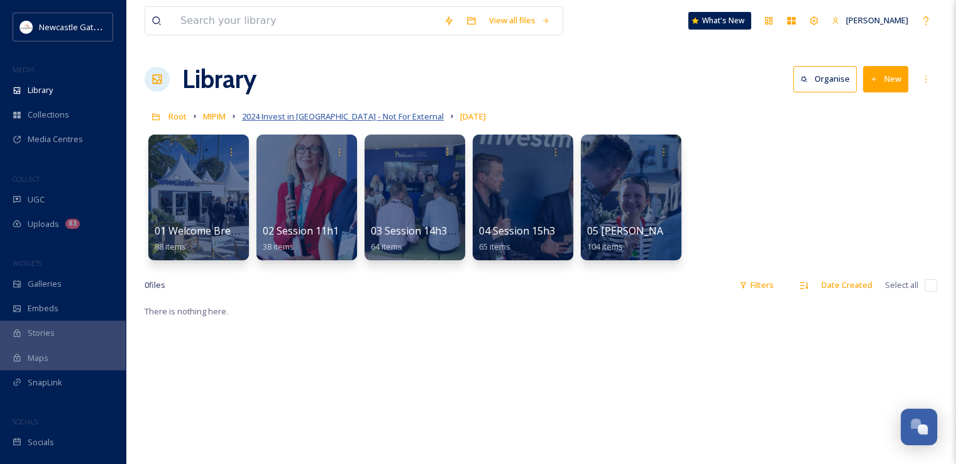
click at [320, 113] on span "2024 Invest in Newcastle - Not For External" at bounding box center [343, 116] width 202 height 11
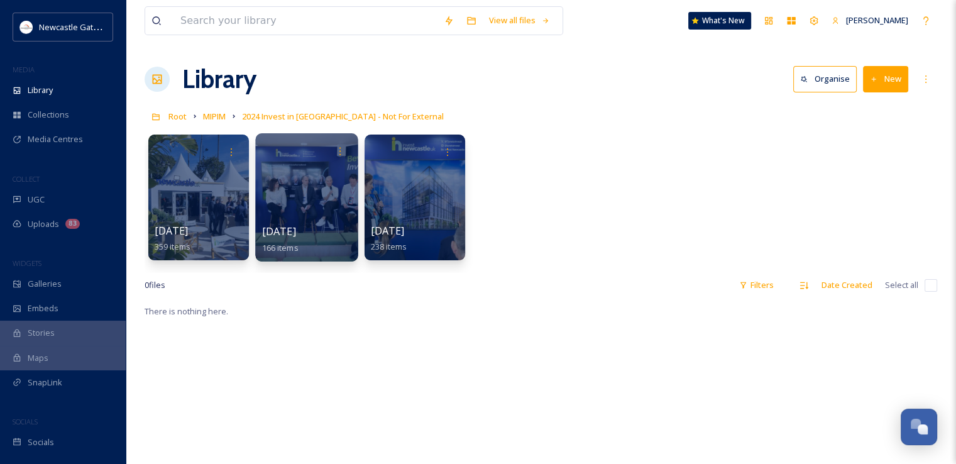
click at [317, 212] on div at bounding box center [306, 197] width 103 height 128
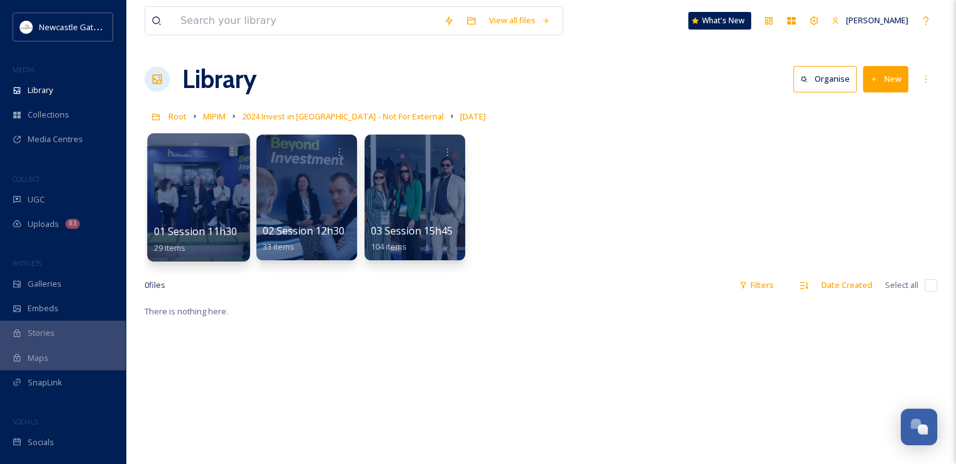
click at [204, 214] on div at bounding box center [198, 197] width 103 height 128
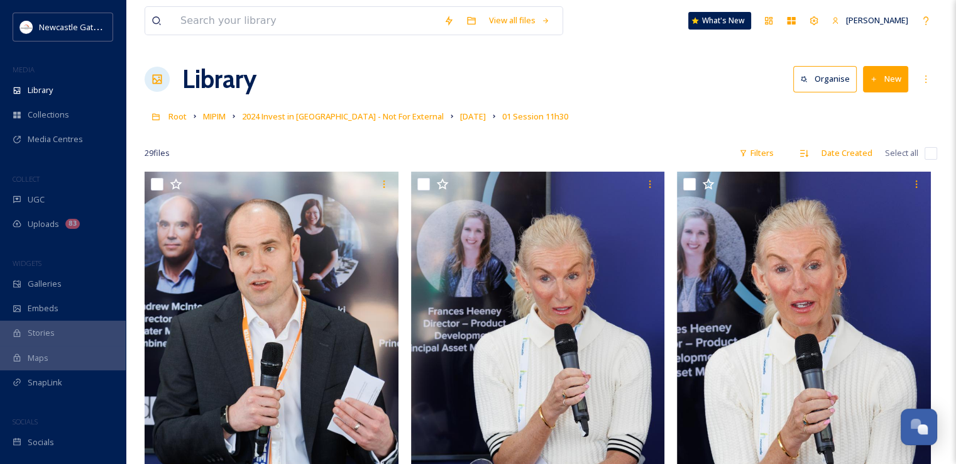
click at [932, 152] on input "checkbox" at bounding box center [931, 153] width 13 height 13
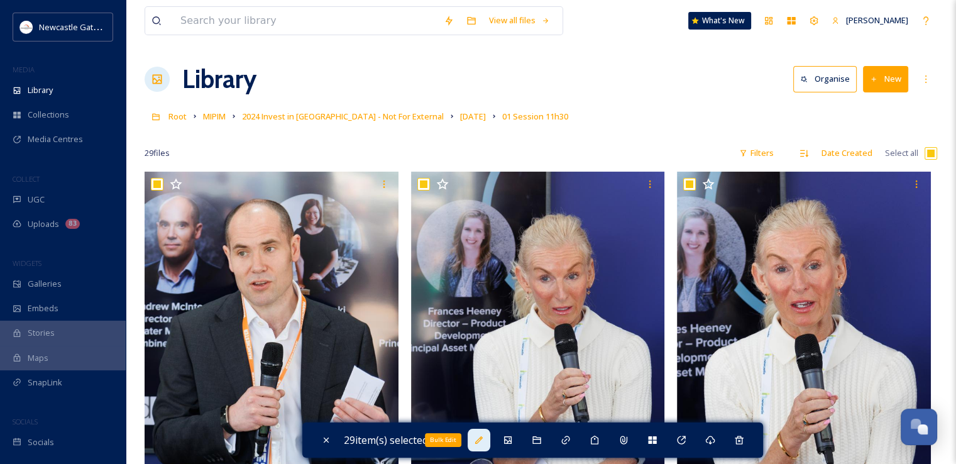
click at [480, 438] on icon at bounding box center [479, 440] width 10 height 10
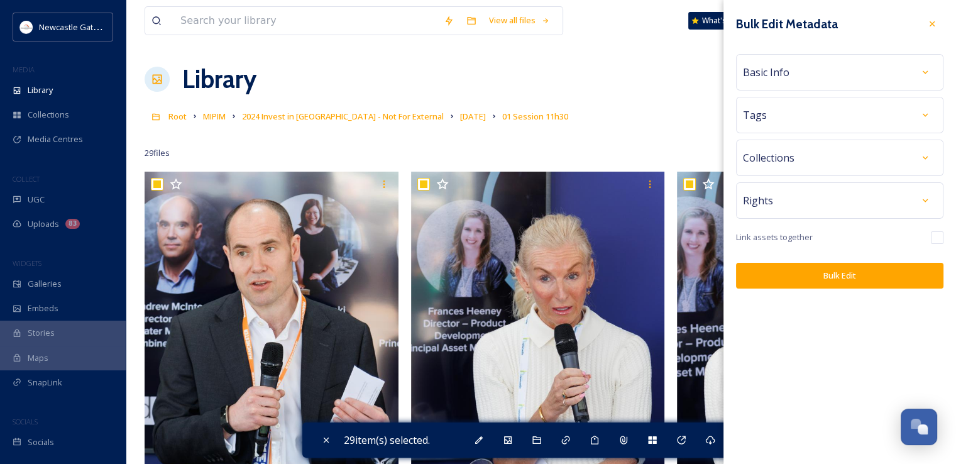
click at [814, 203] on div "Rights" at bounding box center [840, 200] width 194 height 23
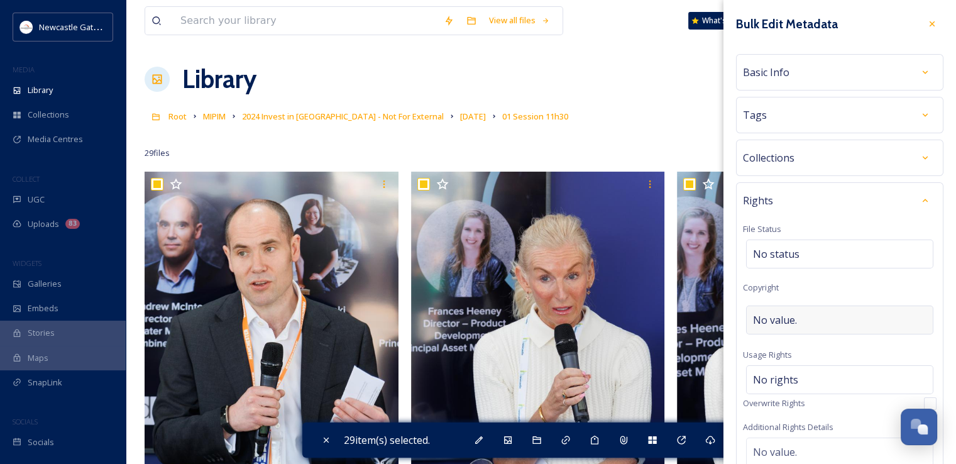
click at [805, 328] on div "No value." at bounding box center [839, 320] width 187 height 29
click at [836, 294] on div "Rights File Status No status Copyright ©Nicolas Gavet Usage Rights No rights Ov…" at bounding box center [840, 389] width 208 height 415
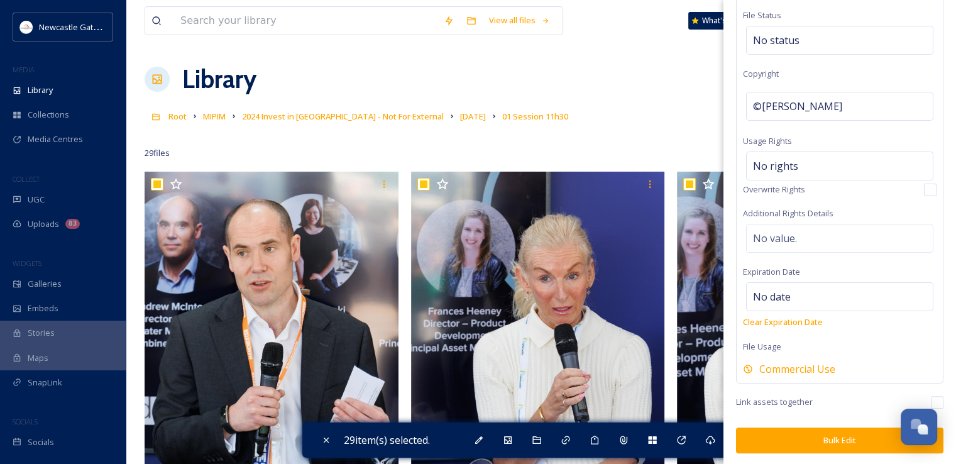
click at [829, 436] on button "Bulk Edit" at bounding box center [840, 441] width 208 height 26
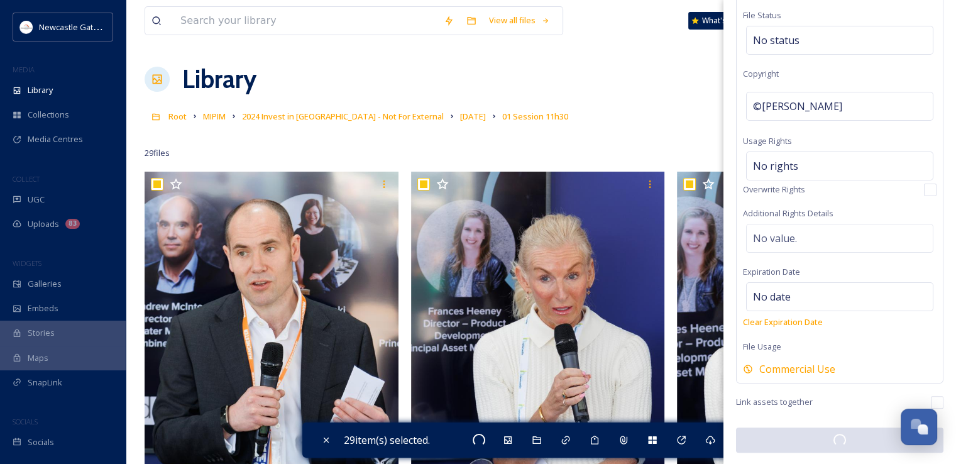
scroll to position [213, 0]
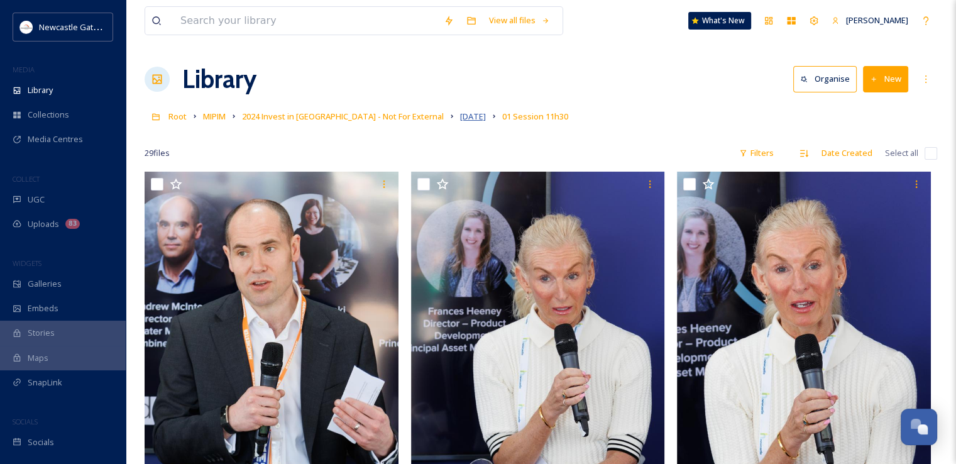
click at [460, 116] on span "2024-03-13" at bounding box center [473, 116] width 26 height 11
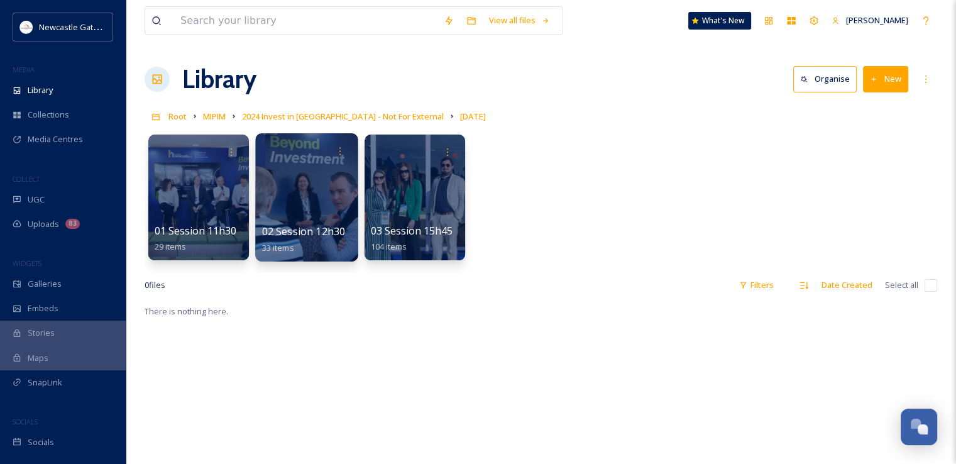
click at [311, 203] on div at bounding box center [306, 197] width 103 height 128
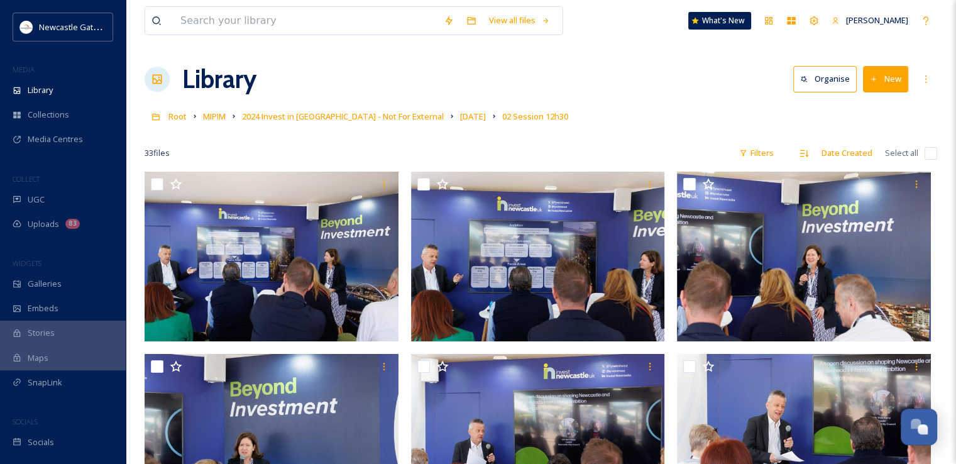
click at [936, 153] on input "checkbox" at bounding box center [931, 153] width 13 height 13
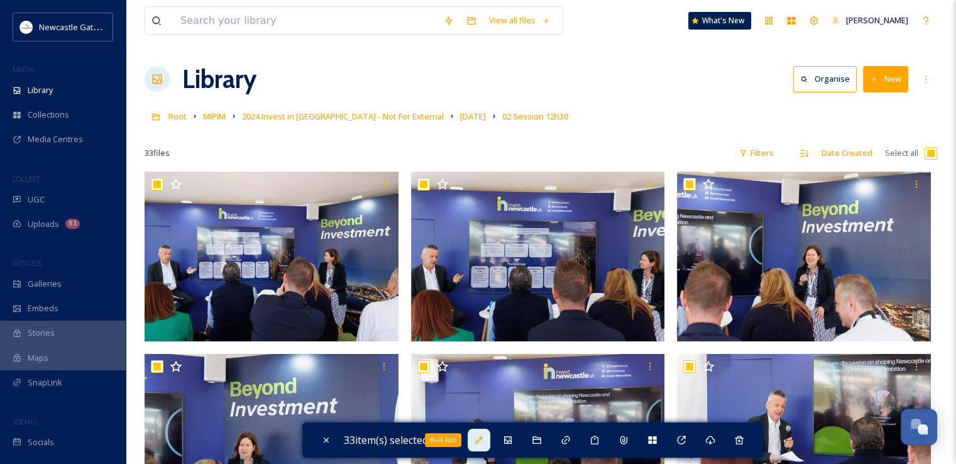
click at [482, 438] on icon at bounding box center [479, 440] width 10 height 10
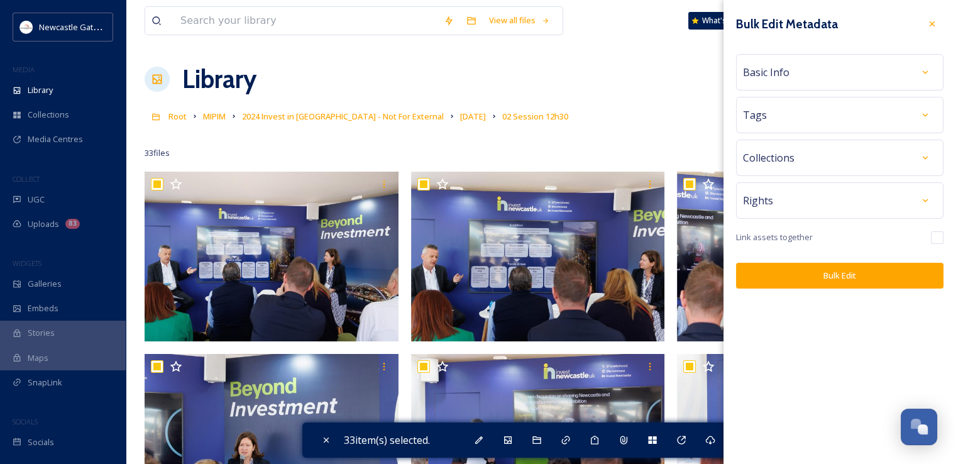
click at [780, 199] on div "Rights" at bounding box center [840, 200] width 194 height 23
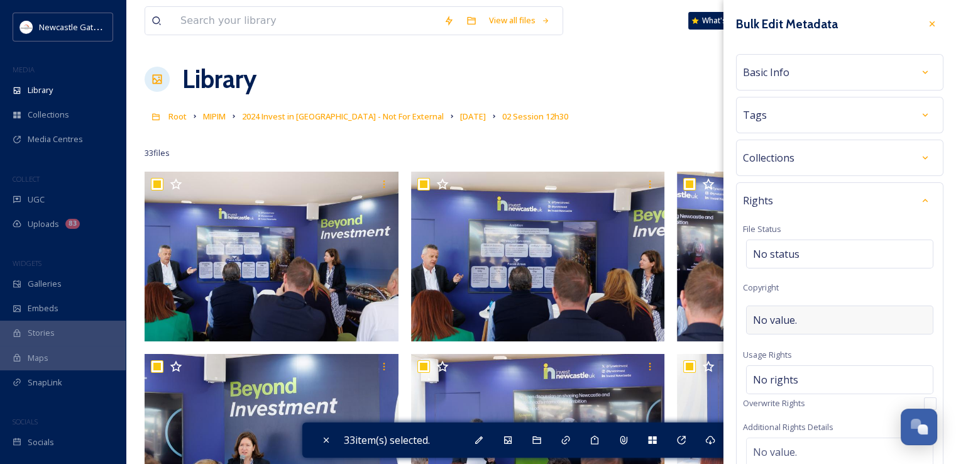
click at [780, 321] on span "No value." at bounding box center [775, 320] width 44 height 15
click at [830, 282] on div "Rights File Status No status Copyright ©Nicolas Gavet Usage Rights No rights Ov…" at bounding box center [840, 389] width 208 height 415
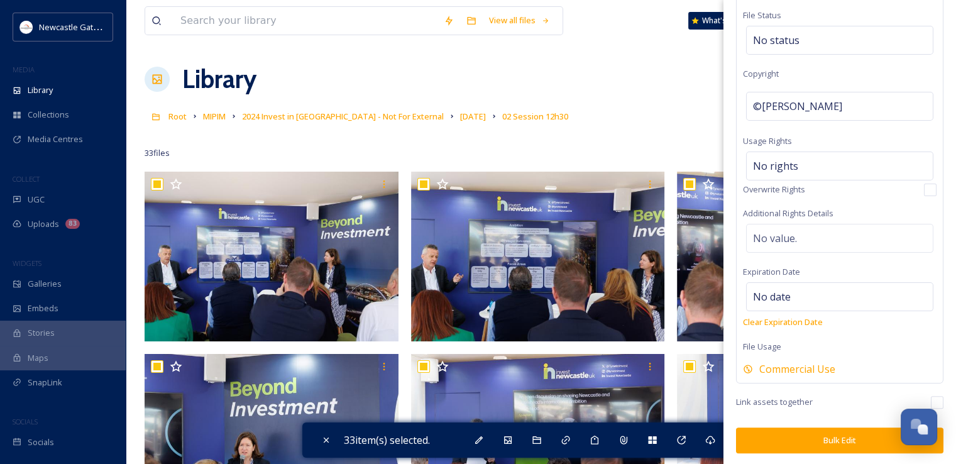
click at [833, 436] on button "Bulk Edit" at bounding box center [840, 441] width 208 height 26
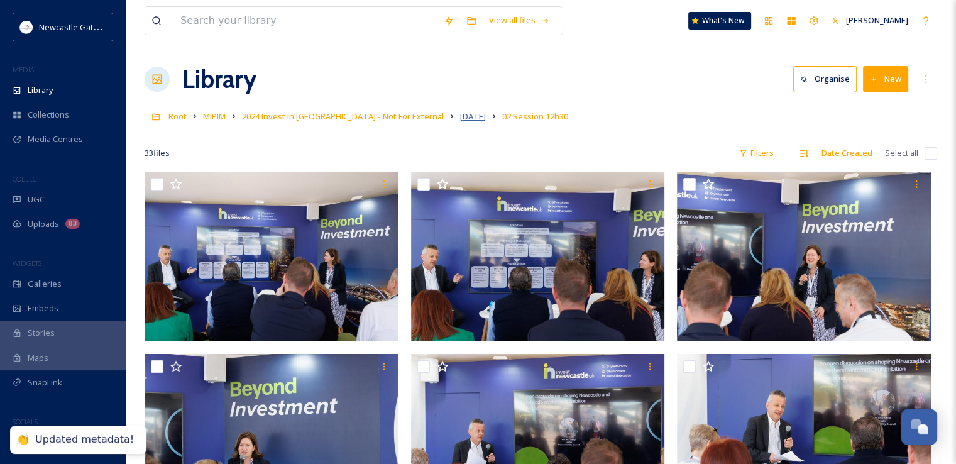
click at [460, 116] on span "2024-03-13" at bounding box center [473, 116] width 26 height 11
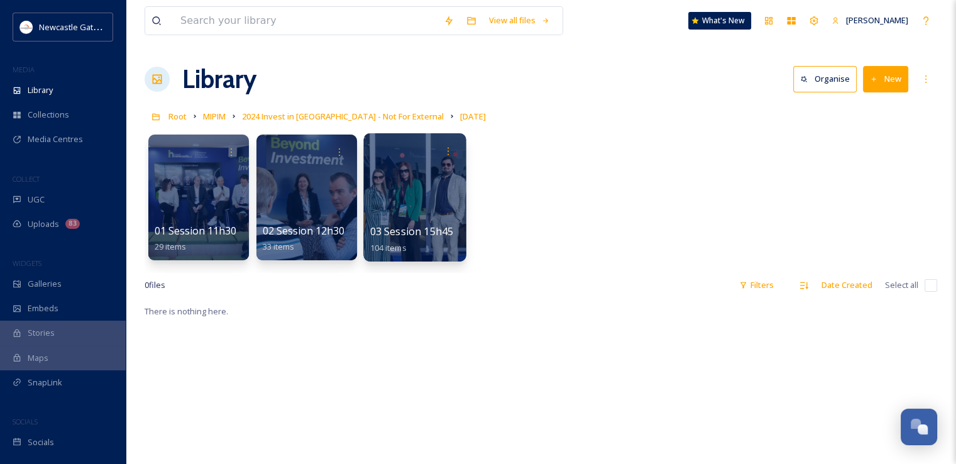
click at [414, 216] on div at bounding box center [414, 197] width 103 height 128
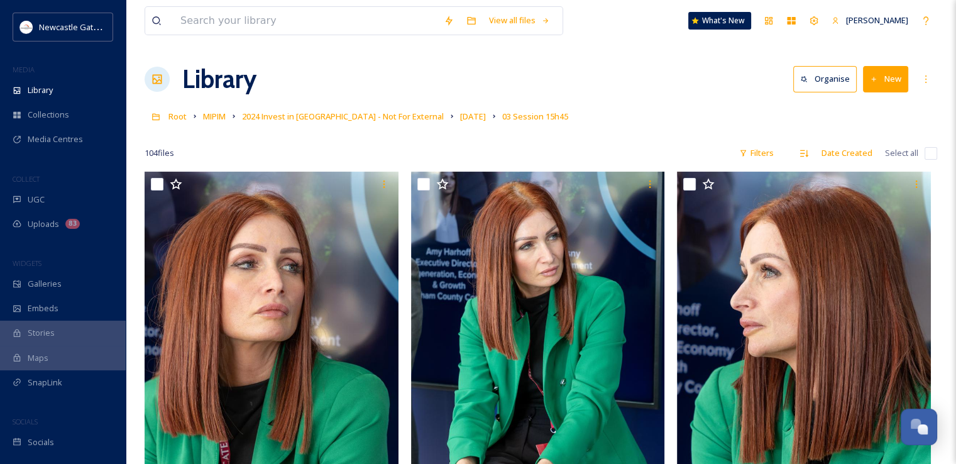
click at [933, 153] on input "checkbox" at bounding box center [931, 153] width 13 height 13
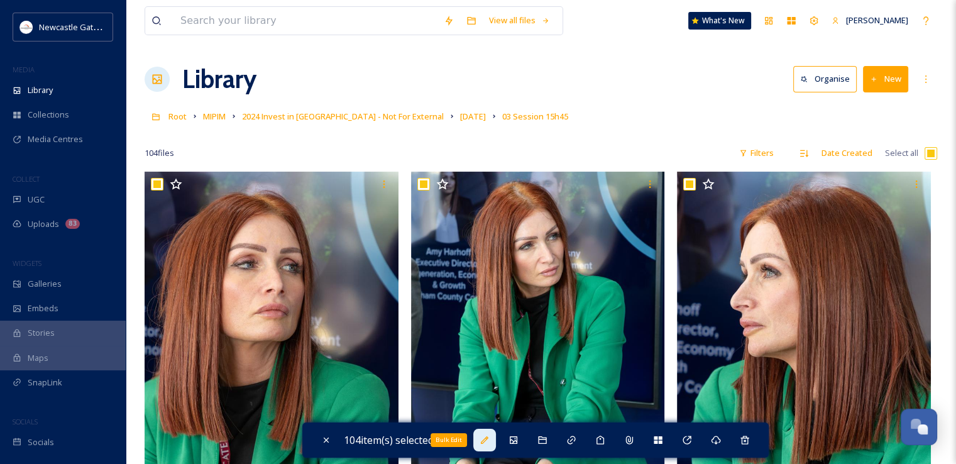
click at [488, 443] on icon at bounding box center [485, 440] width 10 height 10
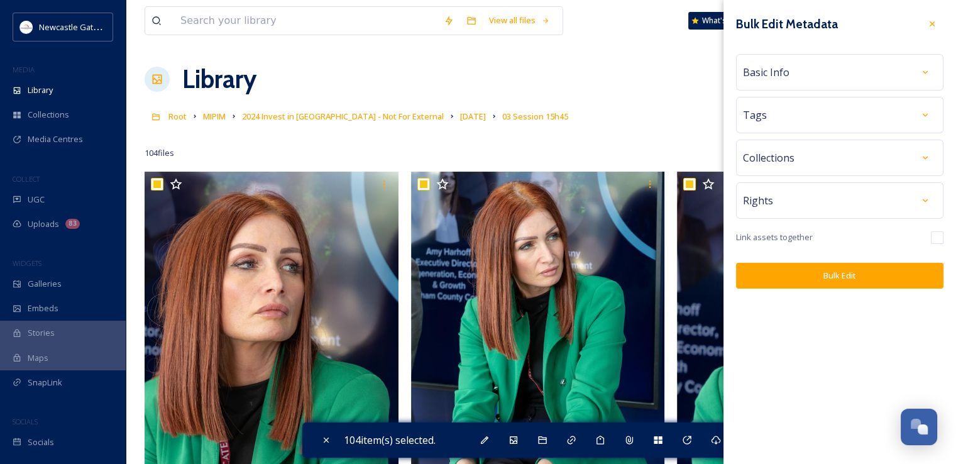
click at [801, 197] on div "Rights" at bounding box center [840, 200] width 194 height 23
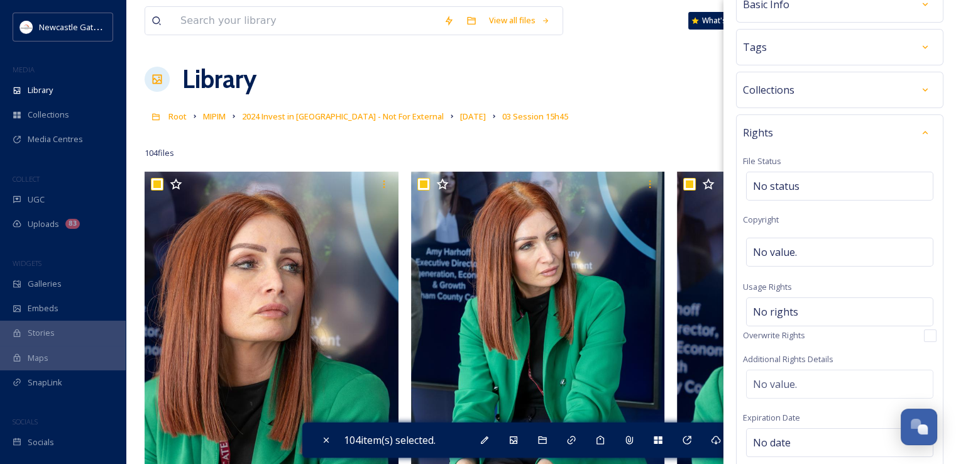
scroll to position [75, 0]
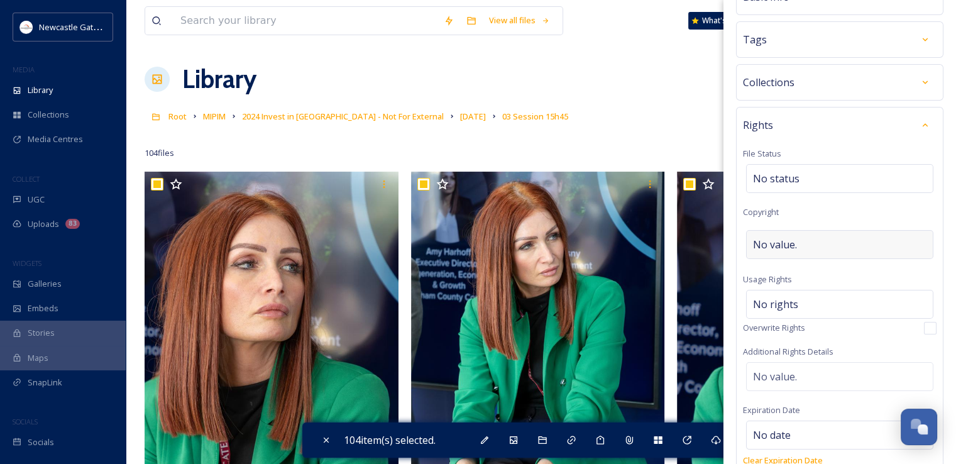
click at [795, 254] on div "No value." at bounding box center [839, 244] width 187 height 29
click at [854, 209] on div "Rights File Status No status Copyright ©Nicolas Gavet Usage Rights No rights Ov…" at bounding box center [840, 314] width 208 height 415
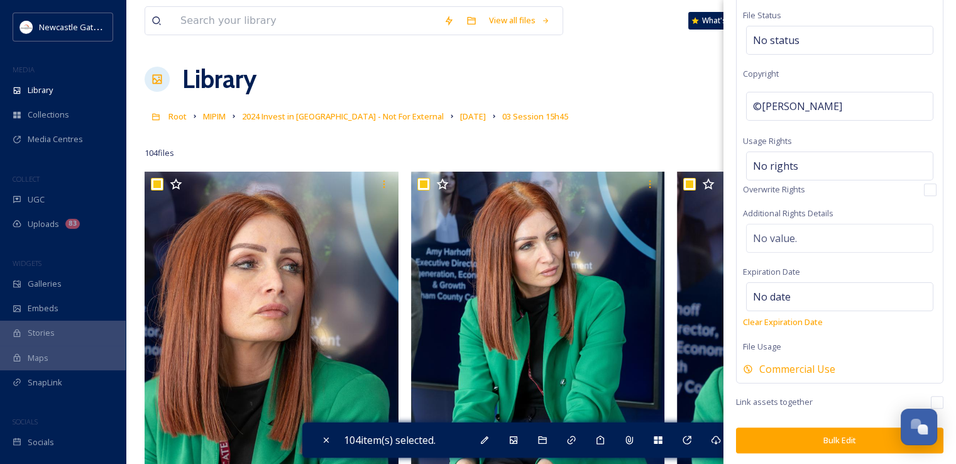
click at [848, 428] on button "Bulk Edit" at bounding box center [840, 441] width 208 height 26
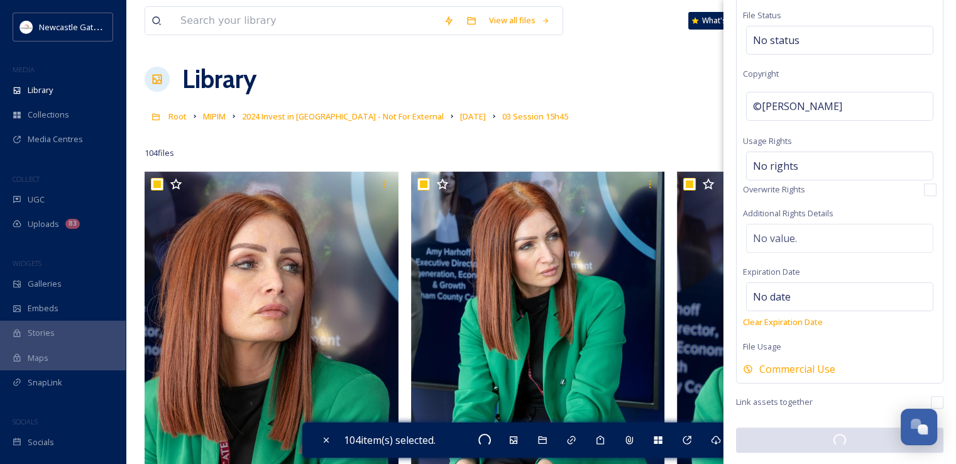
scroll to position [213, 0]
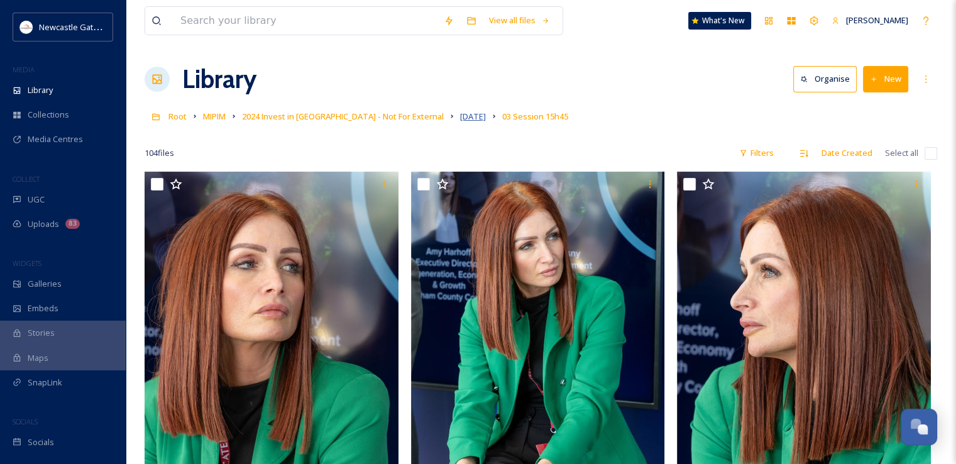
click at [460, 121] on span "2024-03-13" at bounding box center [473, 116] width 26 height 11
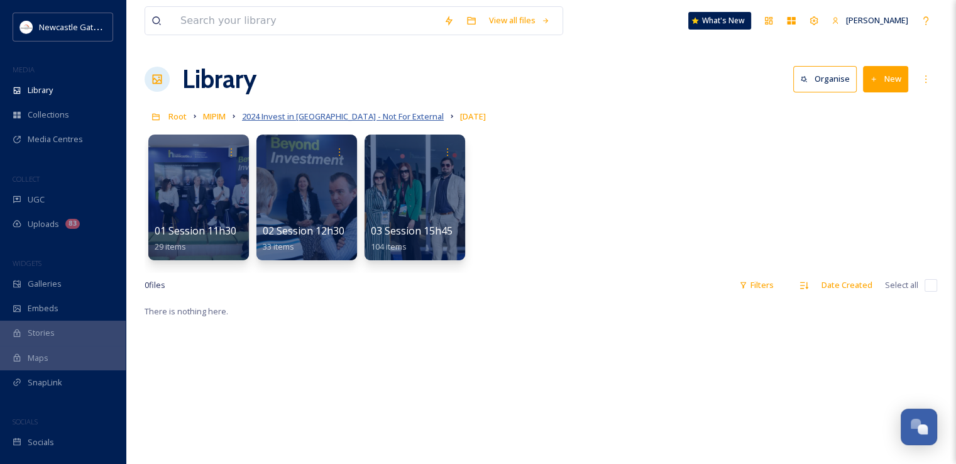
click at [385, 119] on span "2024 Invest in Newcastle - Not For External" at bounding box center [343, 116] width 202 height 11
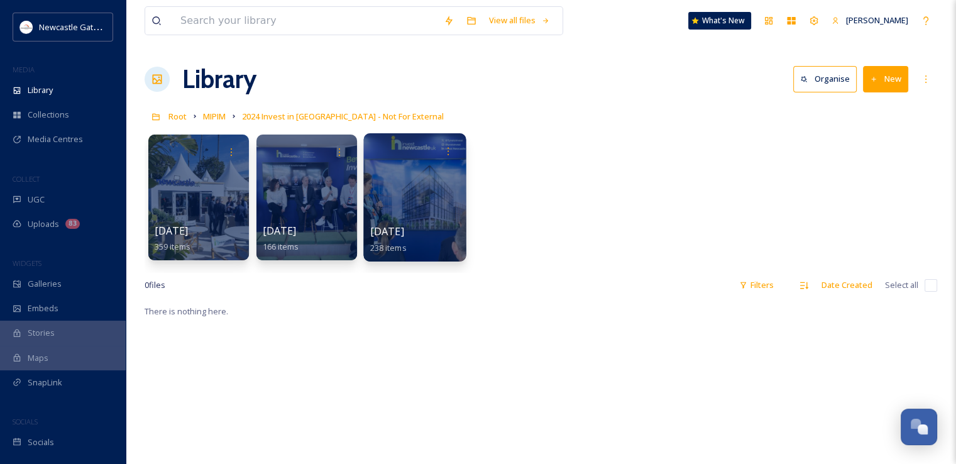
click at [429, 202] on div at bounding box center [414, 197] width 103 height 128
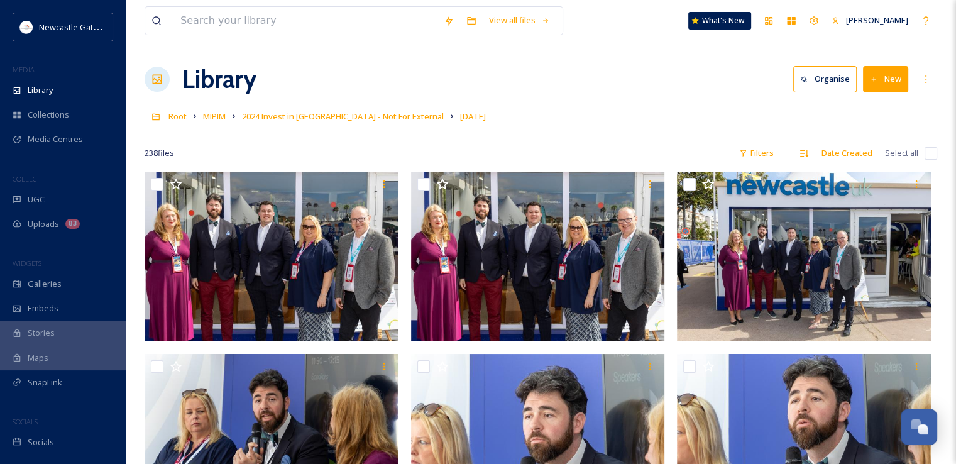
click at [928, 157] on input "checkbox" at bounding box center [931, 153] width 13 height 13
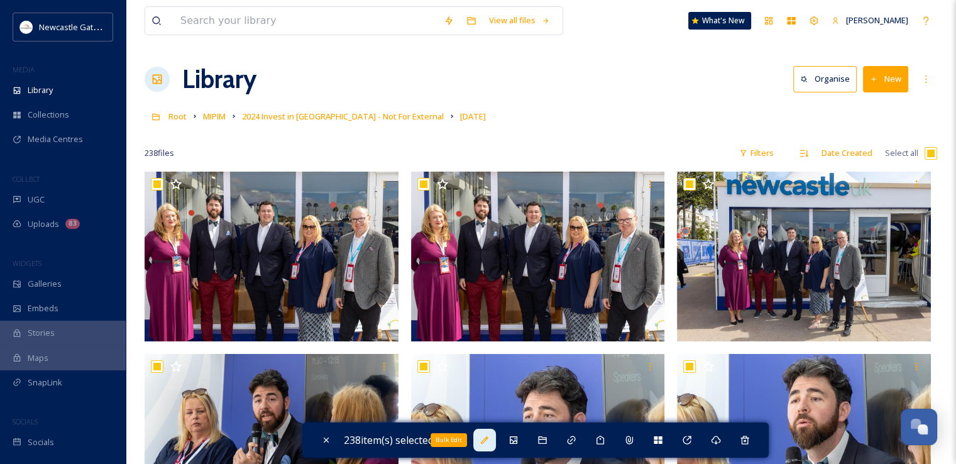
click at [487, 441] on icon at bounding box center [485, 440] width 10 height 10
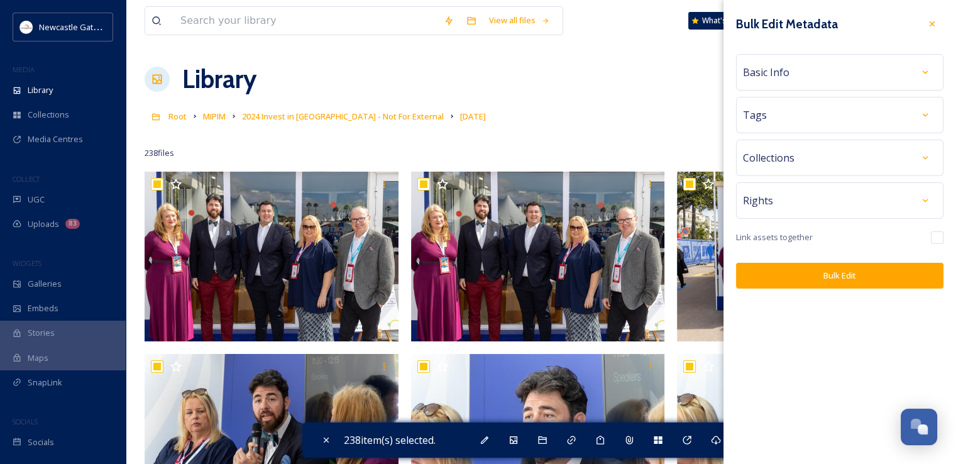
click at [812, 217] on div "Rights" at bounding box center [840, 200] width 208 height 36
click at [818, 209] on div "Rights" at bounding box center [840, 200] width 194 height 23
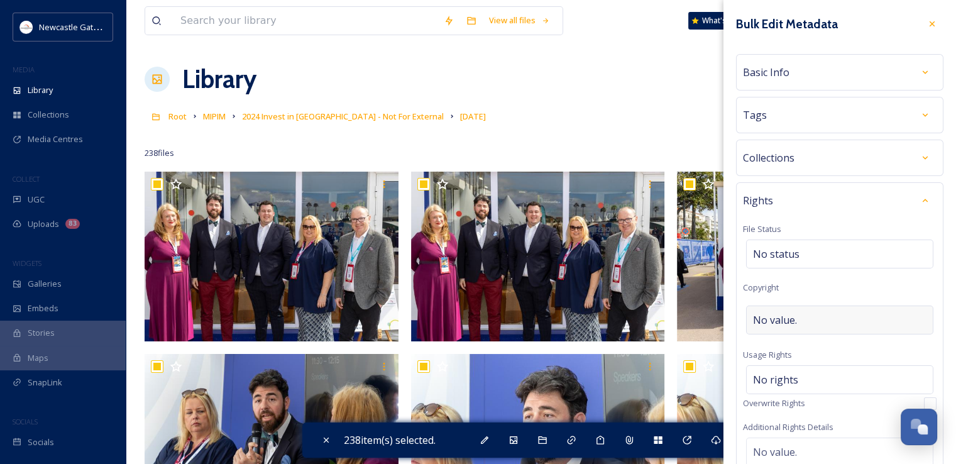
click at [810, 326] on div "No value." at bounding box center [839, 320] width 187 height 29
click at [839, 286] on div "Rights File Status No status Copyright ©Nicolas Gavet Usage Rights No rights Ov…" at bounding box center [840, 389] width 208 height 415
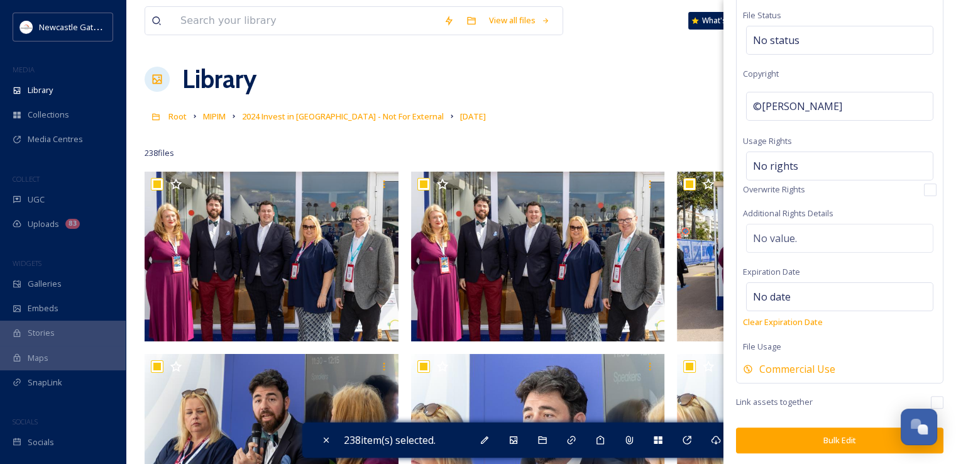
click at [835, 440] on button "Bulk Edit" at bounding box center [840, 441] width 208 height 26
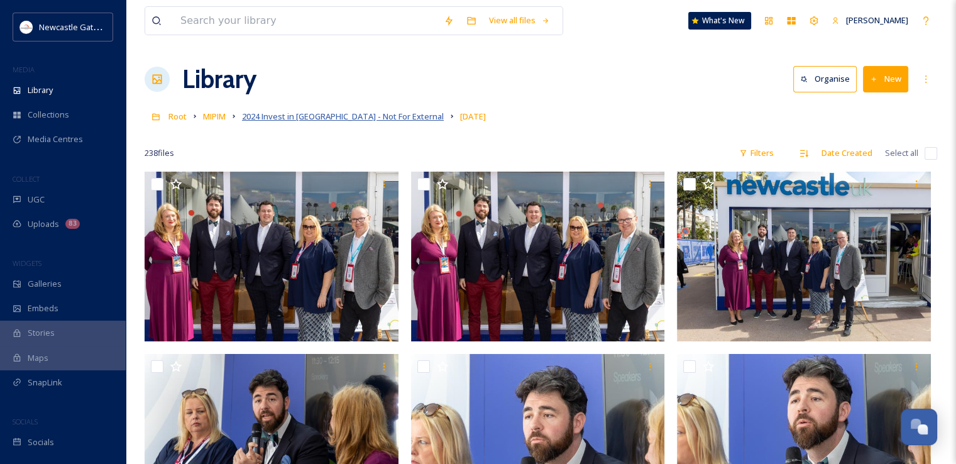
click at [382, 117] on span "2024 Invest in Newcastle - Not For External" at bounding box center [343, 116] width 202 height 11
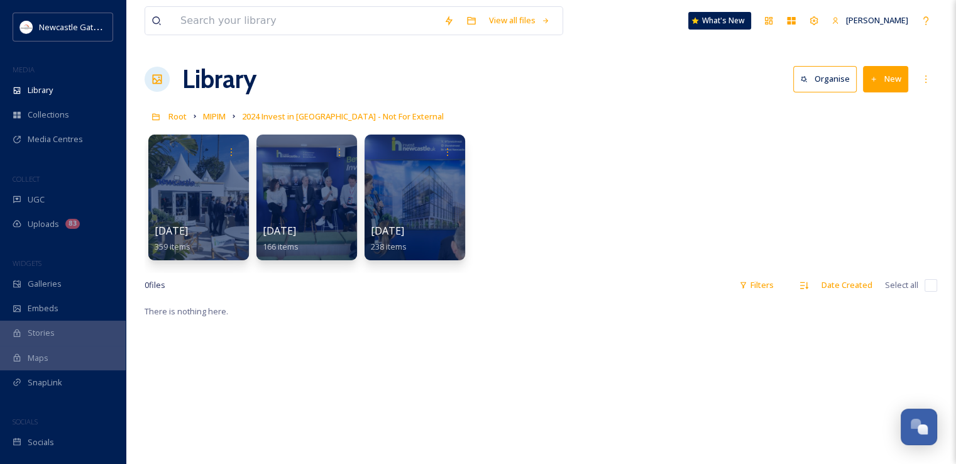
click at [382, 117] on span "2024 Invest in Newcastle - Not For External" at bounding box center [343, 116] width 202 height 11
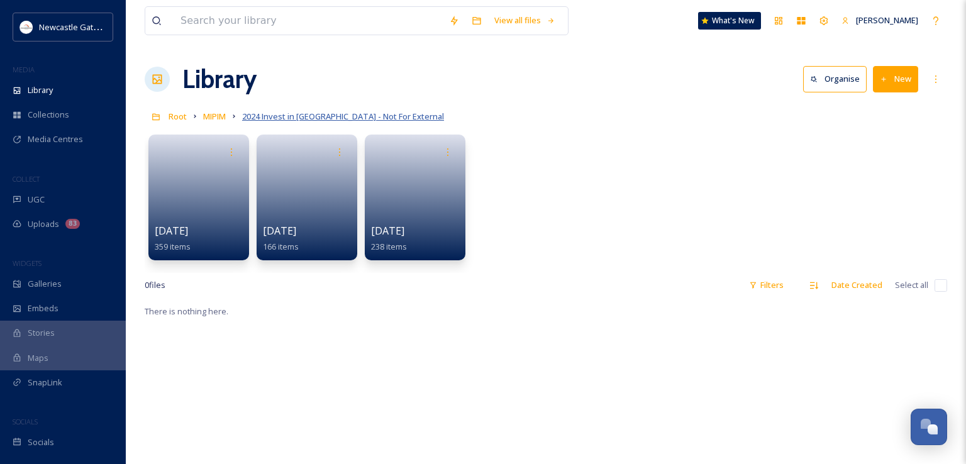
click at [382, 117] on span "2024 Invest in Newcastle - Not For External" at bounding box center [343, 116] width 202 height 11
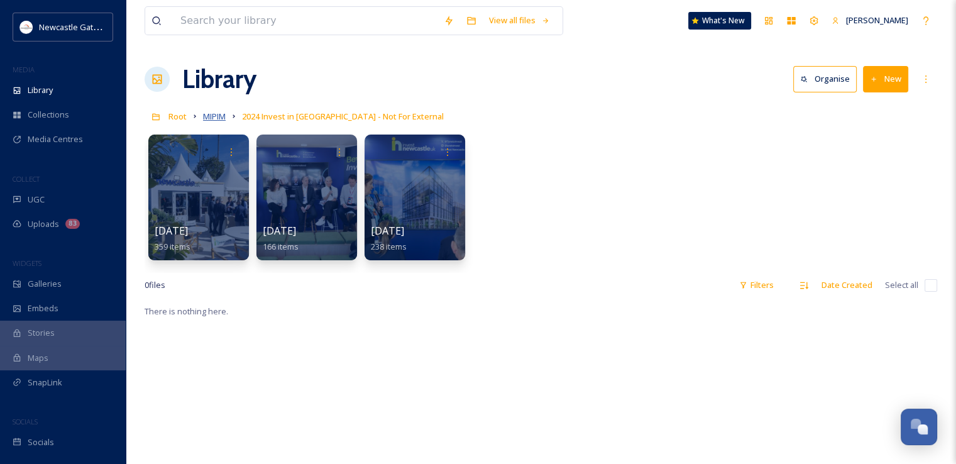
click at [223, 118] on span "MIPIM" at bounding box center [214, 116] width 23 height 11
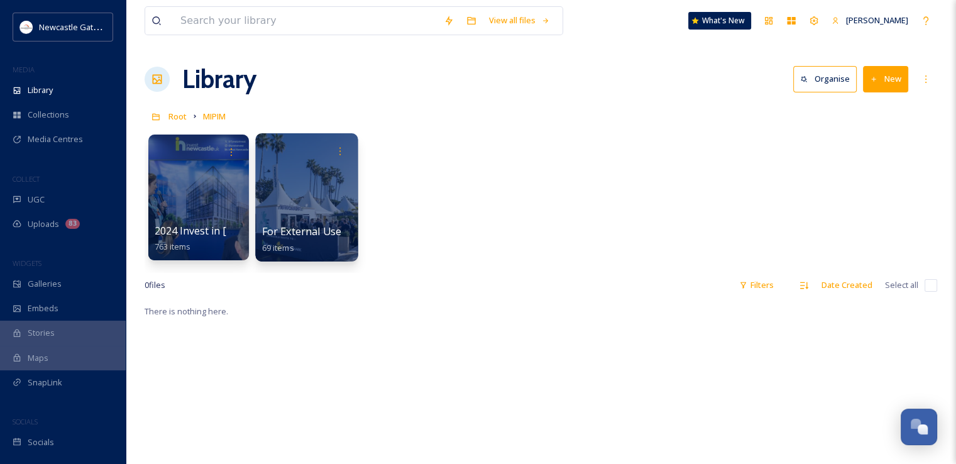
click at [308, 170] on div at bounding box center [306, 197] width 103 height 128
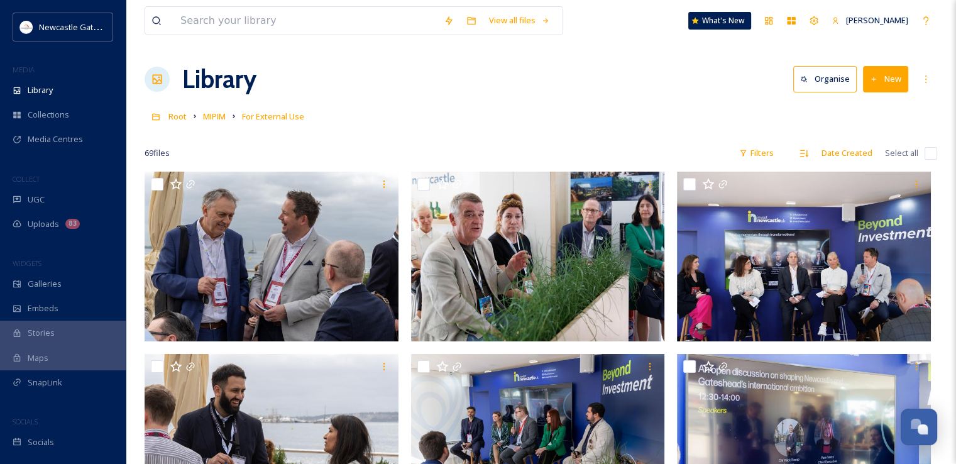
click at [931, 154] on input "checkbox" at bounding box center [931, 153] width 13 height 13
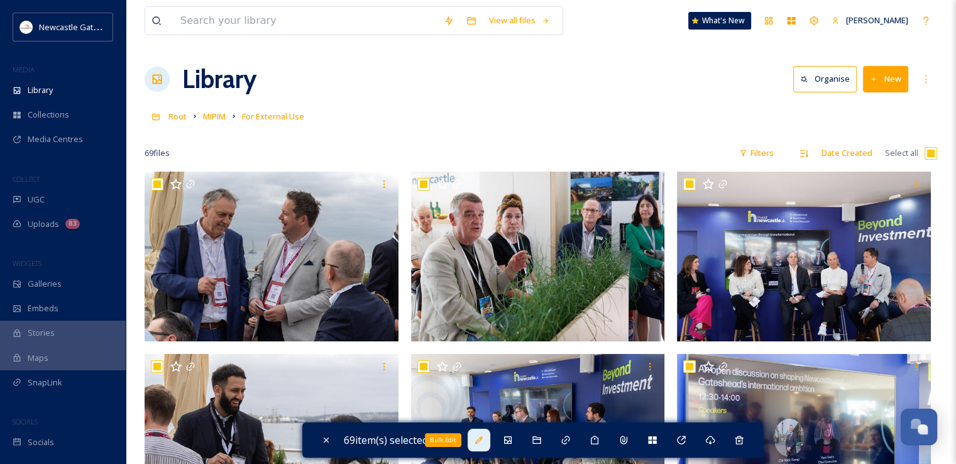
click at [479, 441] on icon at bounding box center [479, 440] width 10 height 10
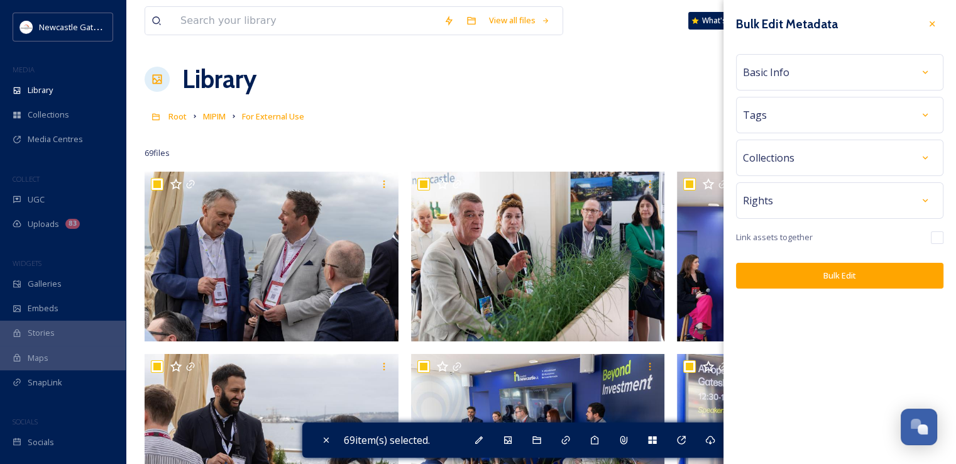
click at [772, 206] on span "Rights" at bounding box center [758, 200] width 30 height 15
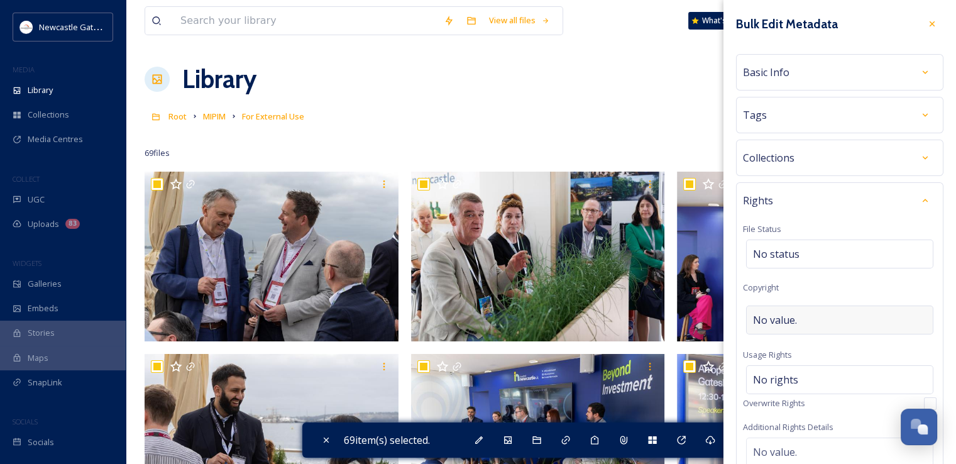
click at [788, 318] on span "No value." at bounding box center [775, 320] width 44 height 15
click at [838, 282] on div "Rights File Status No status Copyright ©Nicolas Gavet Usage Rights No rights Ov…" at bounding box center [840, 389] width 208 height 415
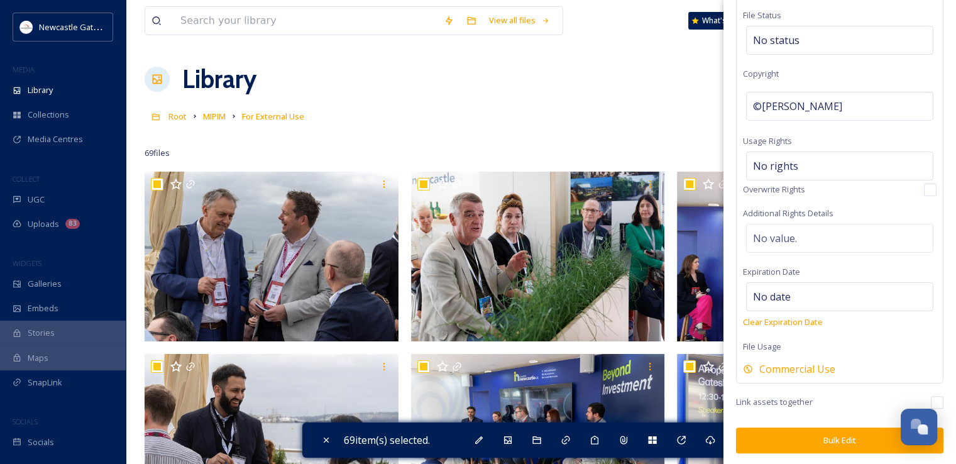
click at [828, 436] on button "Bulk Edit" at bounding box center [840, 441] width 208 height 26
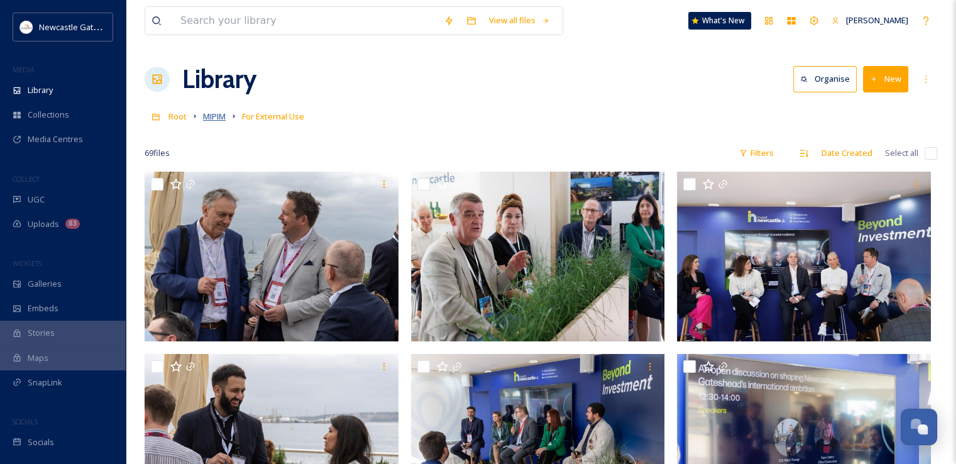
click at [219, 113] on span "MIPIM" at bounding box center [214, 116] width 23 height 11
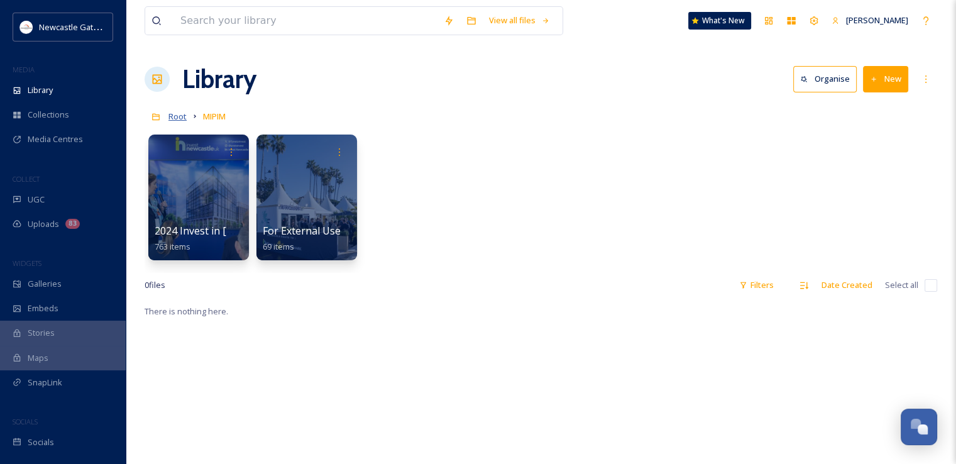
click at [179, 119] on span "Root" at bounding box center [178, 116] width 18 height 11
